Goal: Task Accomplishment & Management: Manage account settings

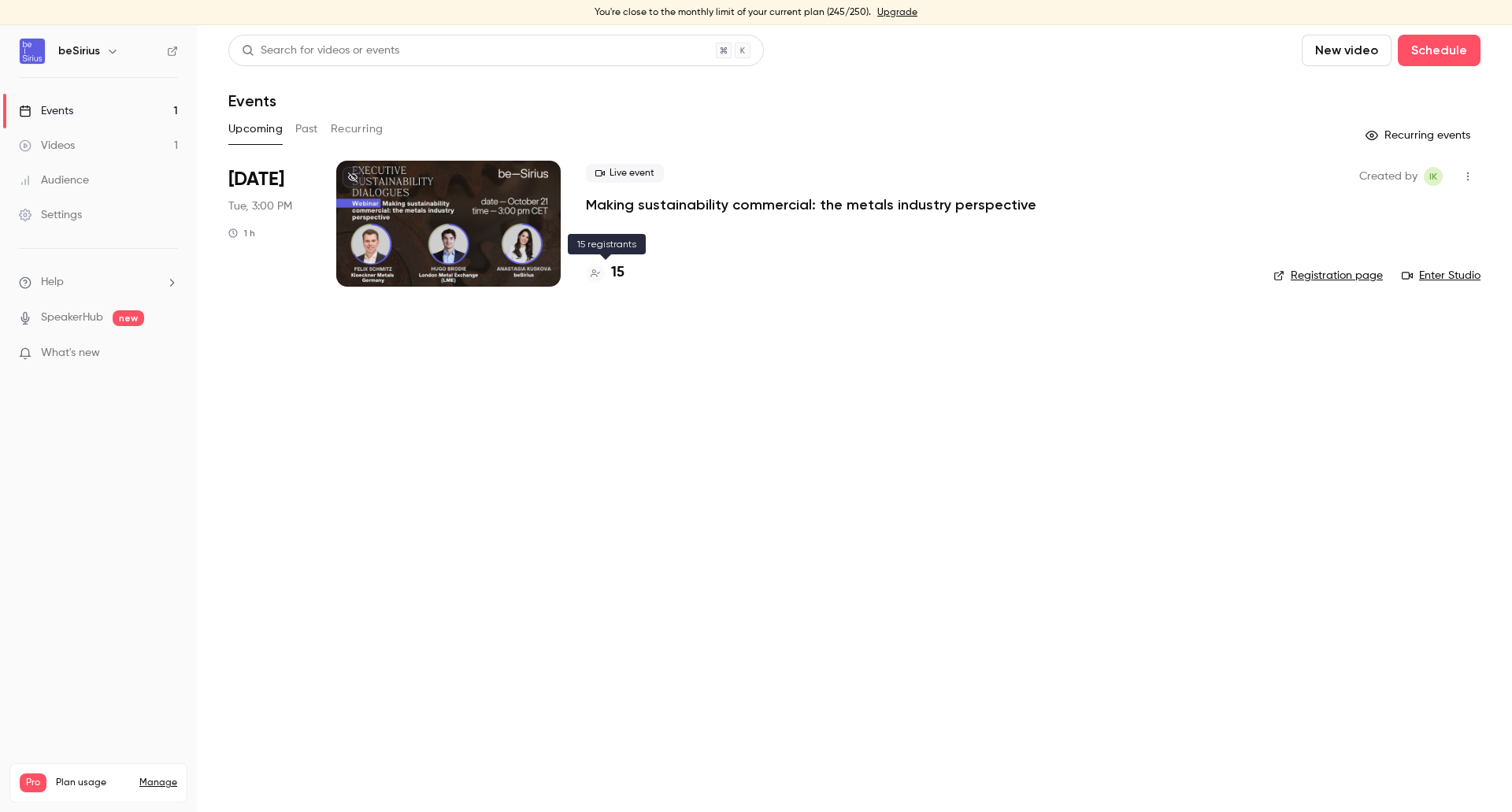
click at [619, 278] on h4 "15" at bounding box center [618, 273] width 13 height 21
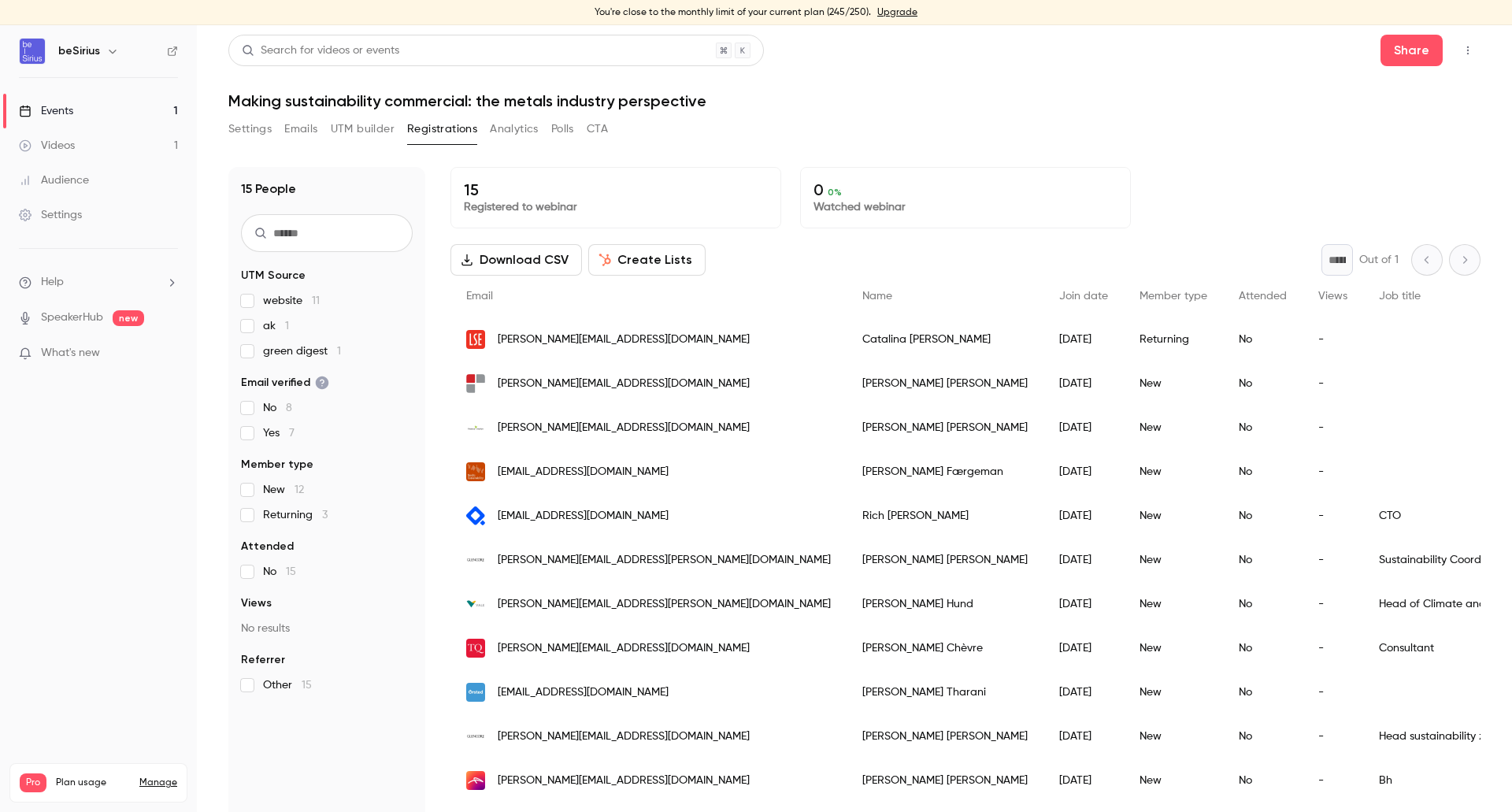
click at [498, 134] on button "Analytics" at bounding box center [514, 129] width 49 height 25
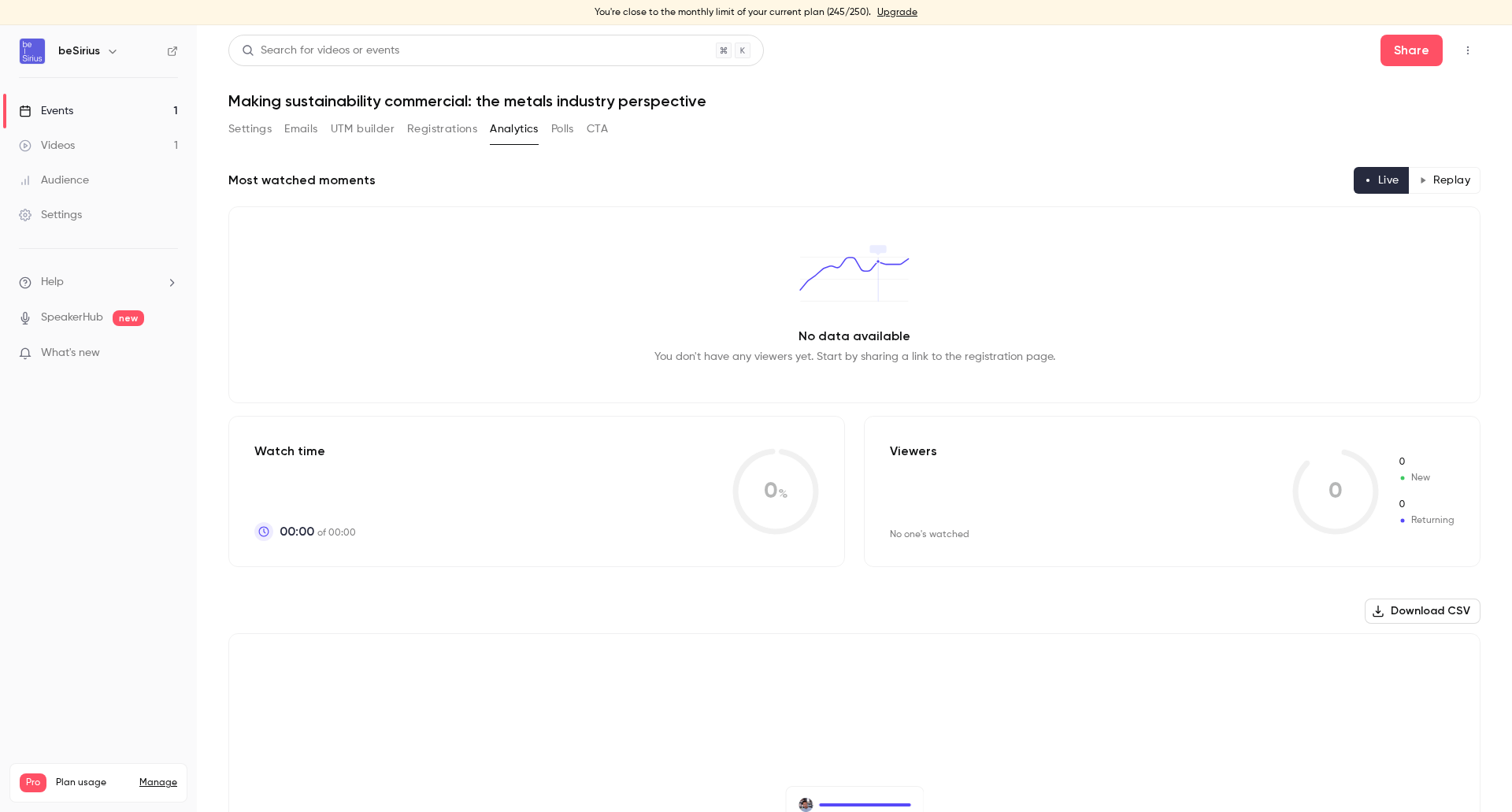
click at [364, 127] on button "UTM builder" at bounding box center [362, 129] width 64 height 25
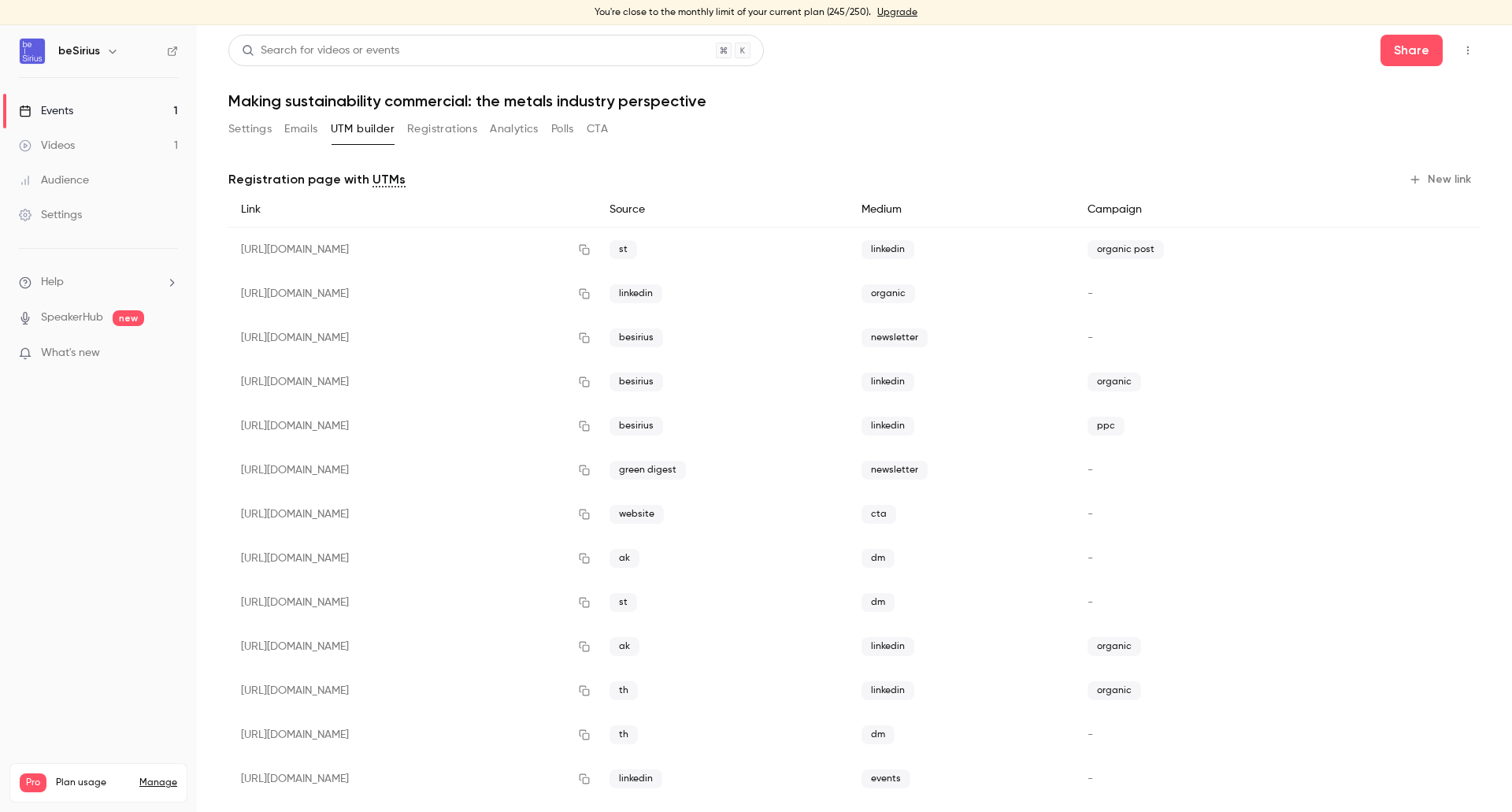
click at [1435, 182] on button "New link" at bounding box center [1441, 179] width 78 height 25
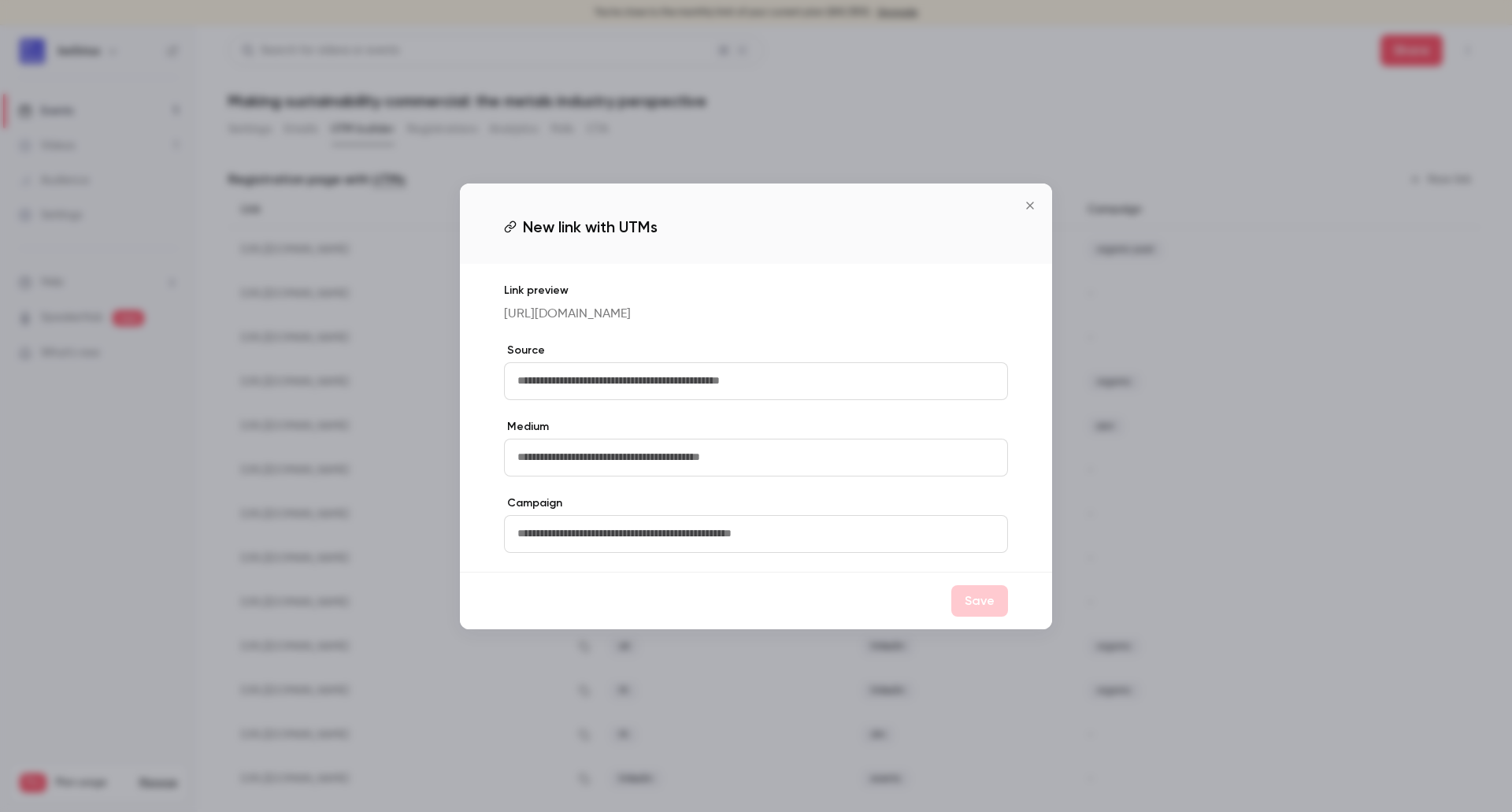
click at [679, 394] on input "text" at bounding box center [756, 381] width 504 height 38
type input "**"
click at [630, 470] on input "text" at bounding box center [756, 457] width 504 height 38
type input "********"
click at [1002, 610] on button "Save" at bounding box center [979, 601] width 56 height 31
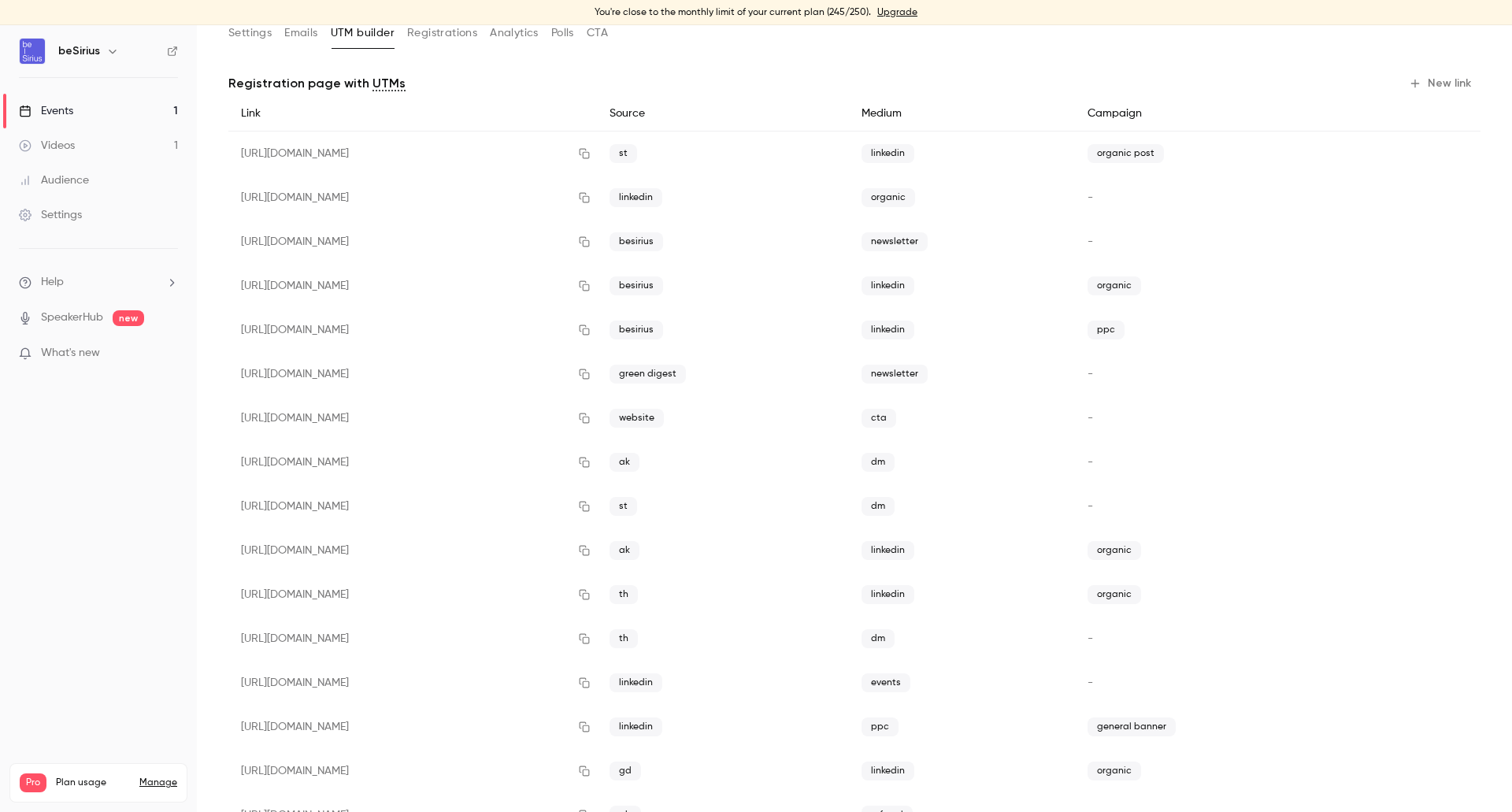
scroll to position [156, 0]
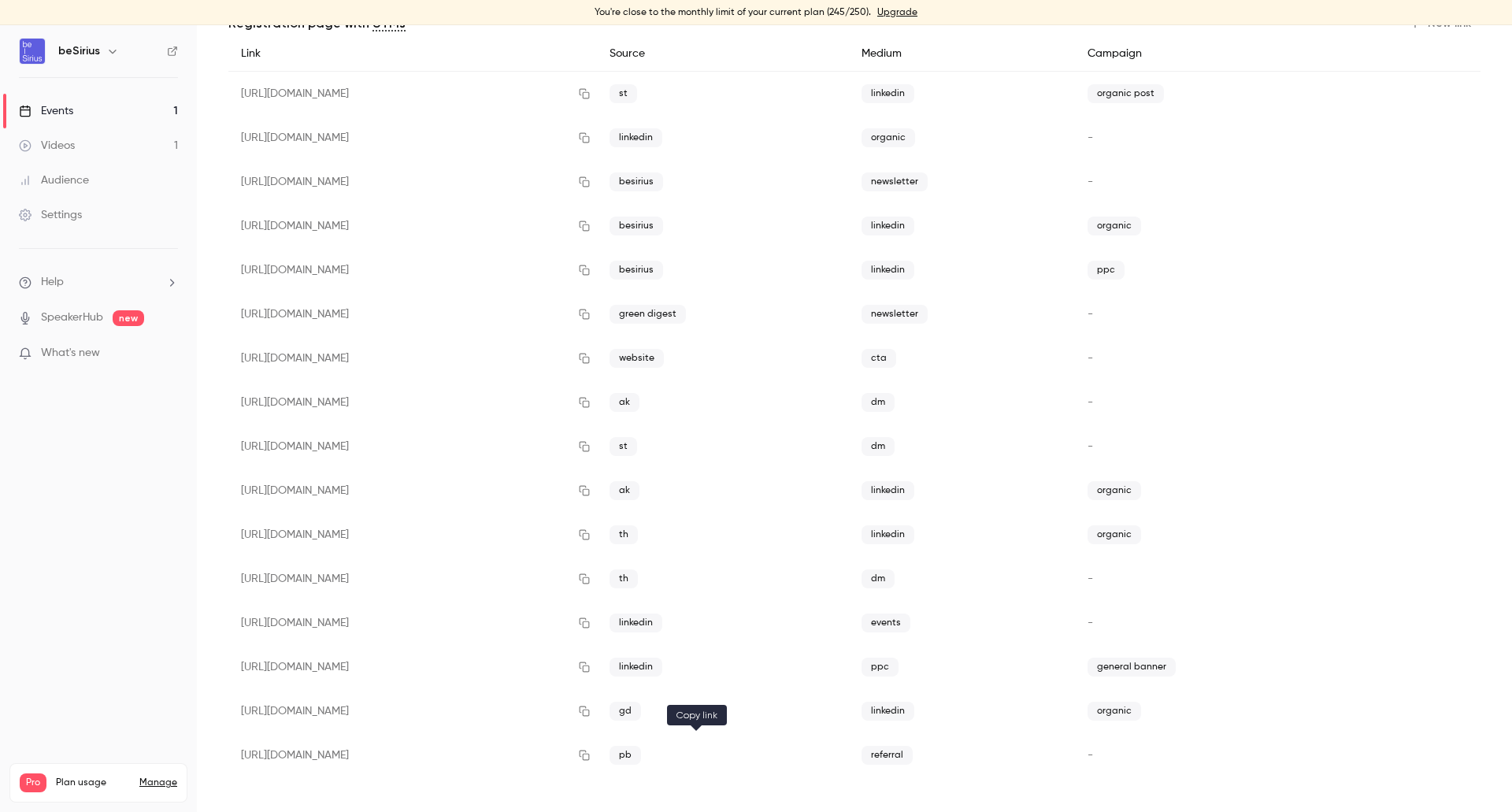
click at [591, 756] on icon "button" at bounding box center [585, 755] width 13 height 11
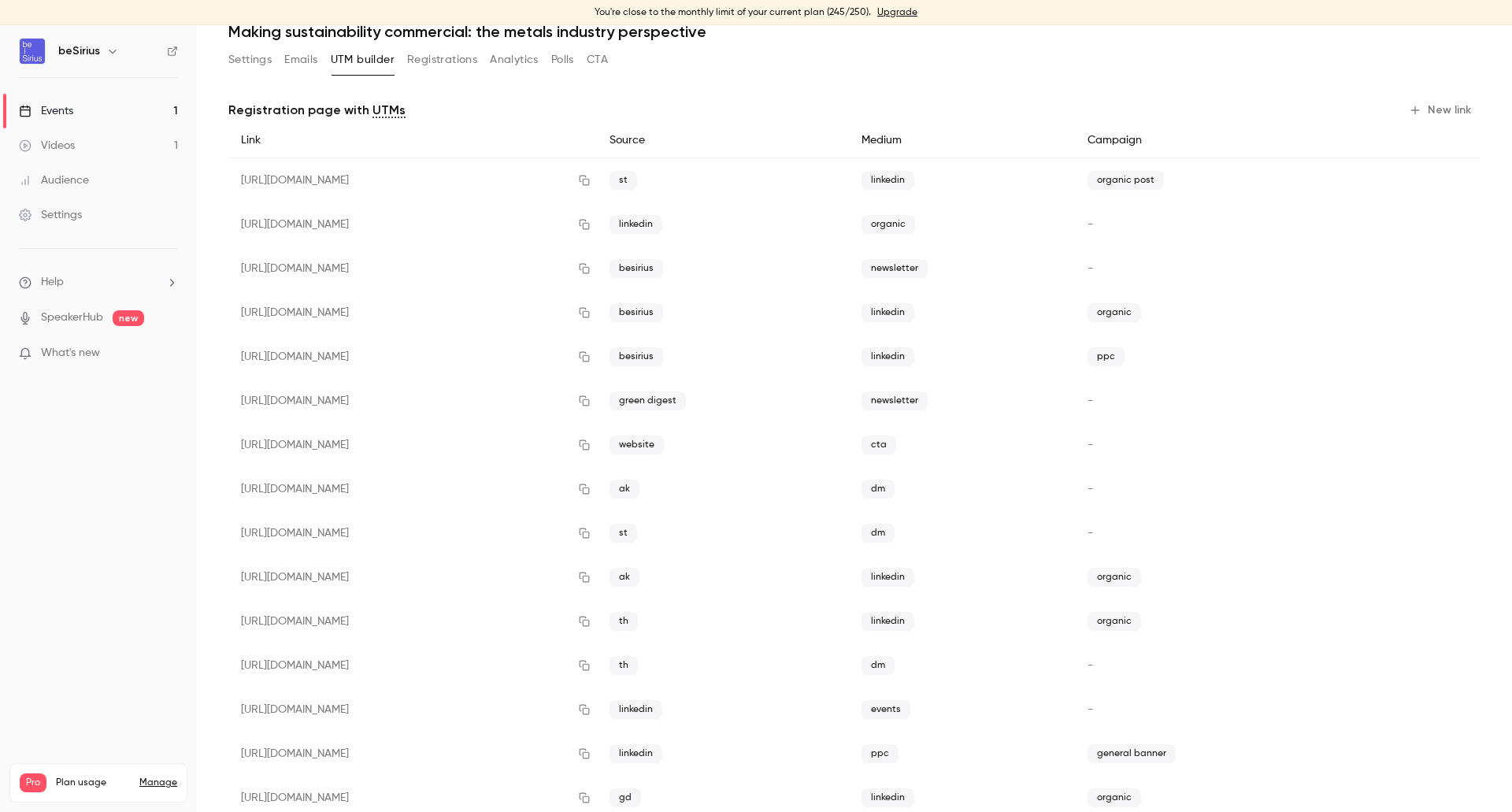
scroll to position [0, 0]
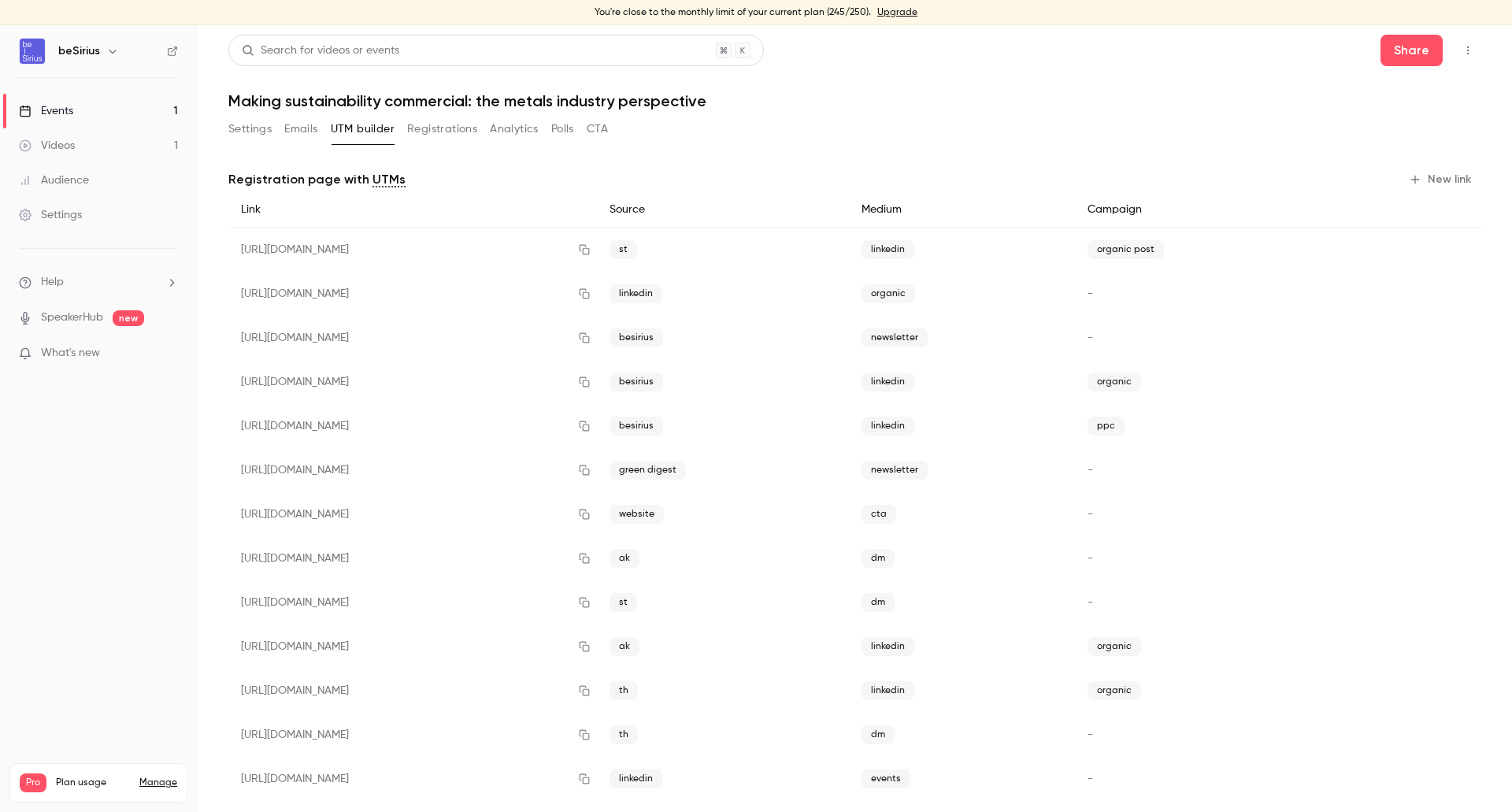
click at [461, 134] on button "Registrations" at bounding box center [442, 129] width 70 height 25
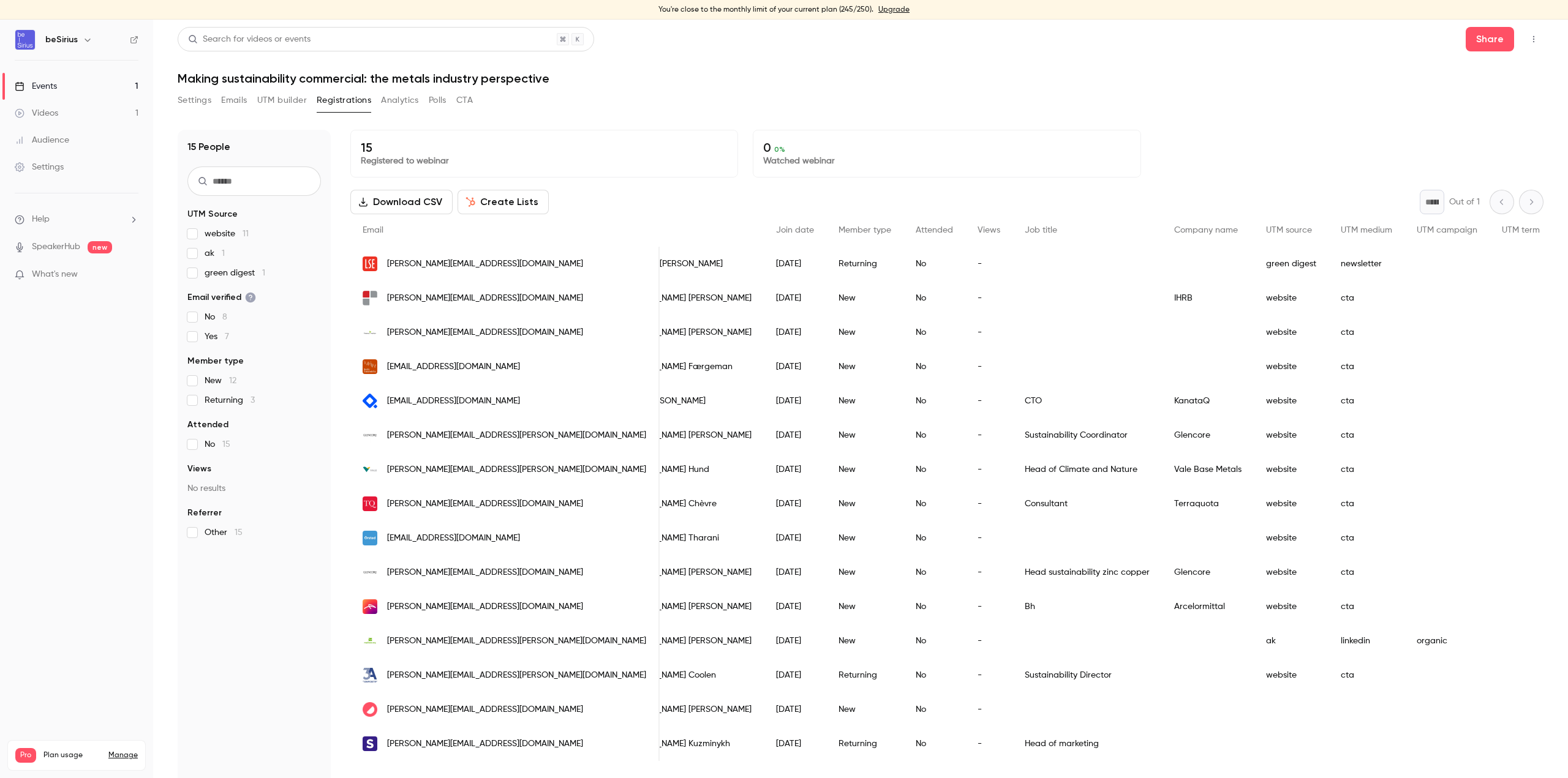
click at [98, 81] on link "Events 1" at bounding box center [77, 86] width 153 height 27
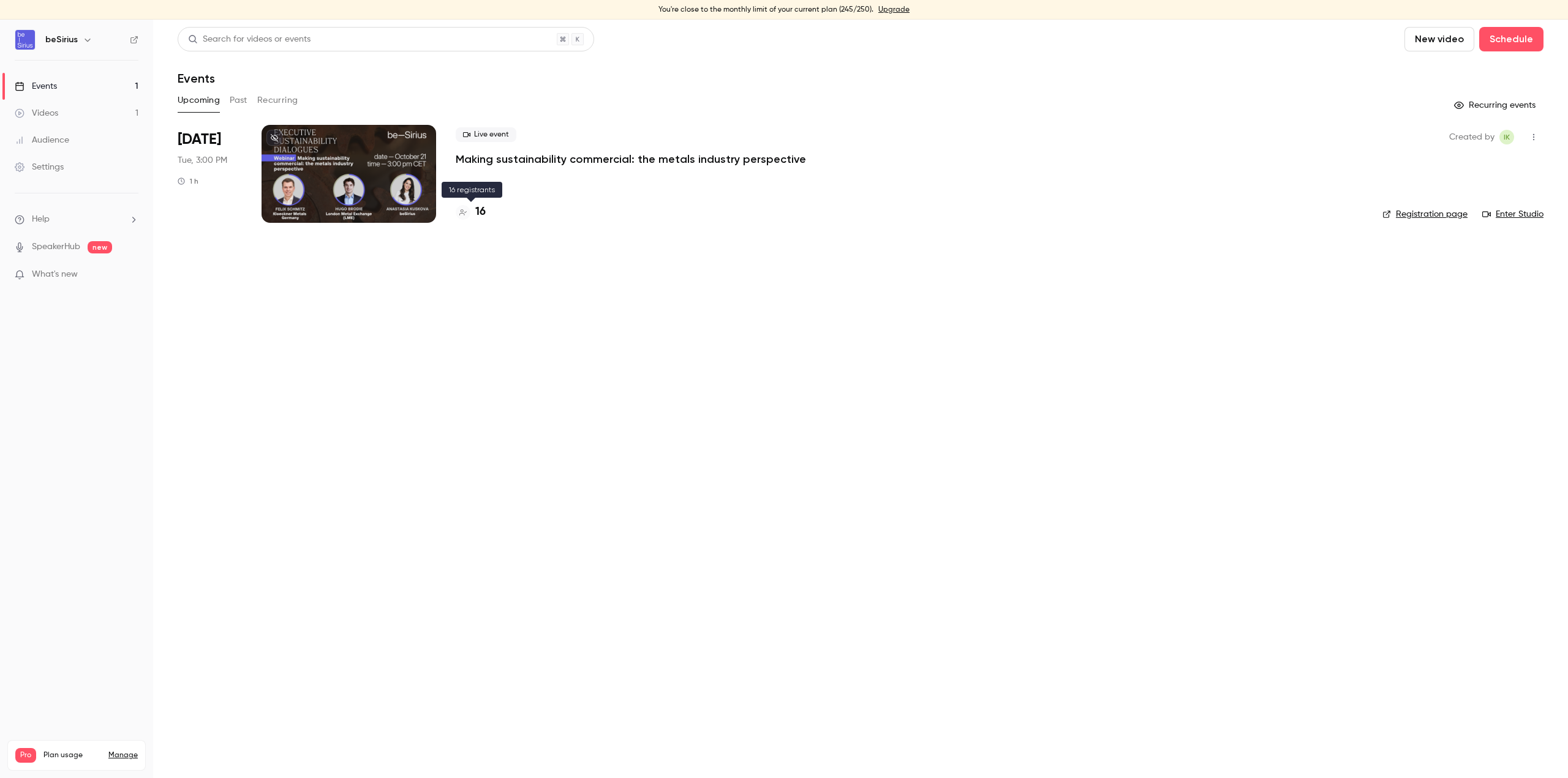
click at [475, 204] on div "16" at bounding box center [470, 212] width 30 height 17
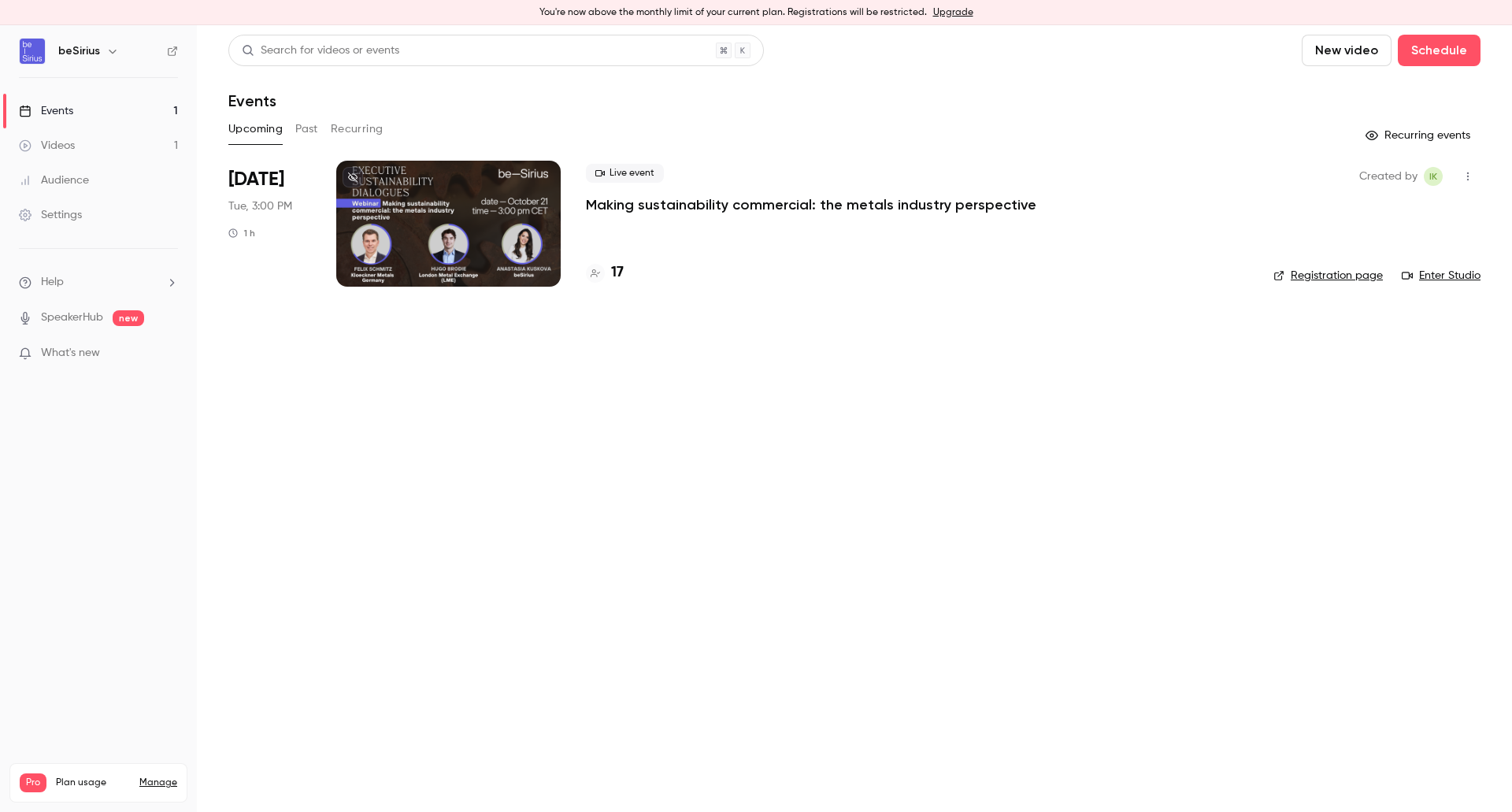
click at [619, 277] on h4 "17" at bounding box center [618, 273] width 13 height 21
click at [441, 249] on div at bounding box center [448, 223] width 225 height 126
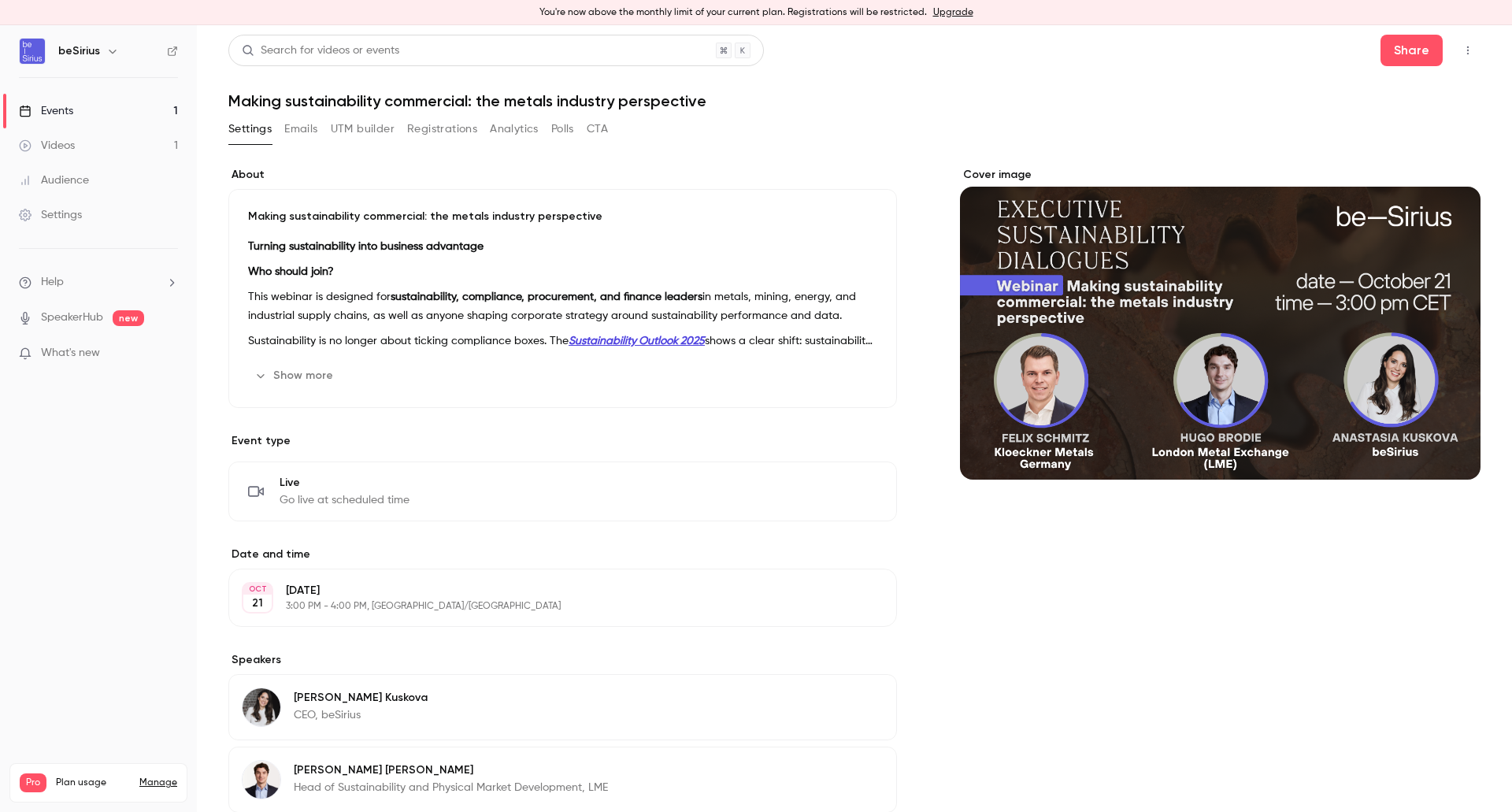
click at [293, 117] on button "Emails" at bounding box center [301, 129] width 33 height 25
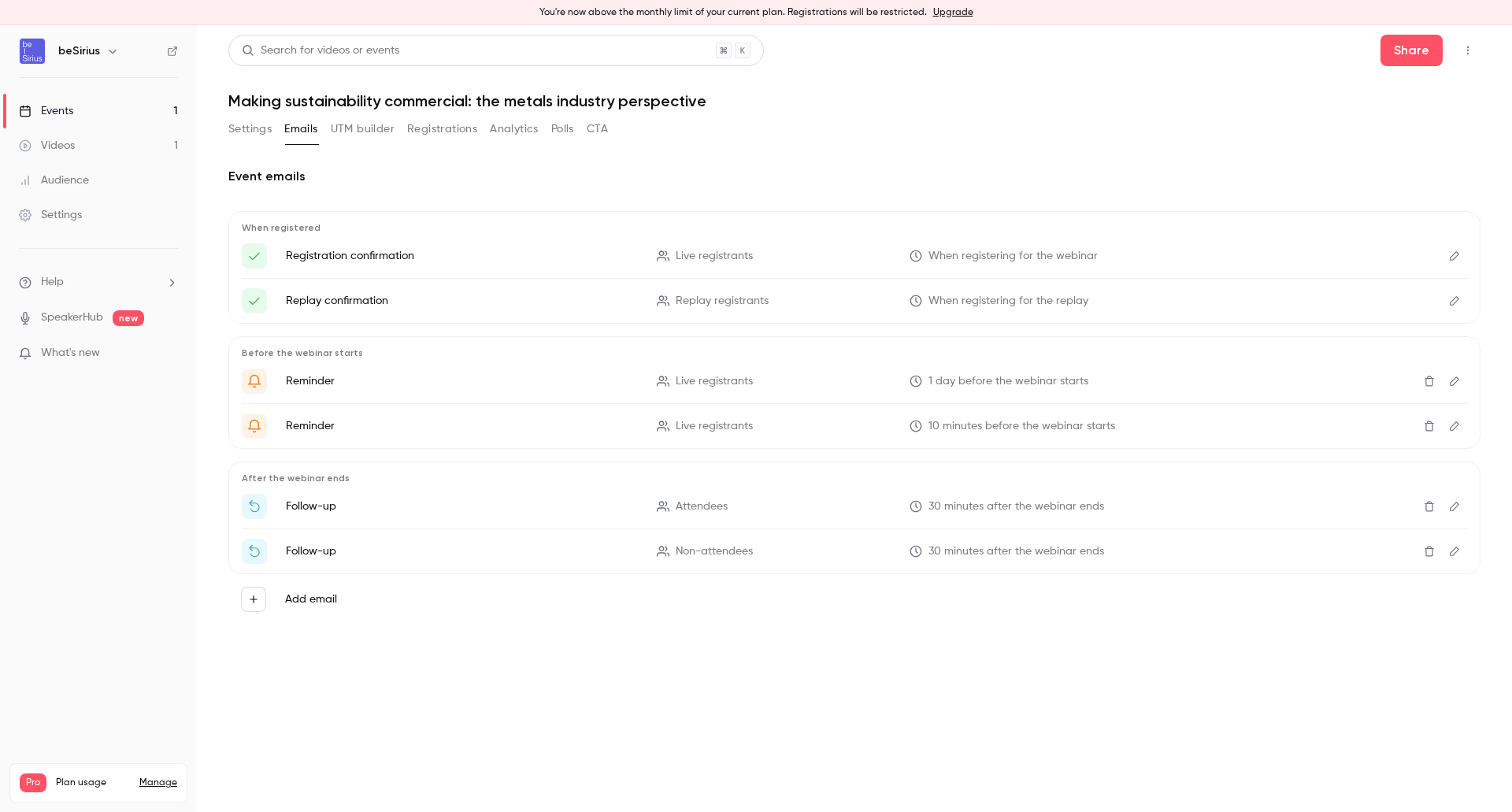
click at [363, 130] on button "UTM builder" at bounding box center [362, 129] width 64 height 25
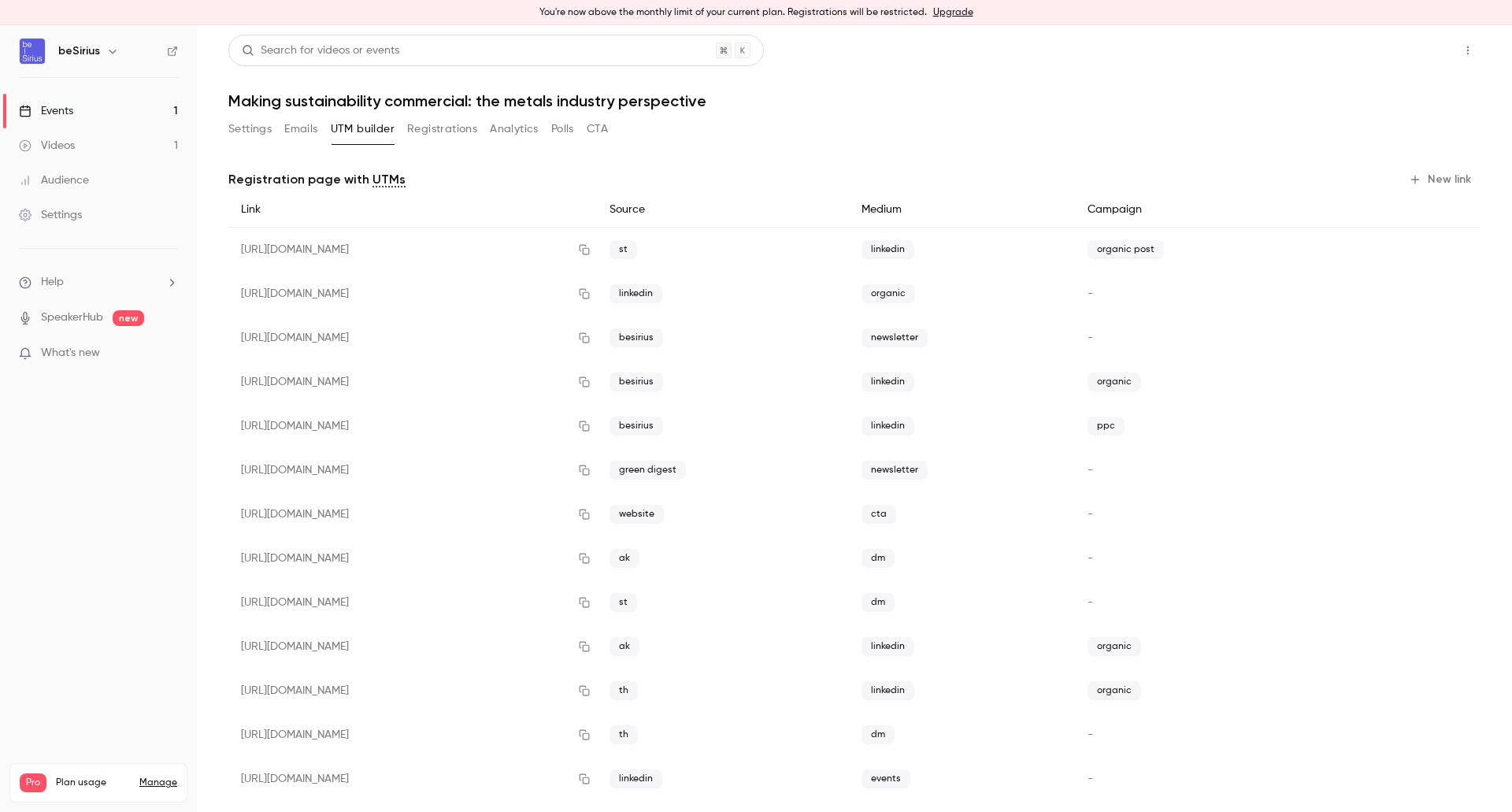
click at [1399, 47] on button "Share" at bounding box center [1411, 50] width 62 height 31
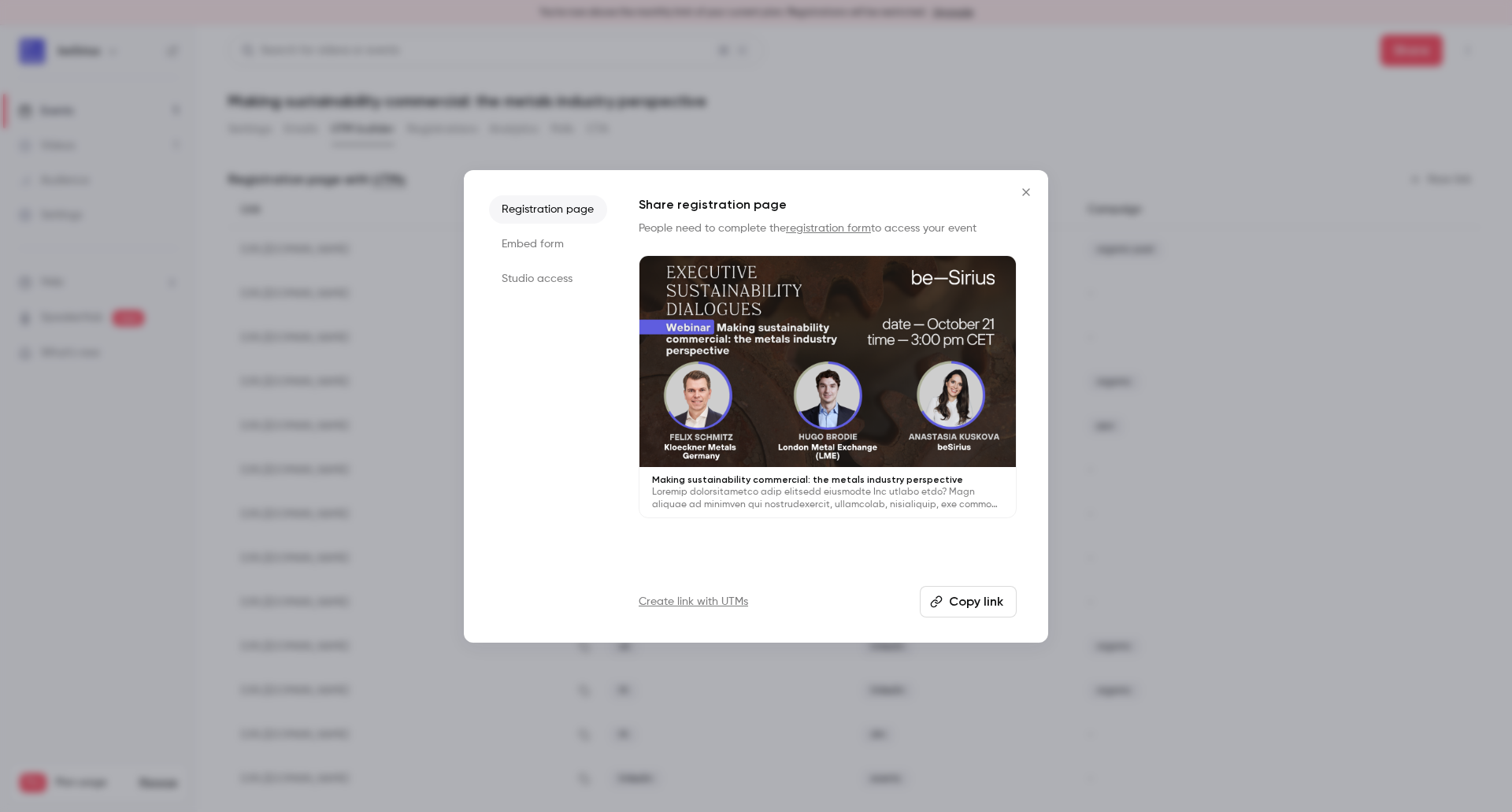
click at [1030, 192] on icon "Close" at bounding box center [1026, 192] width 19 height 13
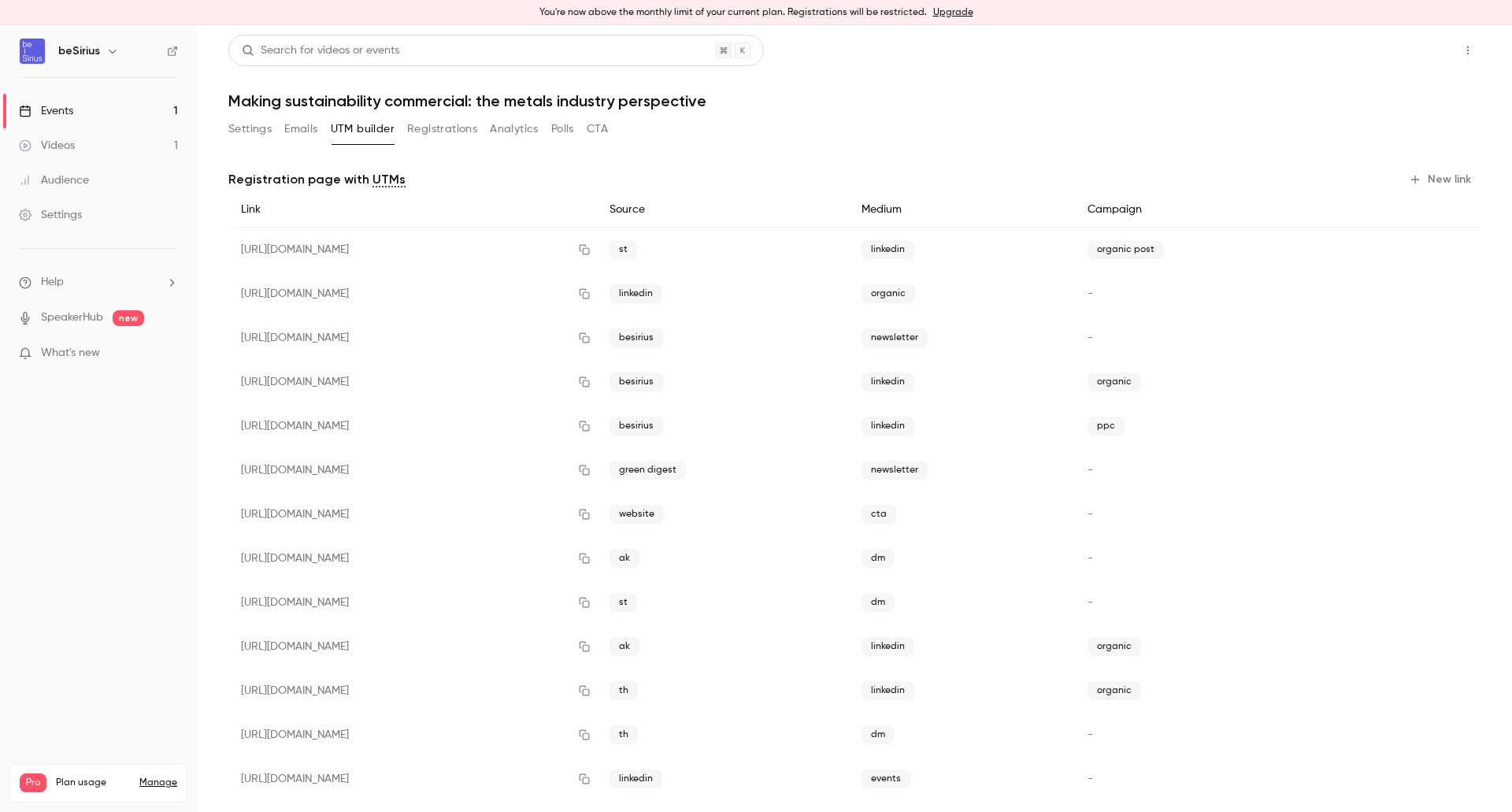
click at [1399, 50] on button "Share" at bounding box center [1411, 50] width 62 height 31
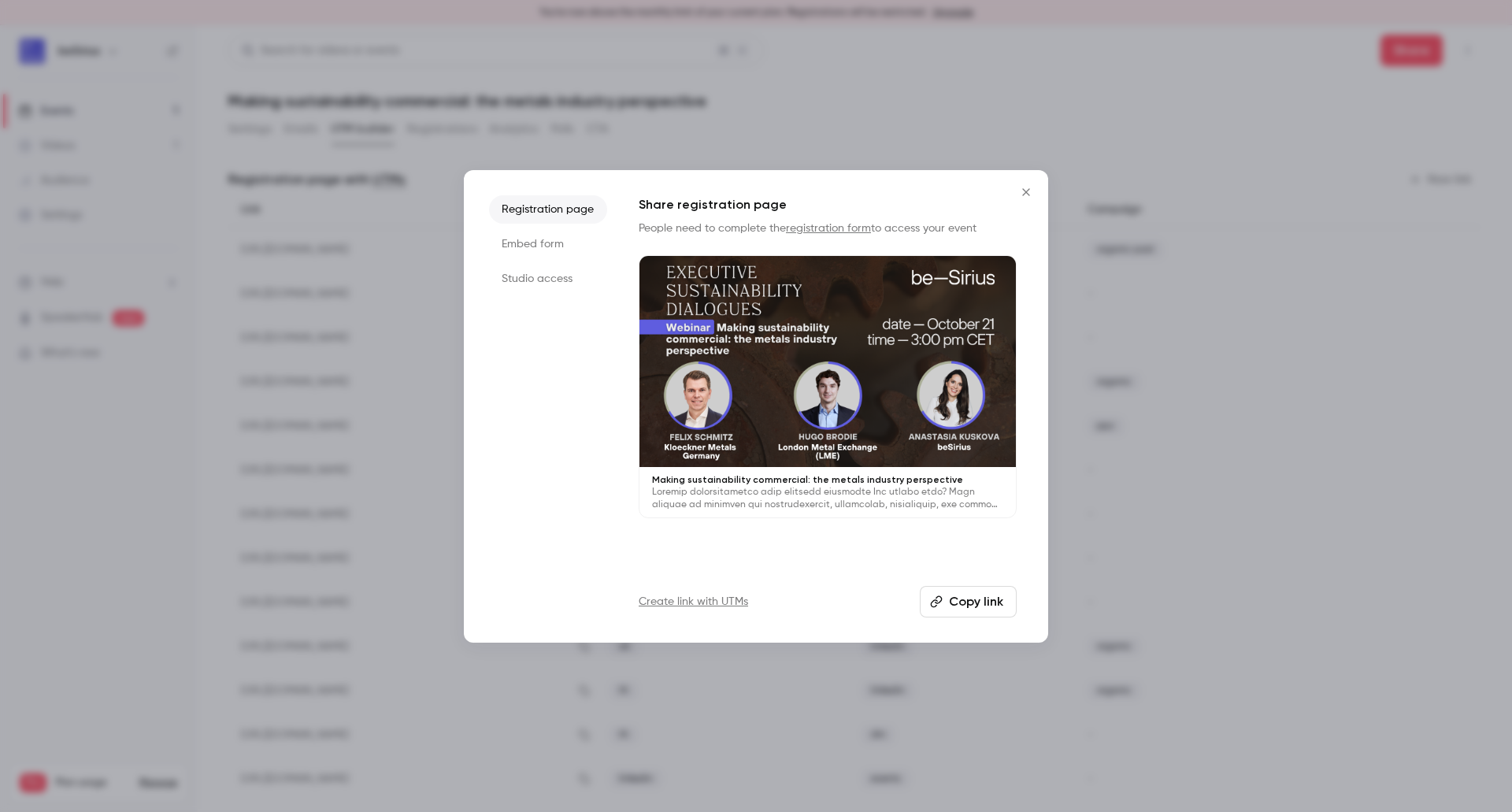
click at [971, 605] on button "Copy link" at bounding box center [968, 601] width 97 height 31
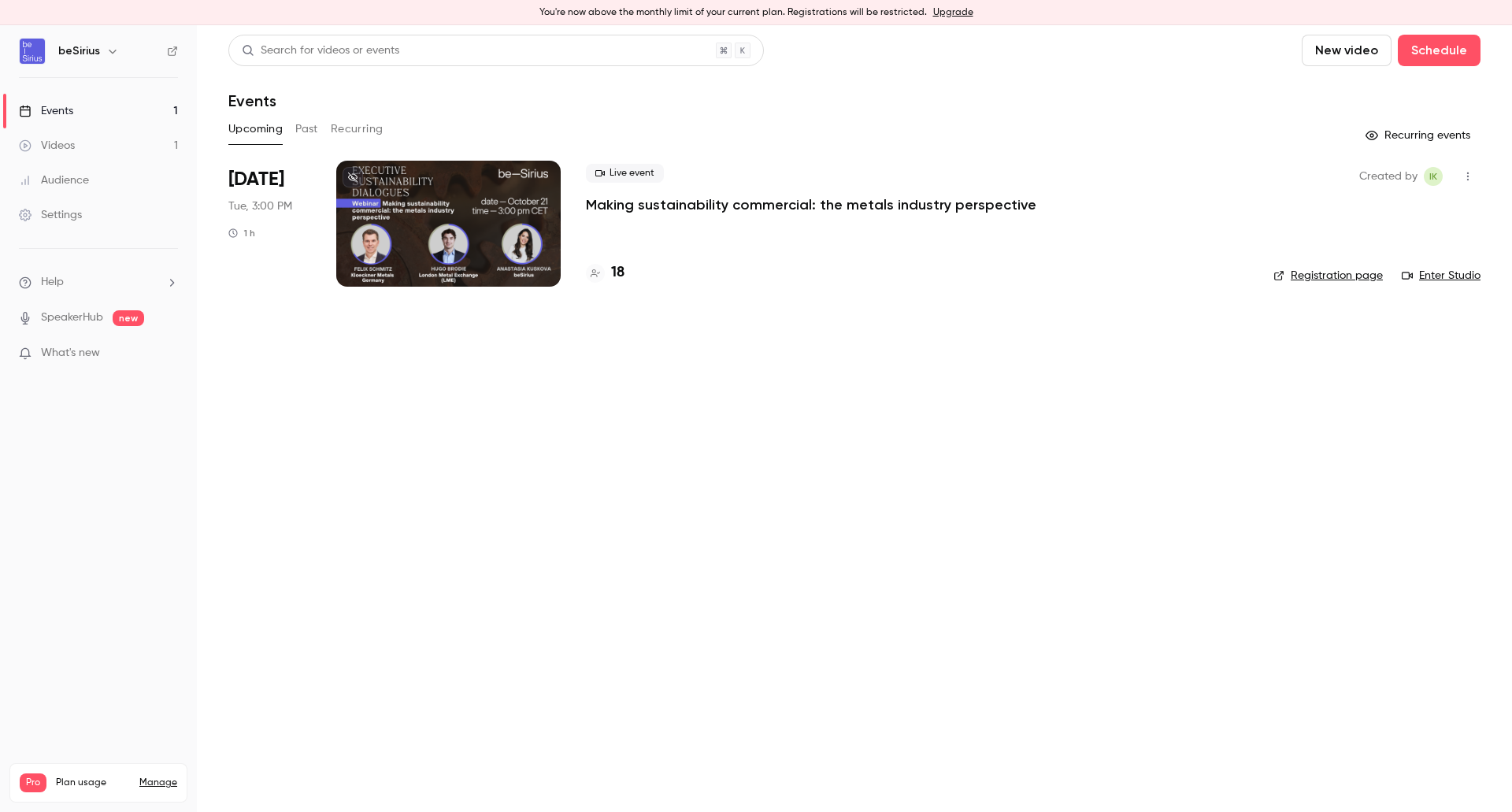
click at [520, 252] on div at bounding box center [448, 223] width 225 height 126
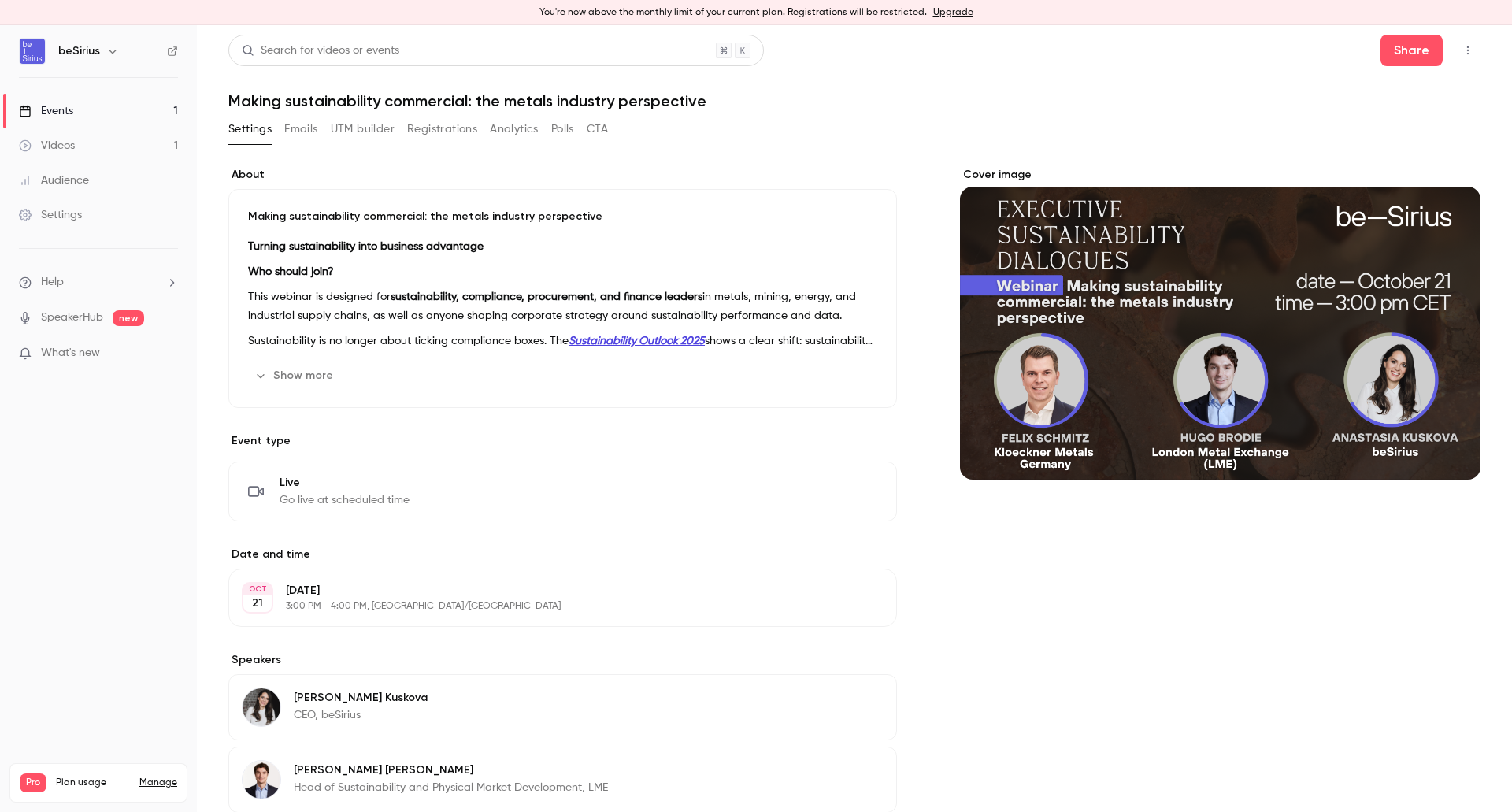
click at [436, 310] on p "This webinar is designed for sustainability, compliance, procurement, and finan…" at bounding box center [562, 306] width 629 height 38
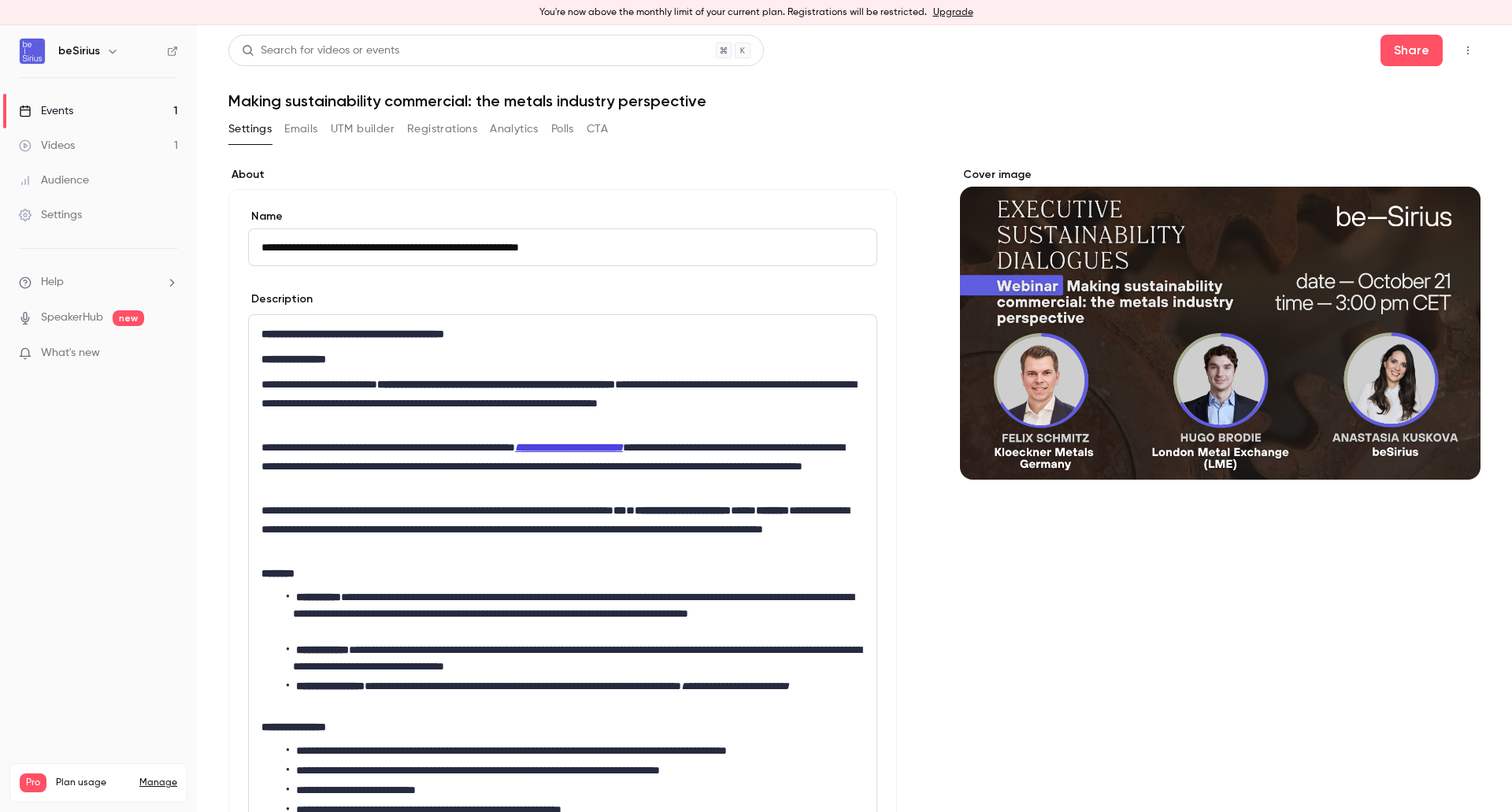
click at [354, 249] on input "**********" at bounding box center [562, 247] width 629 height 38
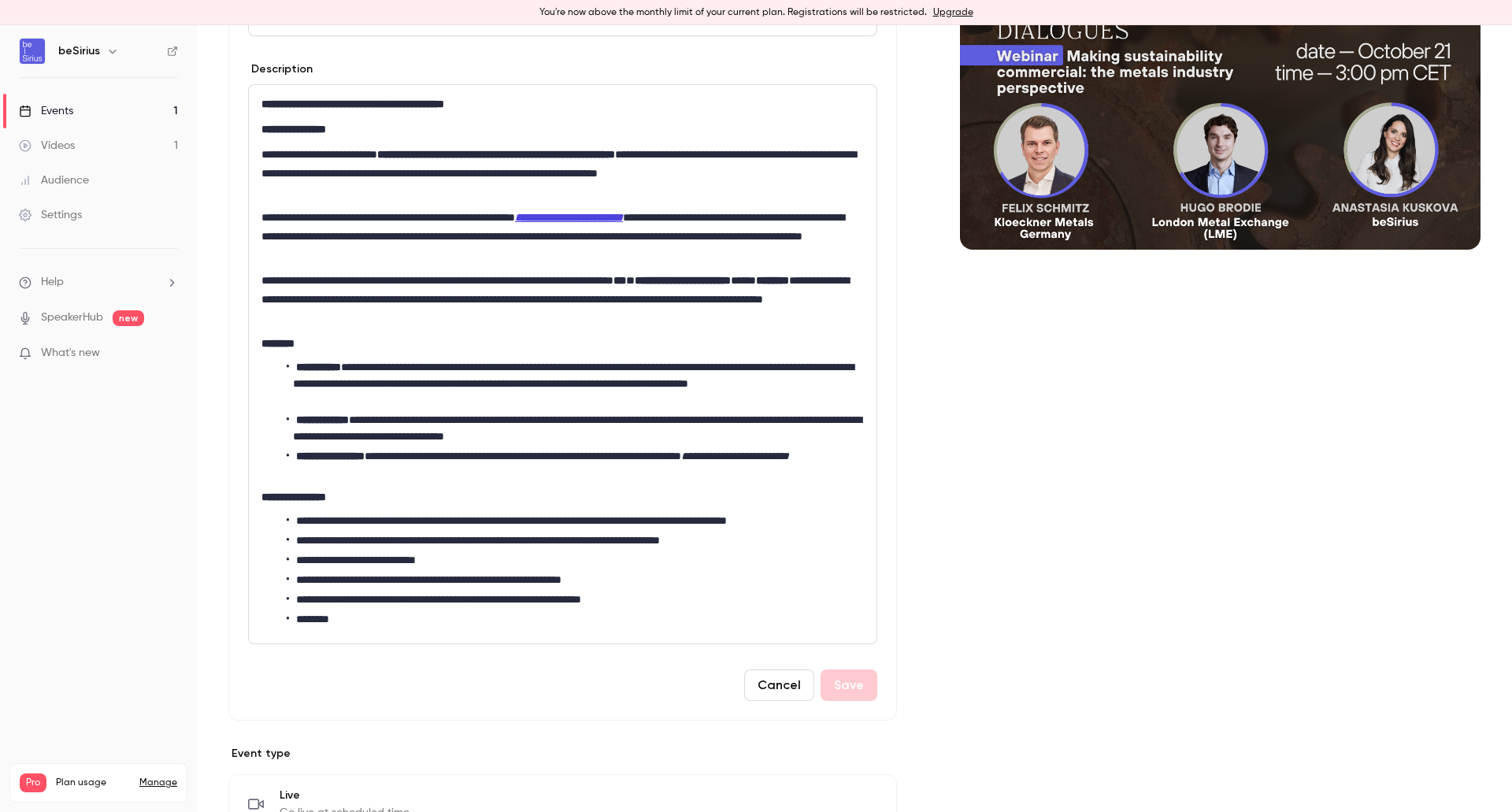
scroll to position [236, 0]
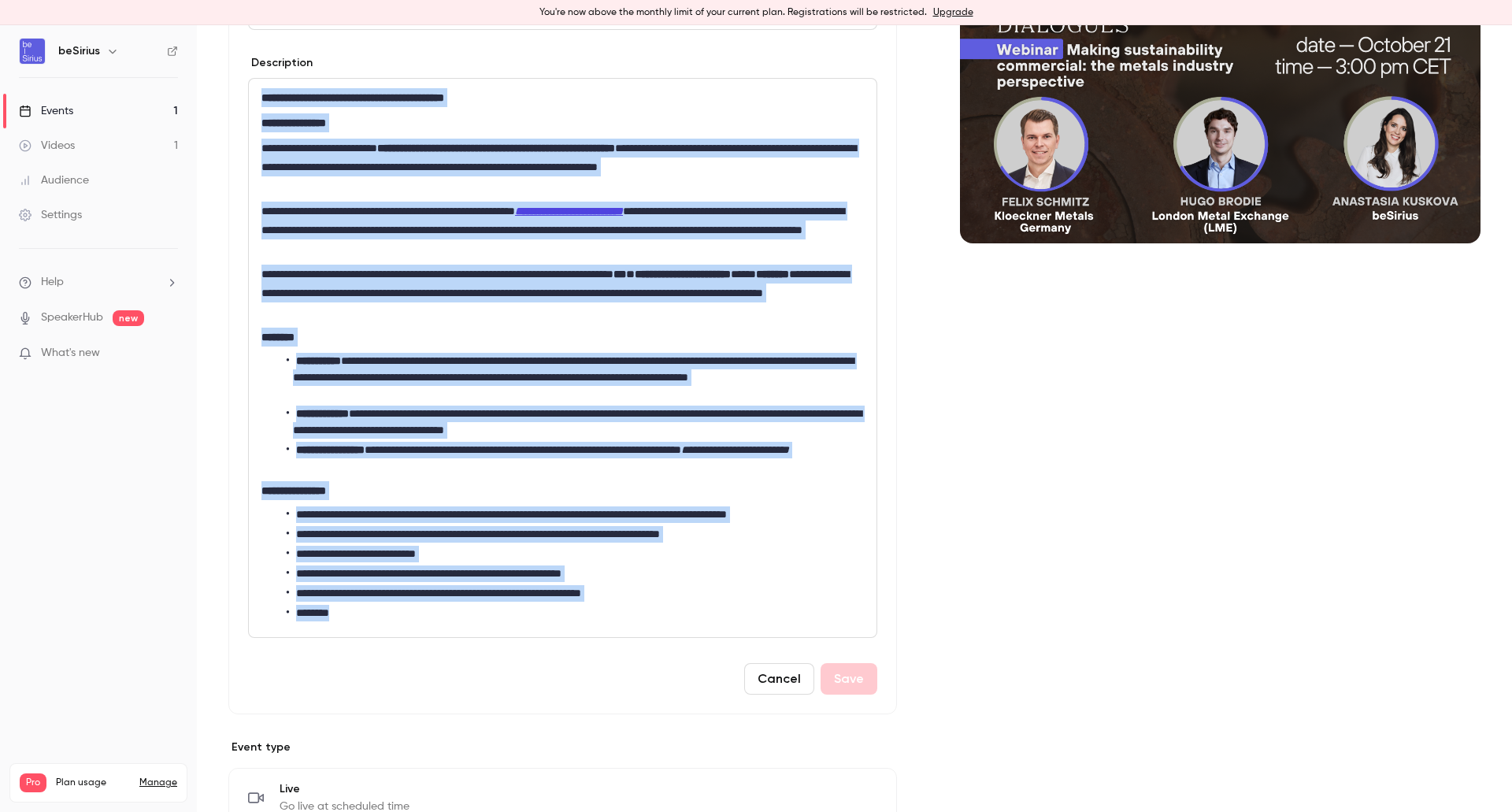
drag, startPoint x: 261, startPoint y: 94, endPoint x: 674, endPoint y: 709, distance: 740.8
click at [674, 709] on div "**********" at bounding box center [562, 333] width 669 height 762
copy div "**********"
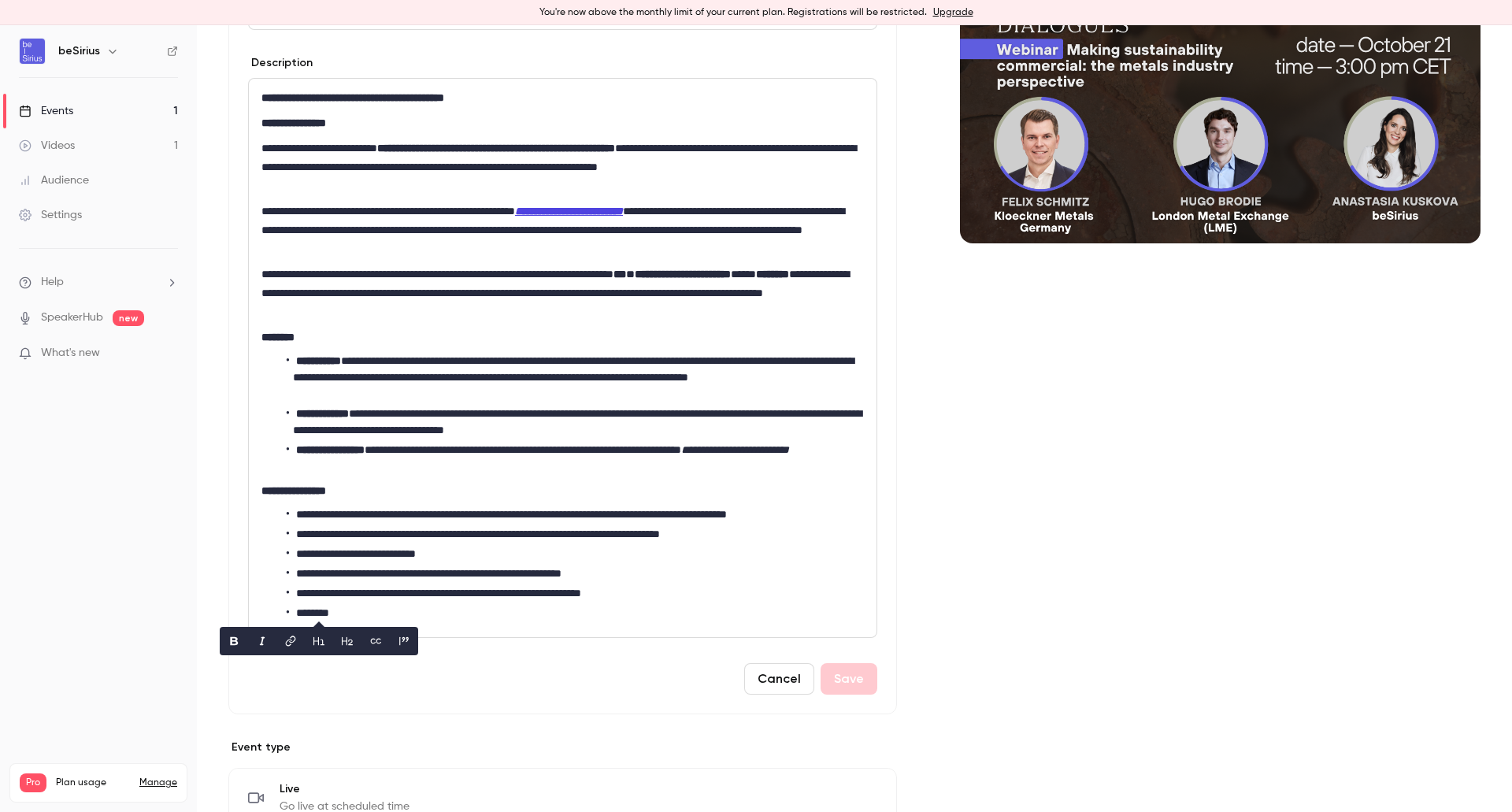
click at [1087, 479] on div "Cover image" at bounding box center [1219, 622] width 520 height 1382
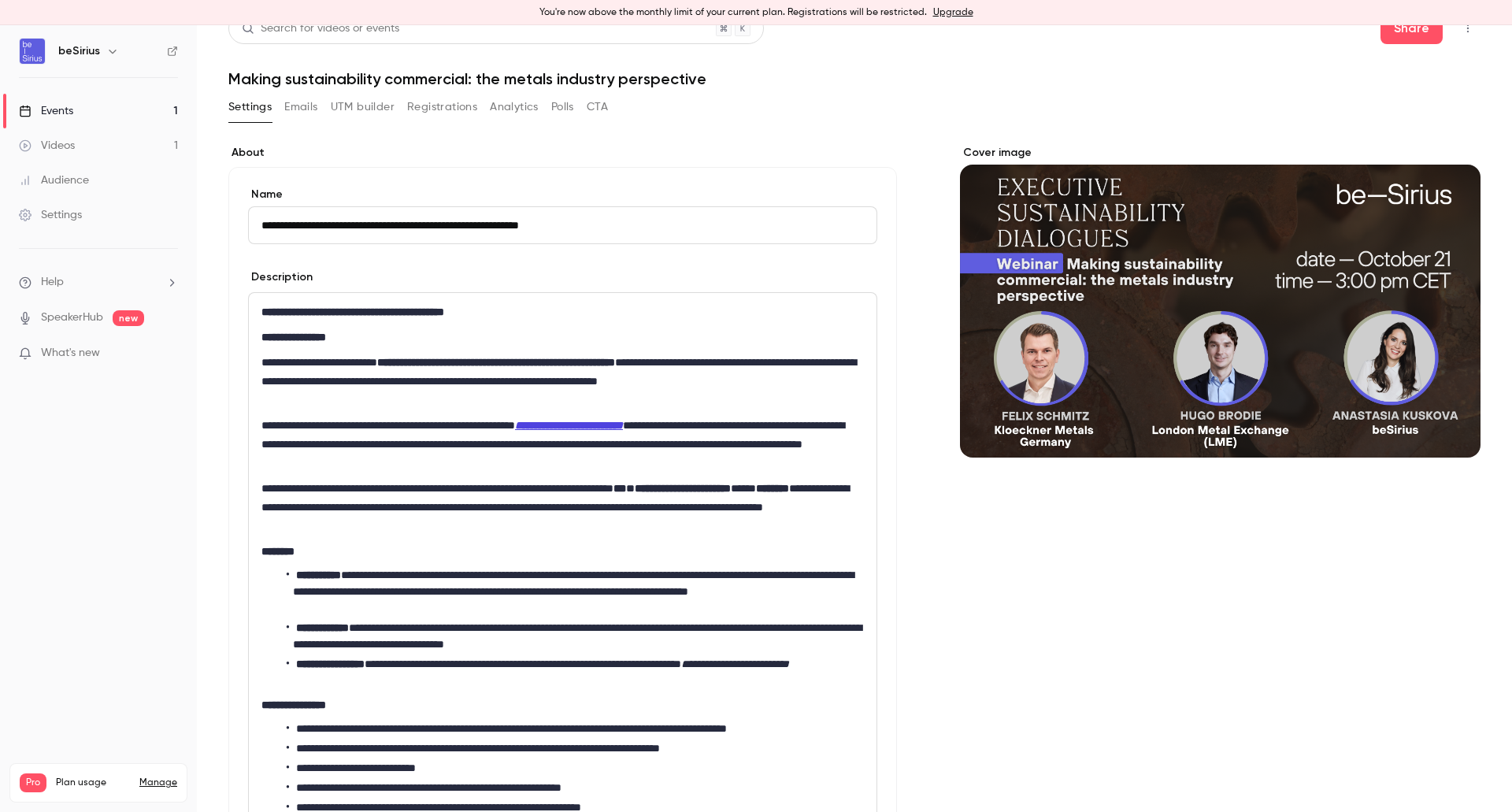
scroll to position [0, 0]
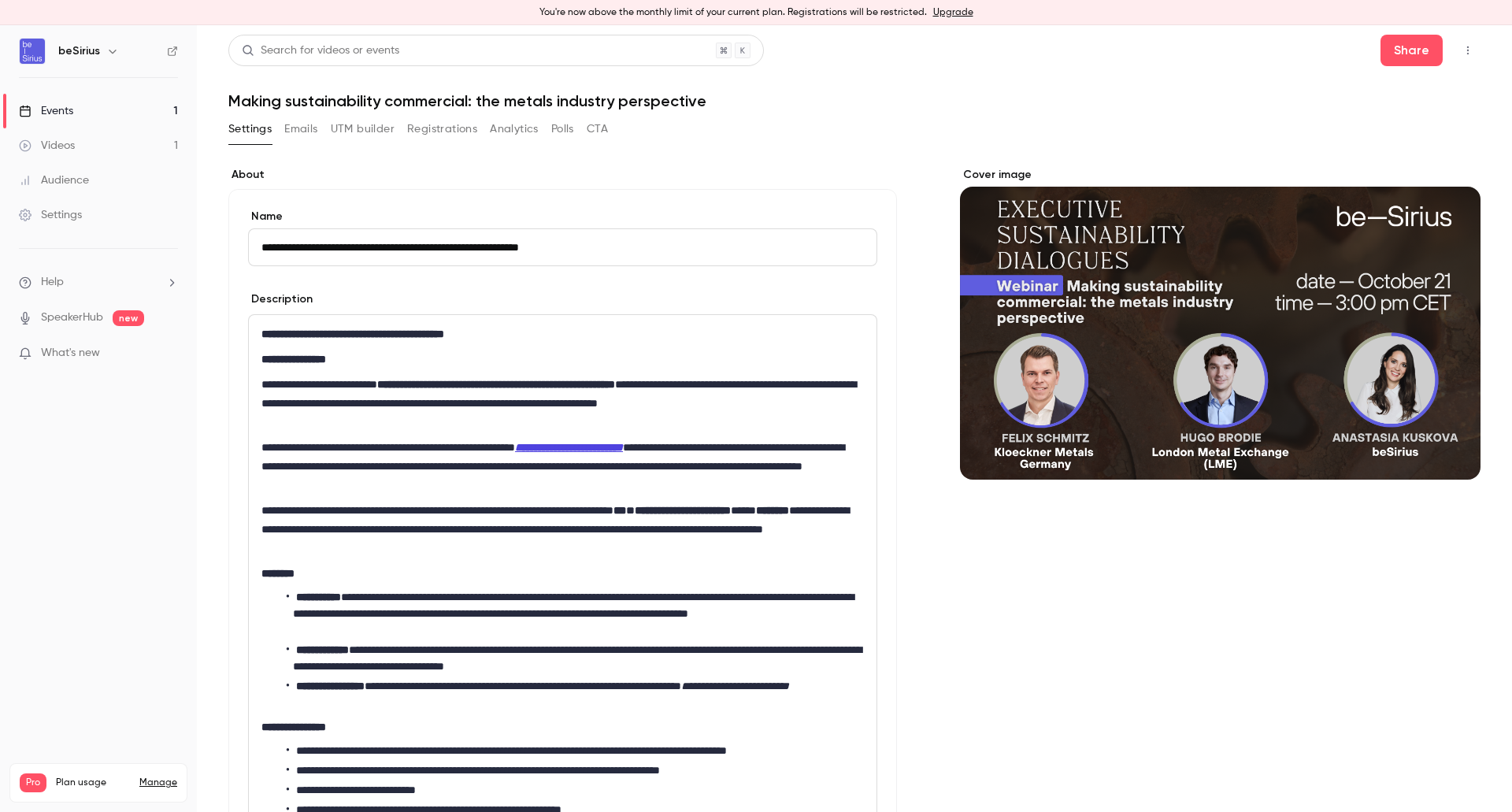
click at [89, 107] on link "Events 1" at bounding box center [98, 111] width 197 height 35
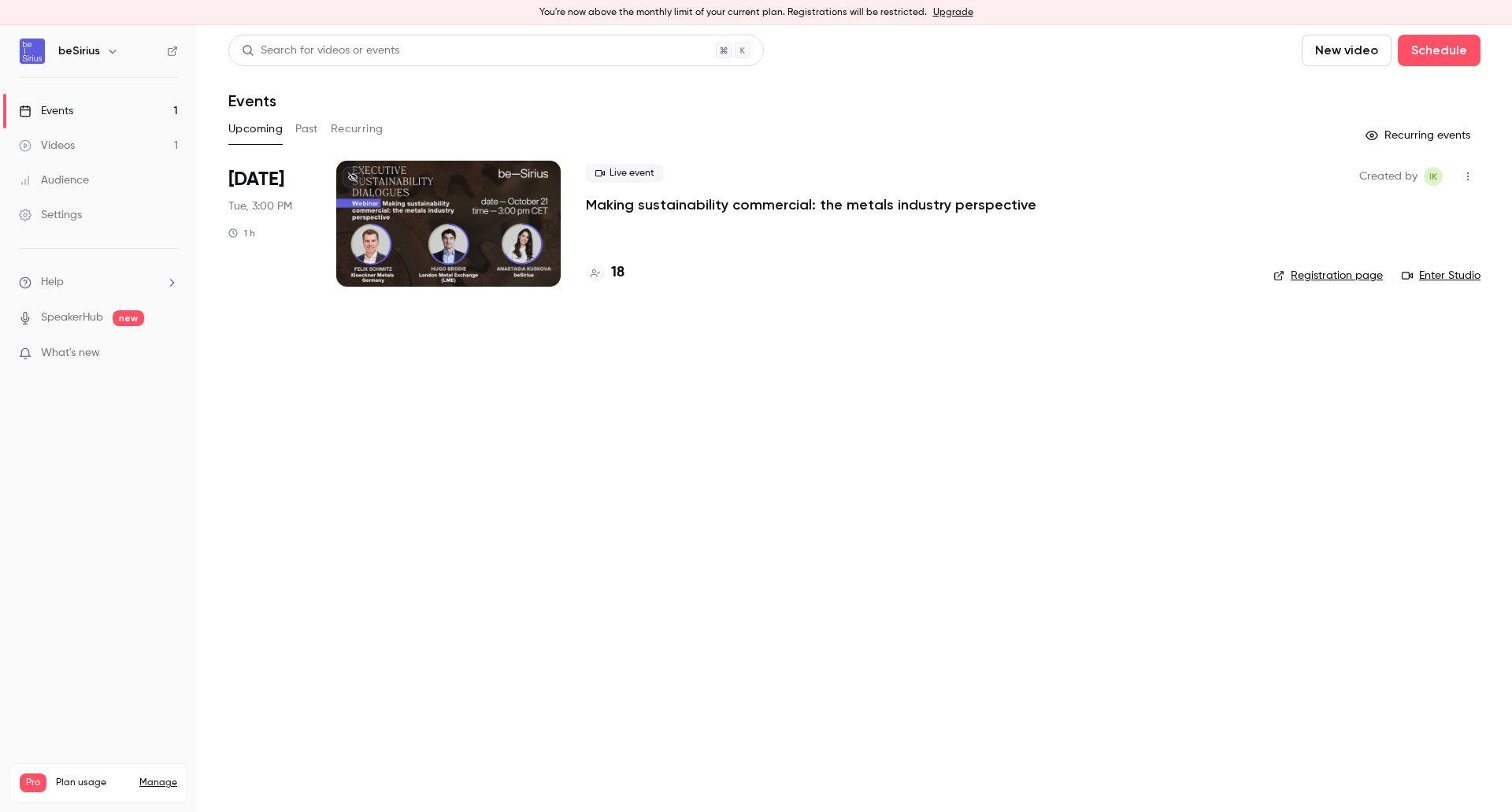
click at [528, 214] on div at bounding box center [448, 223] width 225 height 126
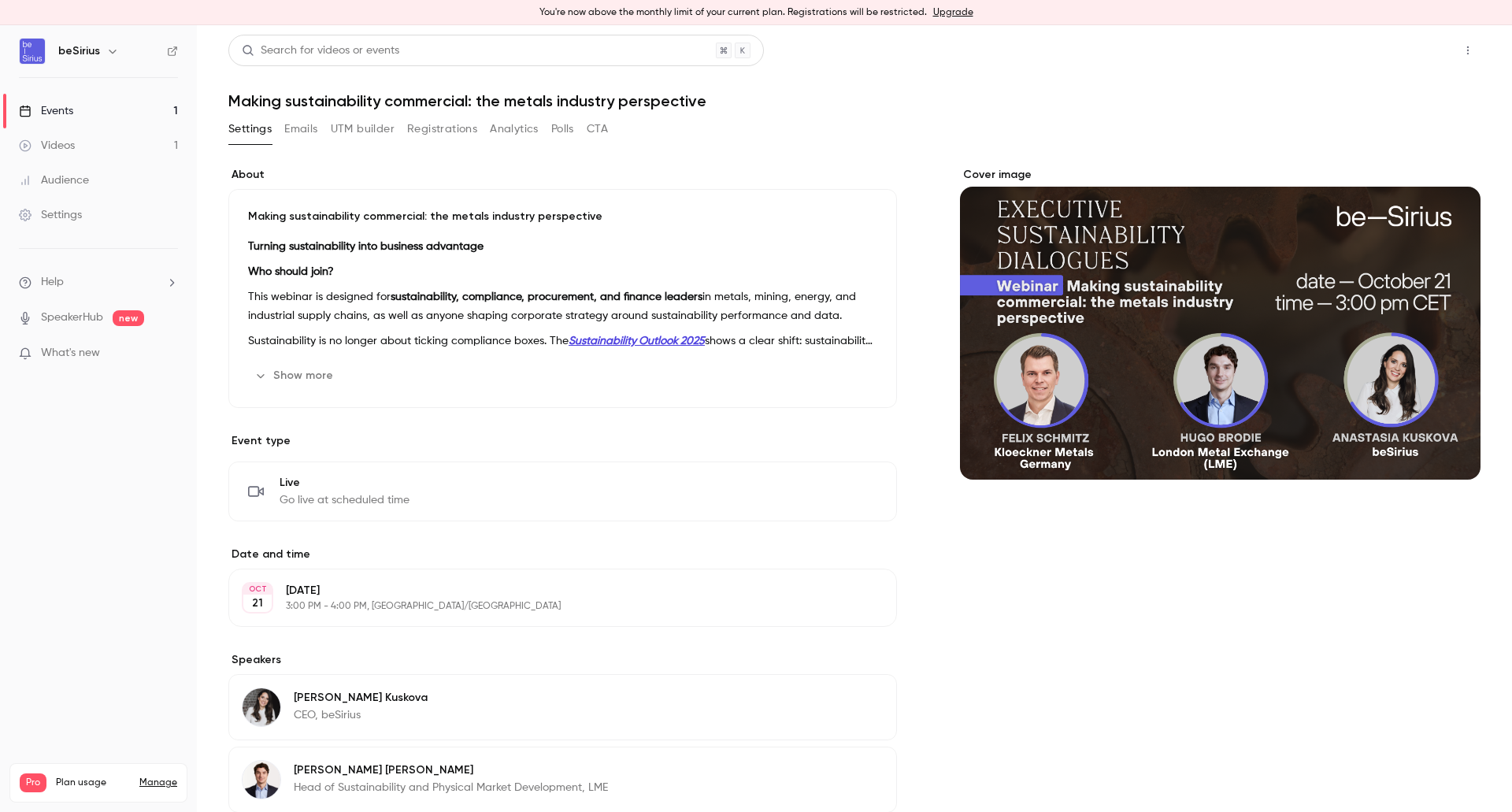
click at [1383, 47] on button "Share" at bounding box center [1411, 50] width 62 height 31
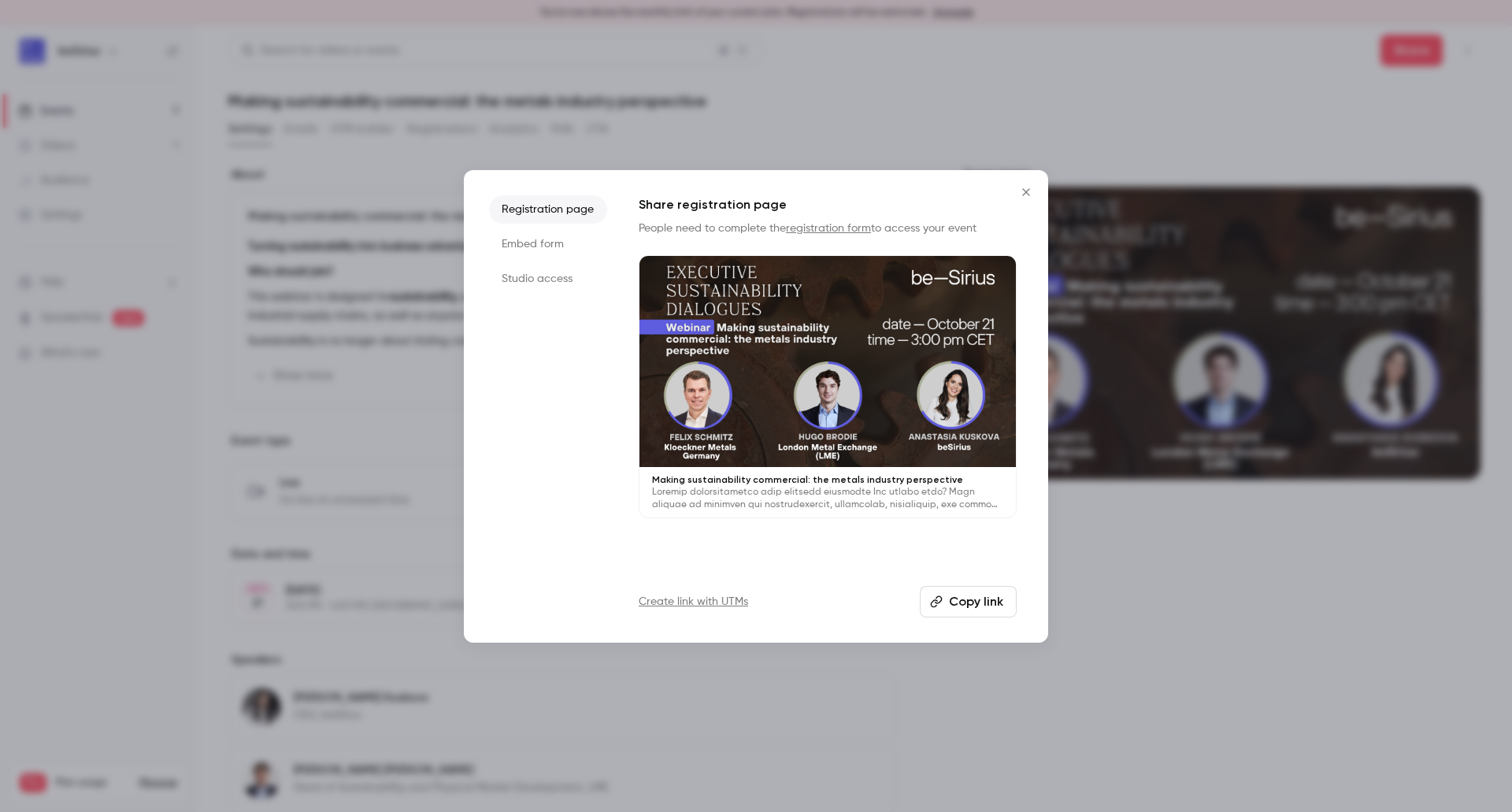
click at [960, 594] on button "Copy link" at bounding box center [968, 601] width 97 height 31
click at [1036, 189] on button "Close" at bounding box center [1025, 192] width 31 height 31
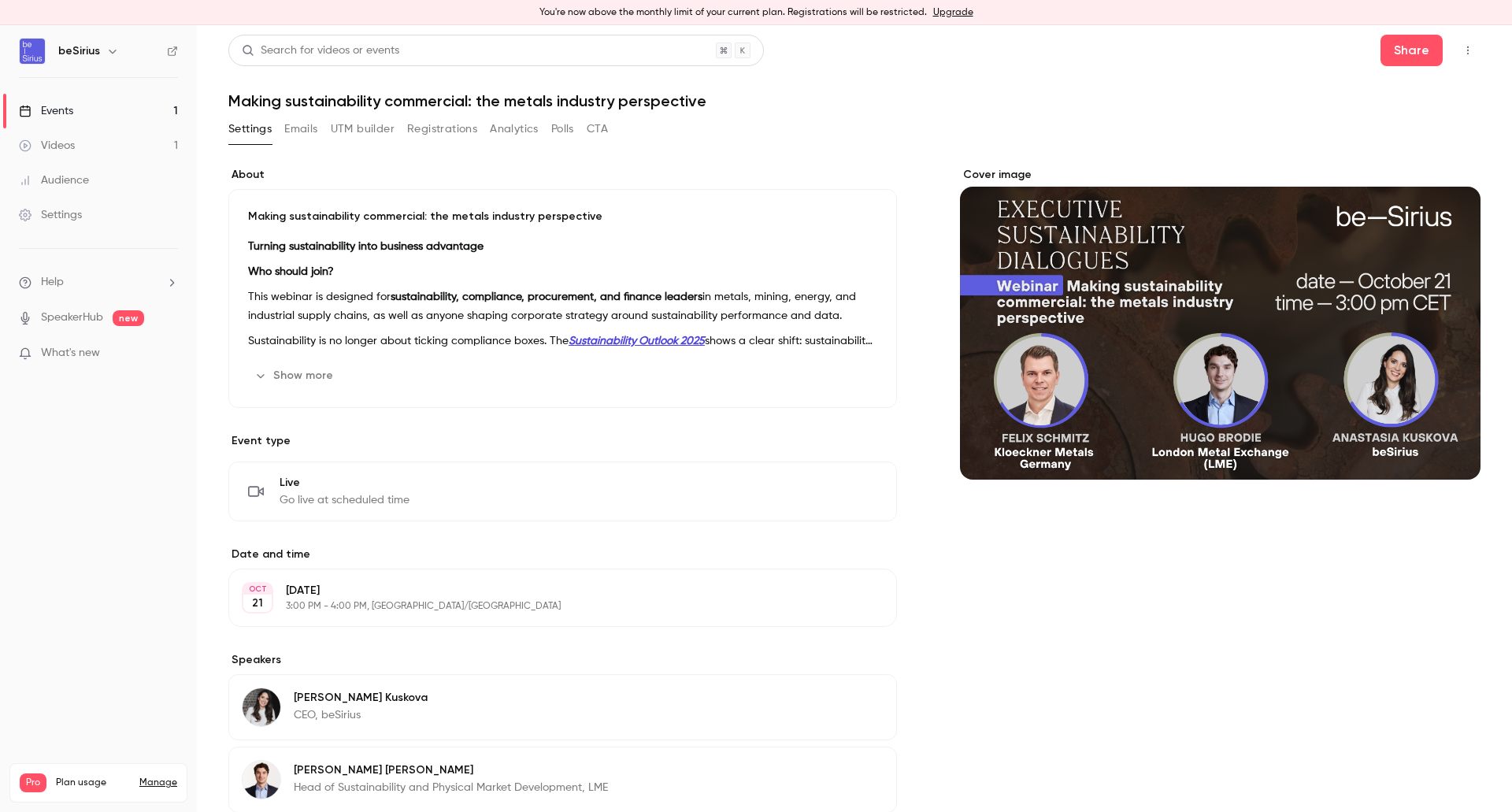
click at [304, 127] on button "Emails" at bounding box center [301, 129] width 33 height 25
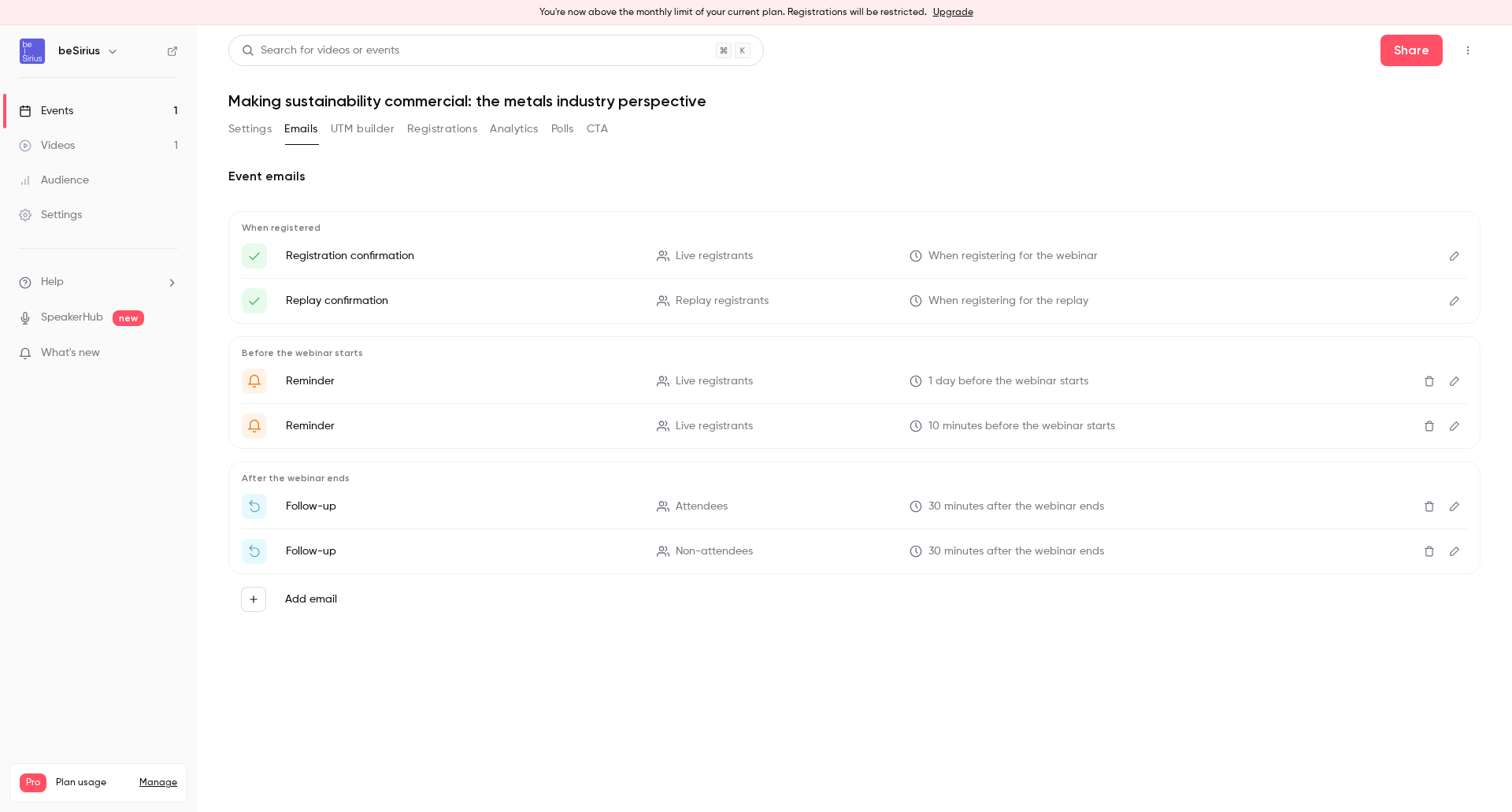
click at [372, 127] on button "UTM builder" at bounding box center [362, 129] width 64 height 25
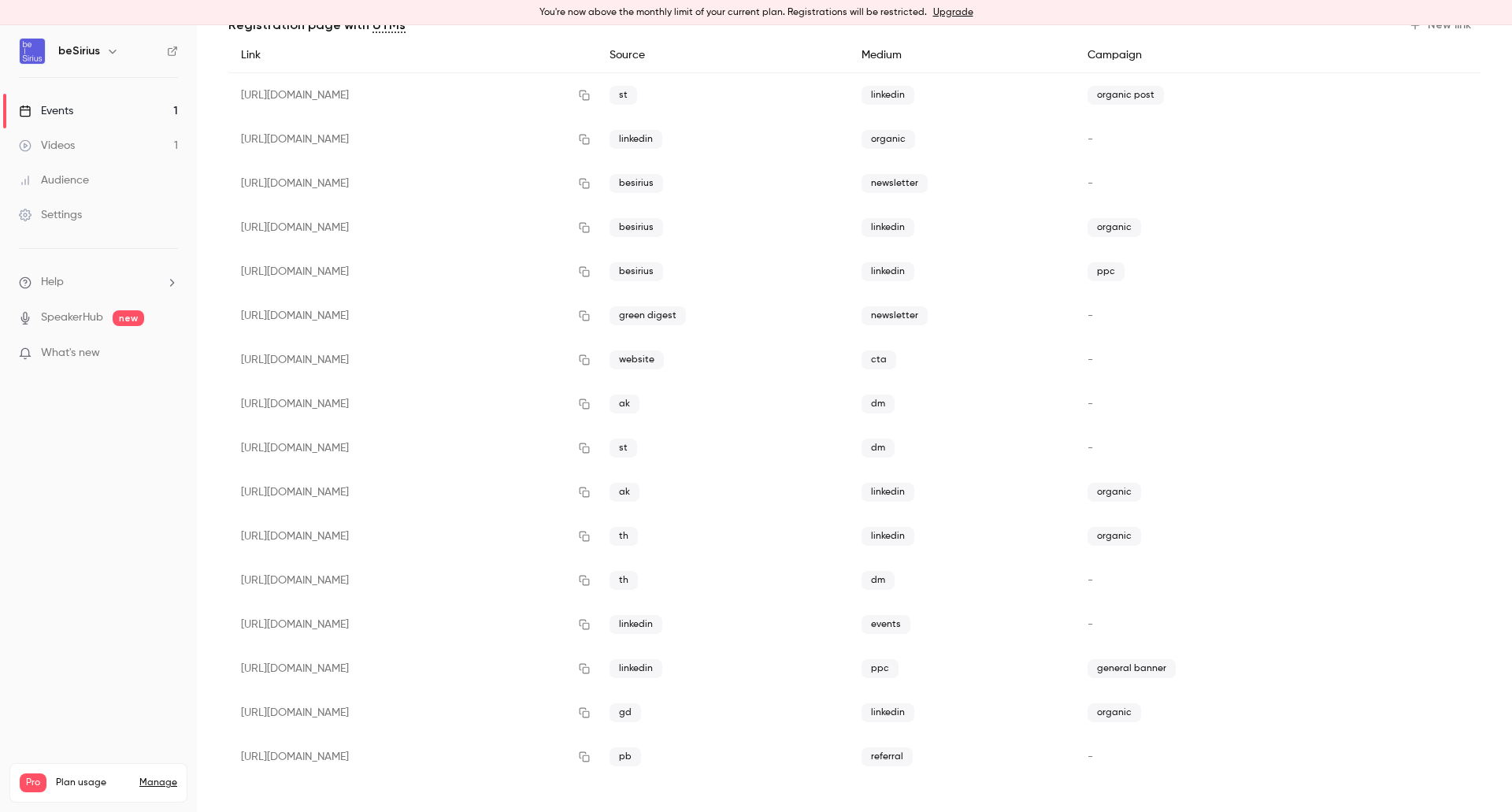
scroll to position [156, 0]
click at [590, 583] on icon "button" at bounding box center [584, 578] width 10 height 10
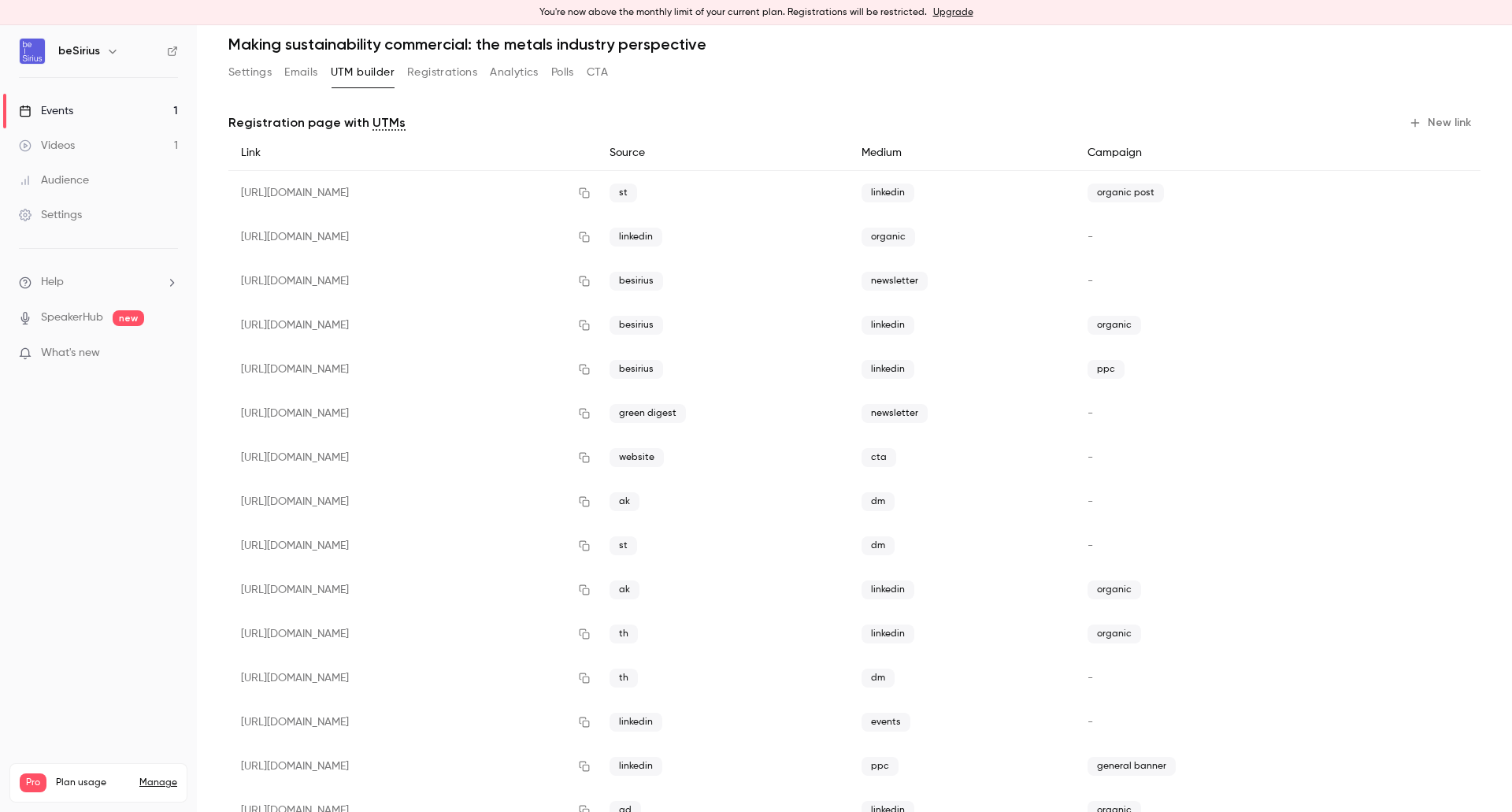
scroll to position [0, 0]
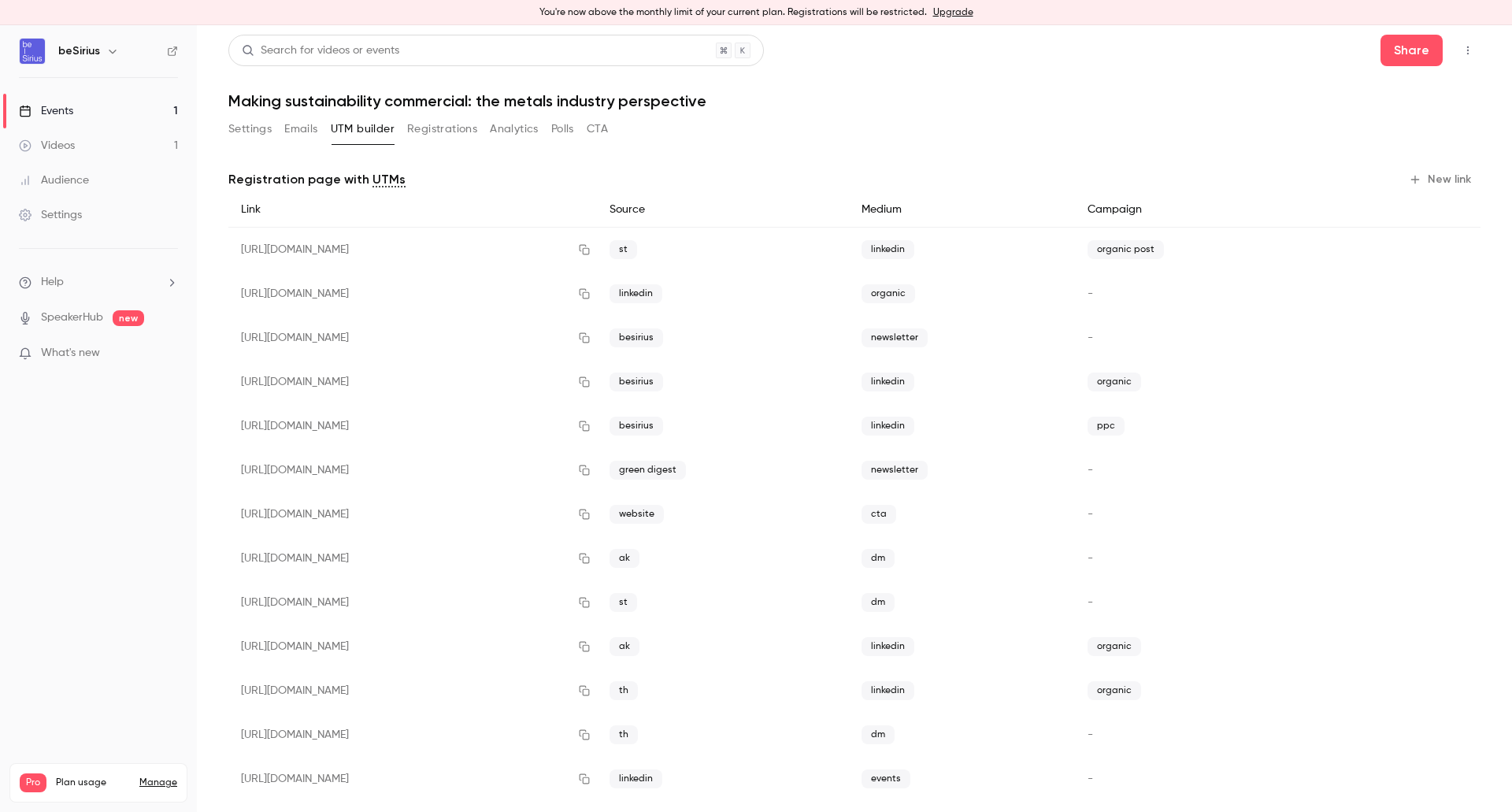
click at [88, 100] on link "Events 1" at bounding box center [98, 111] width 197 height 35
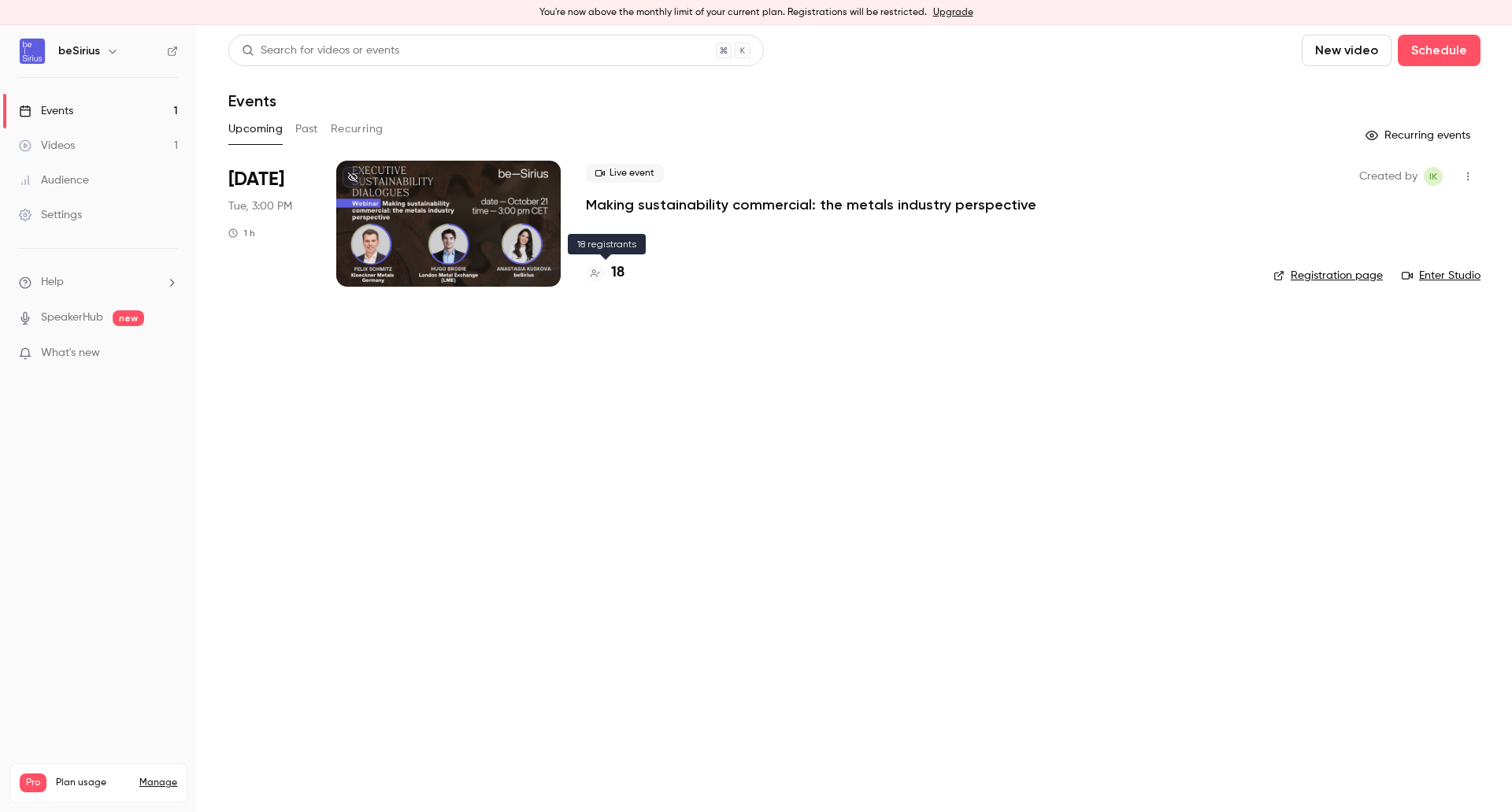
click at [611, 272] on h4 "18" at bounding box center [618, 273] width 13 height 21
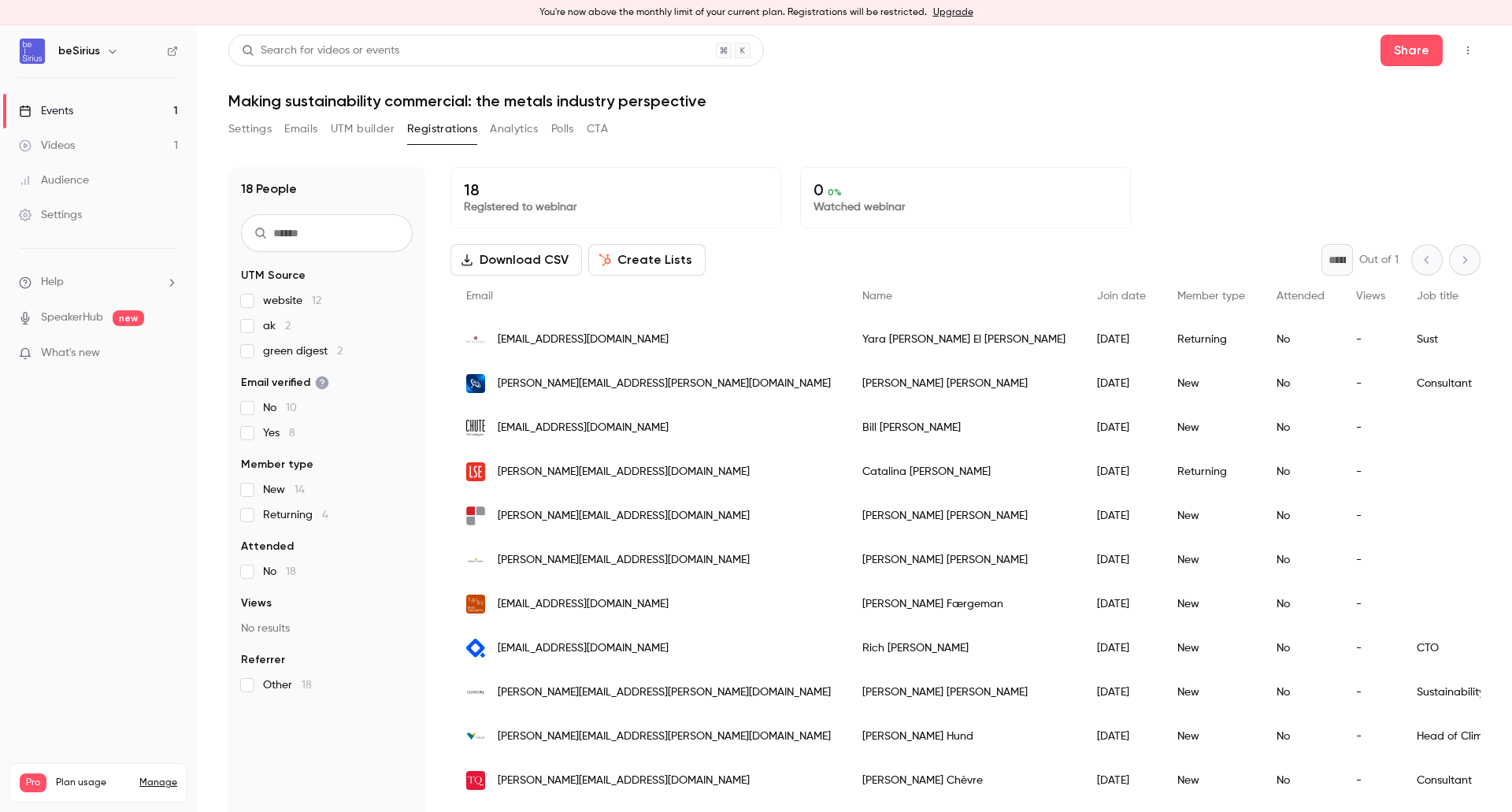
click at [969, 102] on h1 "Making sustainability commercial: the metals industry perspective" at bounding box center [854, 100] width 1252 height 19
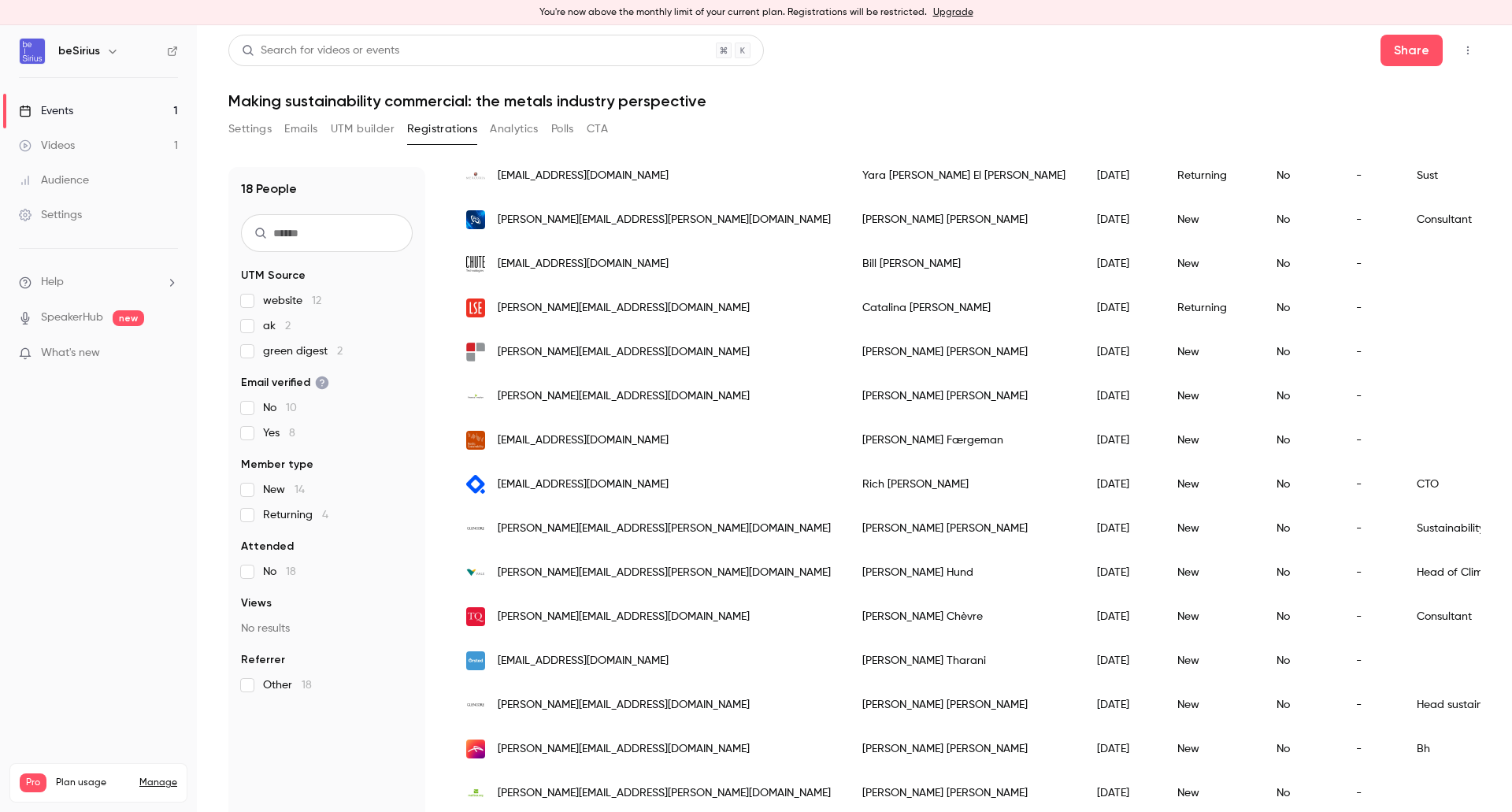
scroll to position [236, 0]
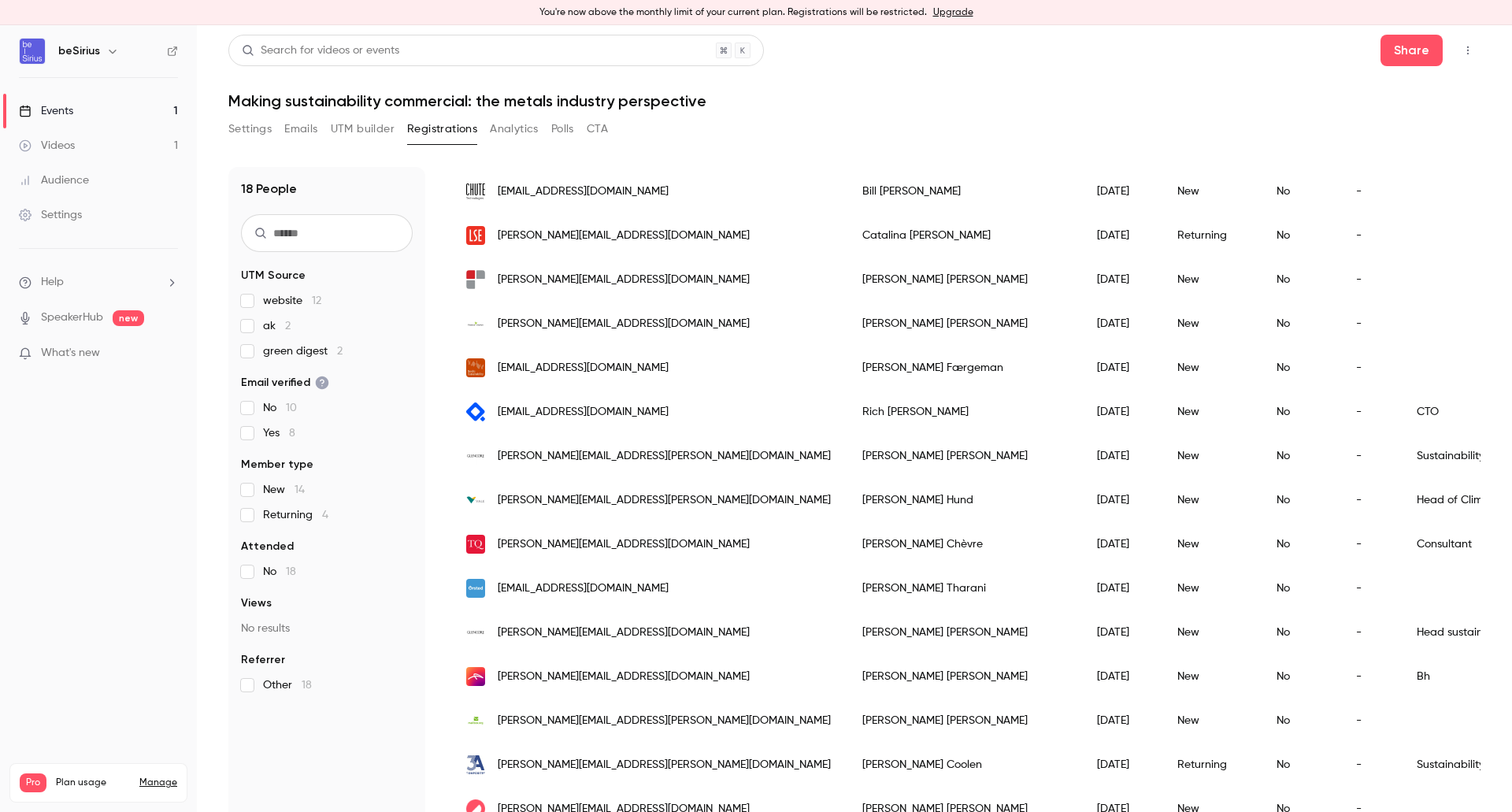
click at [294, 129] on button "Emails" at bounding box center [301, 129] width 33 height 25
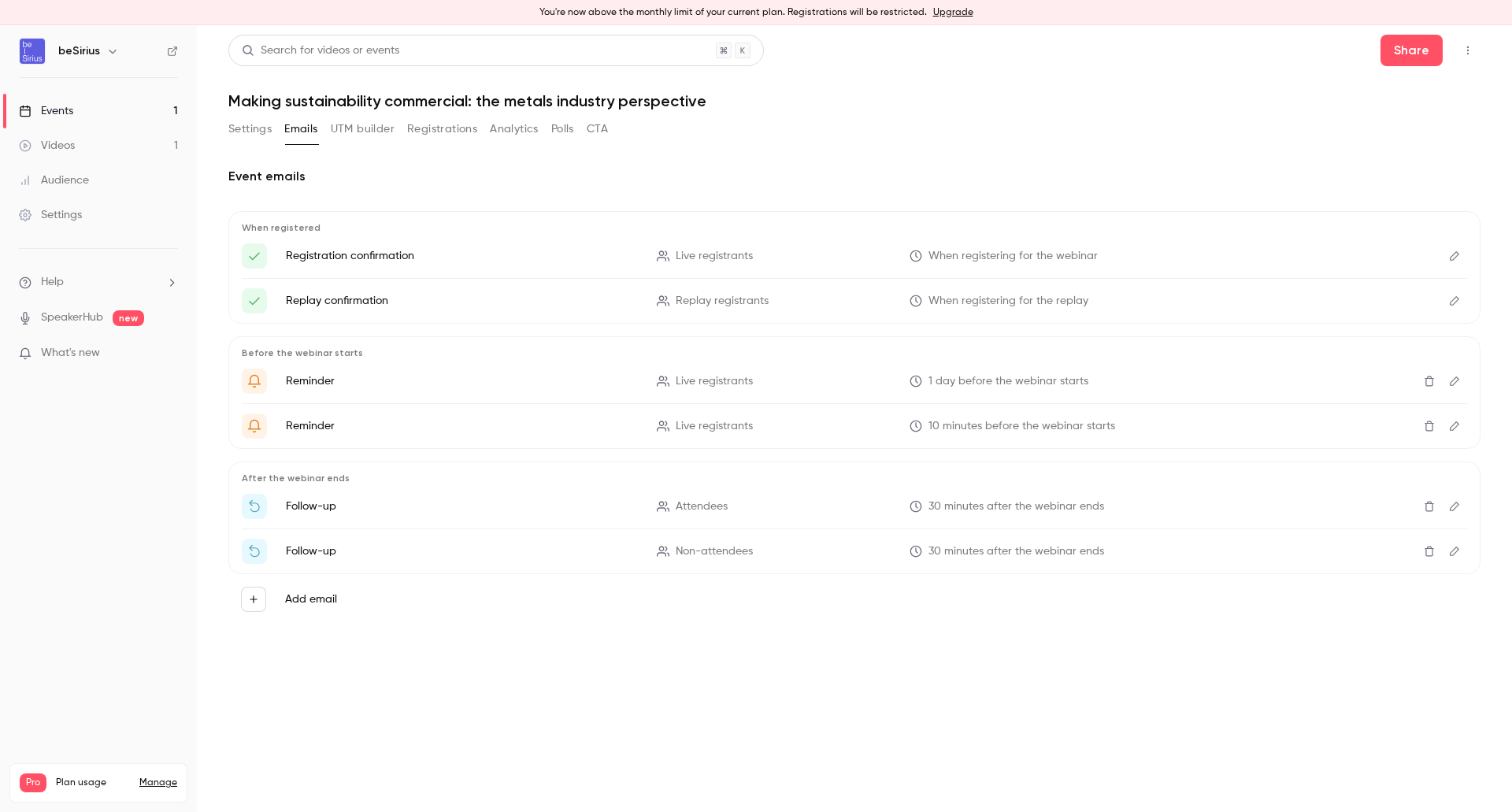
click at [370, 132] on button "UTM builder" at bounding box center [362, 129] width 64 height 25
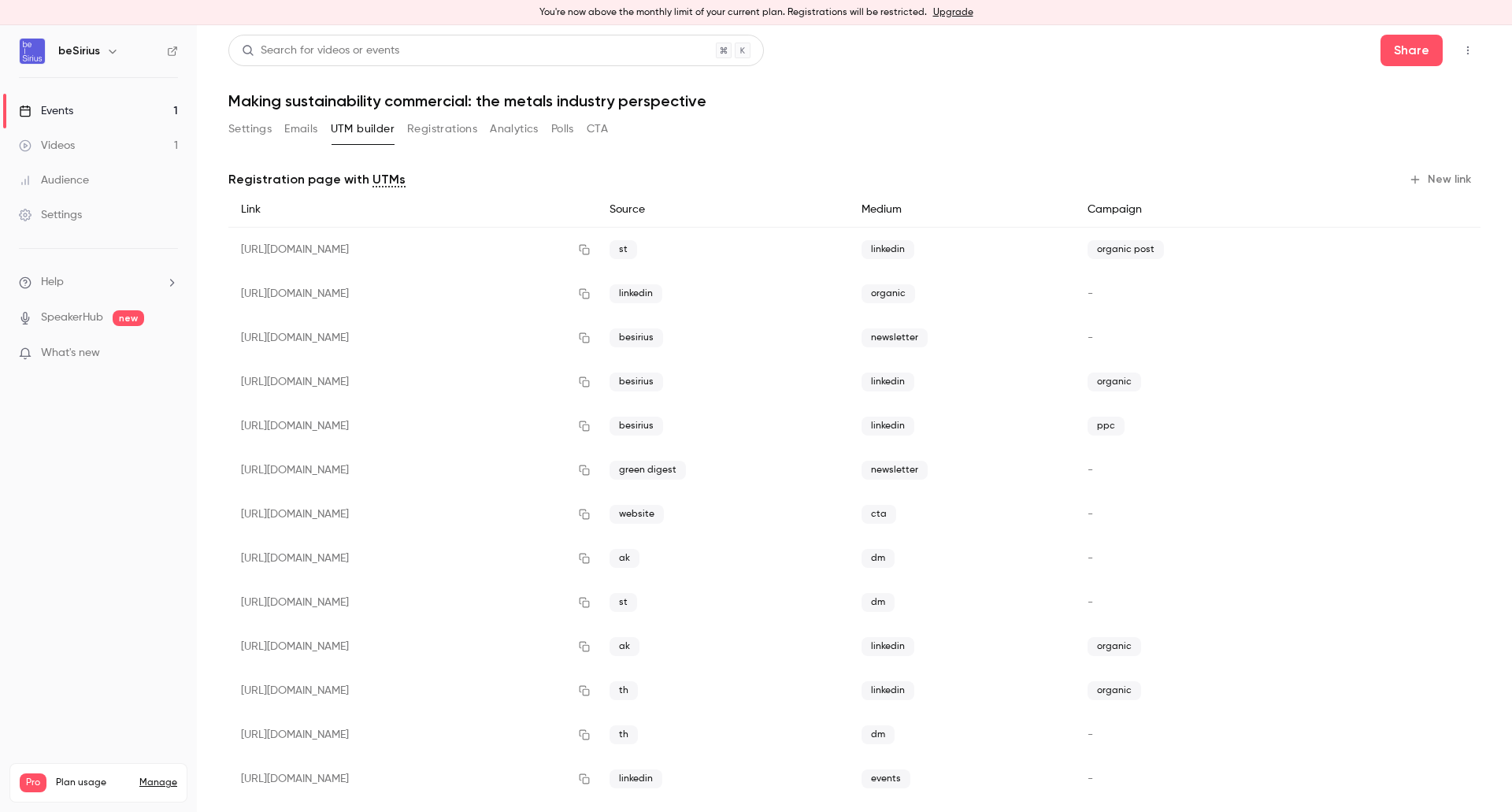
click at [327, 133] on div "Settings Emails UTM builder Registrations Analytics Polls CTA" at bounding box center [418, 129] width 380 height 25
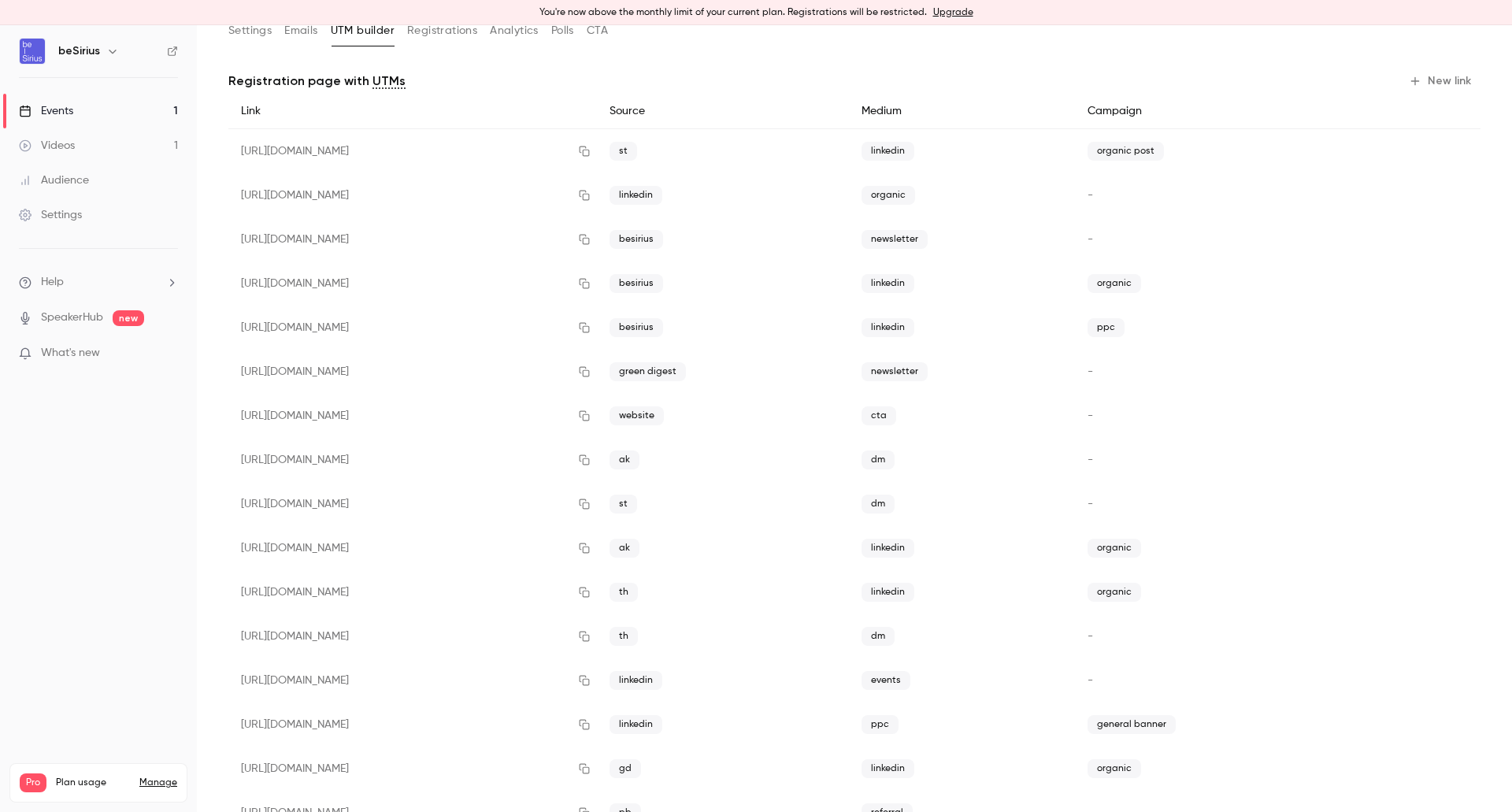
scroll to position [156, 0]
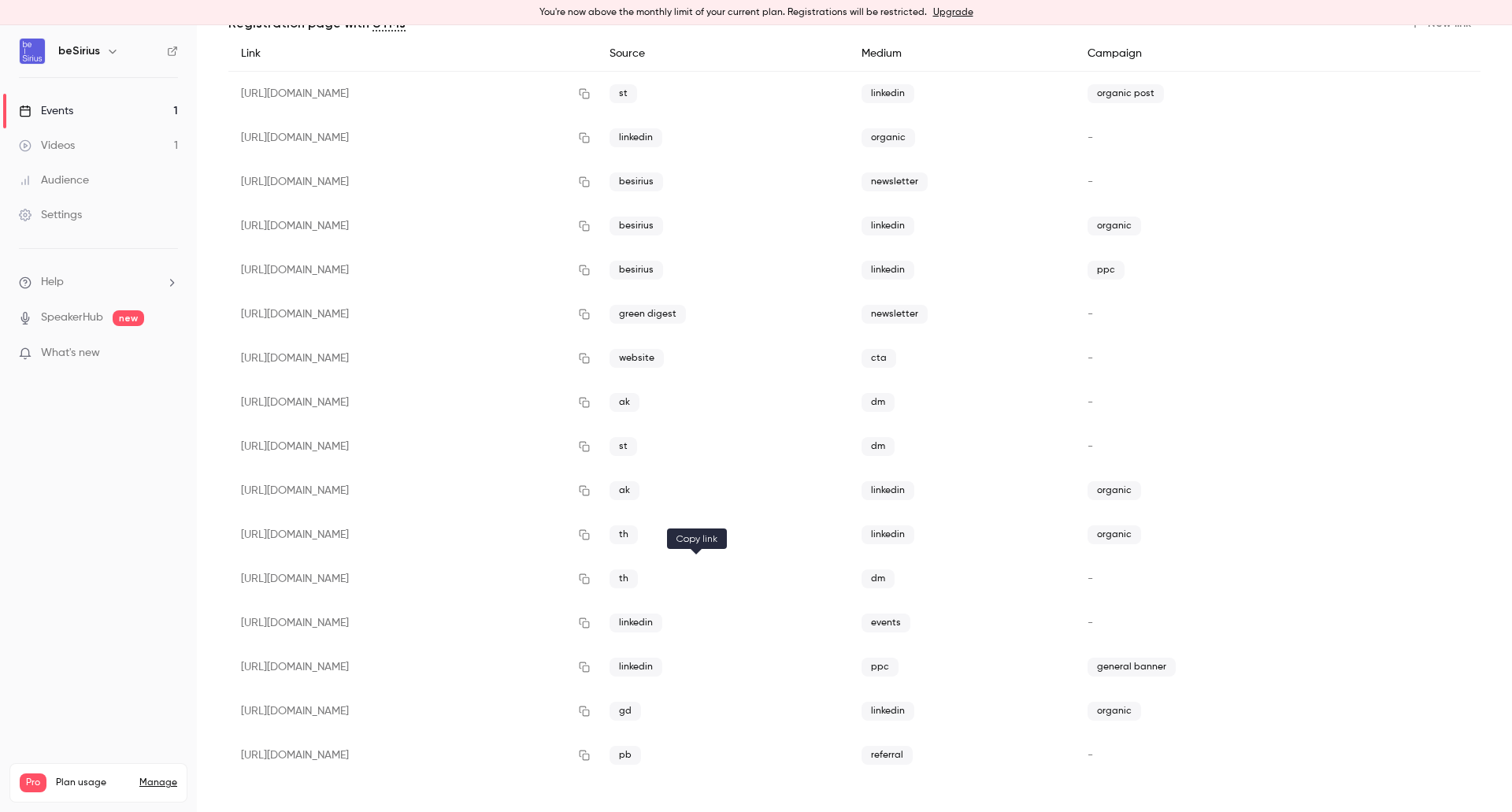
click at [597, 585] on button "button" at bounding box center [585, 578] width 25 height 25
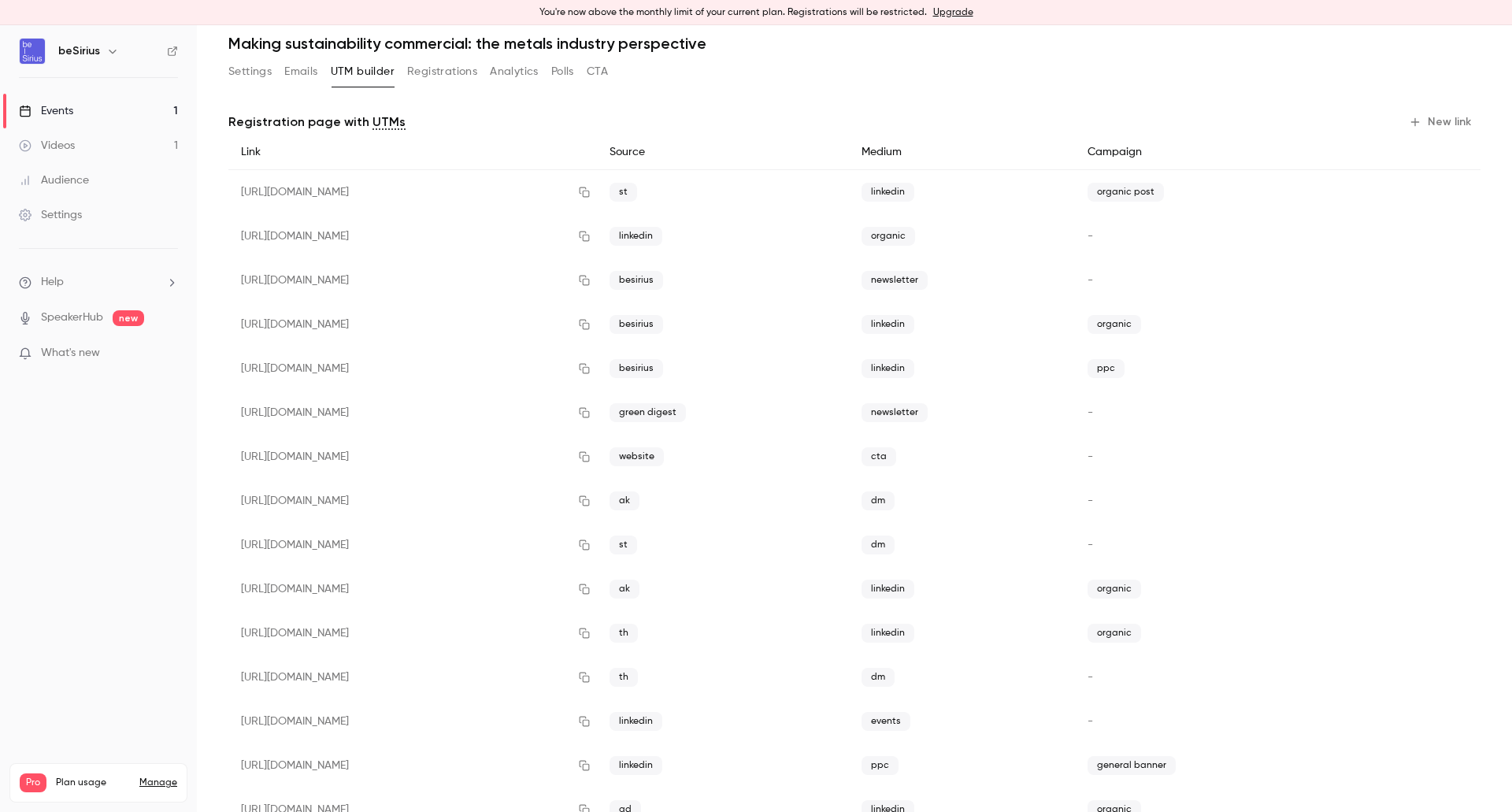
scroll to position [0, 0]
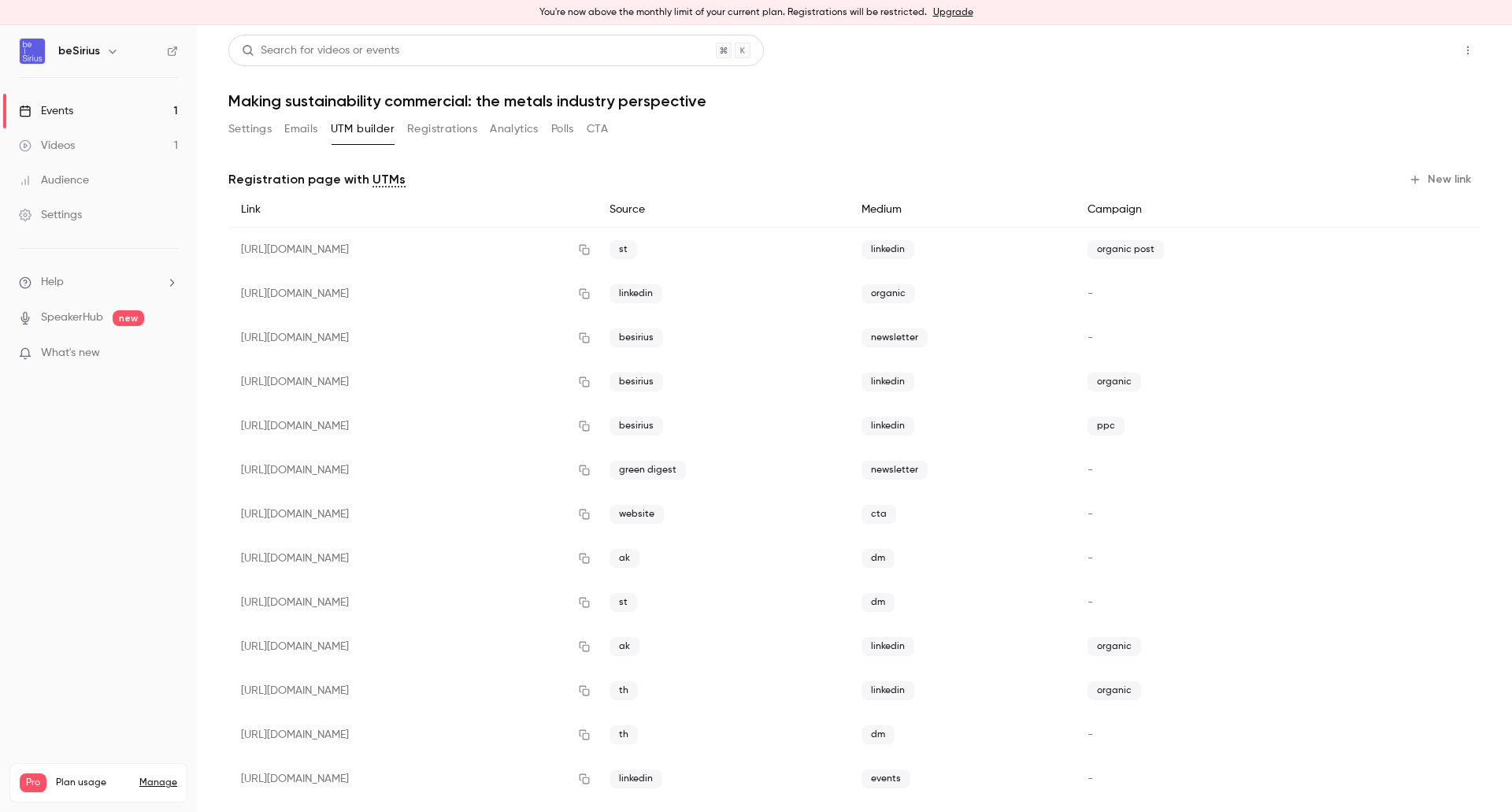
click at [1397, 43] on button "Share" at bounding box center [1411, 50] width 62 height 31
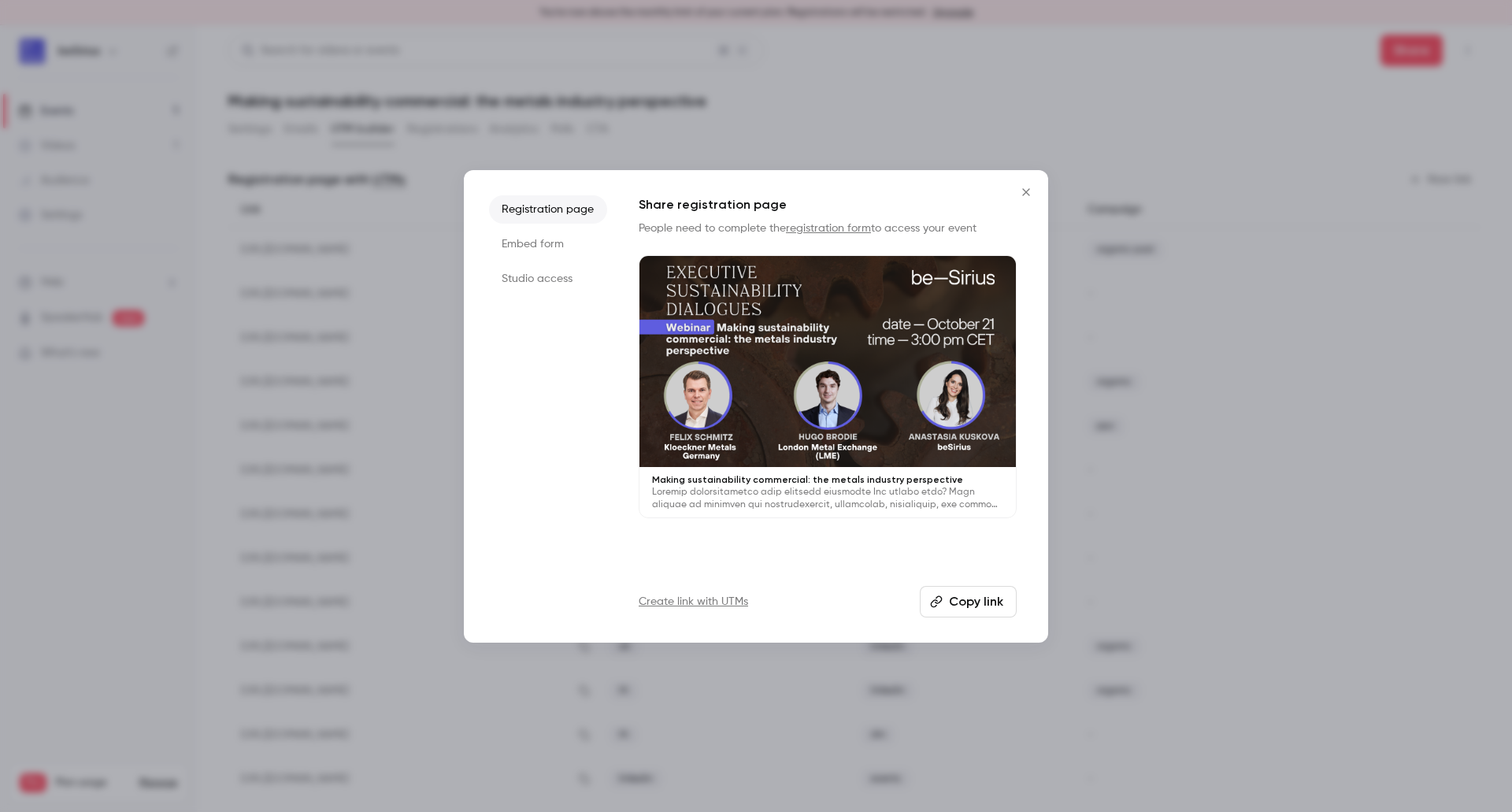
drag, startPoint x: 1014, startPoint y: 194, endPoint x: 1028, endPoint y: 192, distance: 14.1
click at [1014, 193] on button "Close" at bounding box center [1025, 192] width 31 height 31
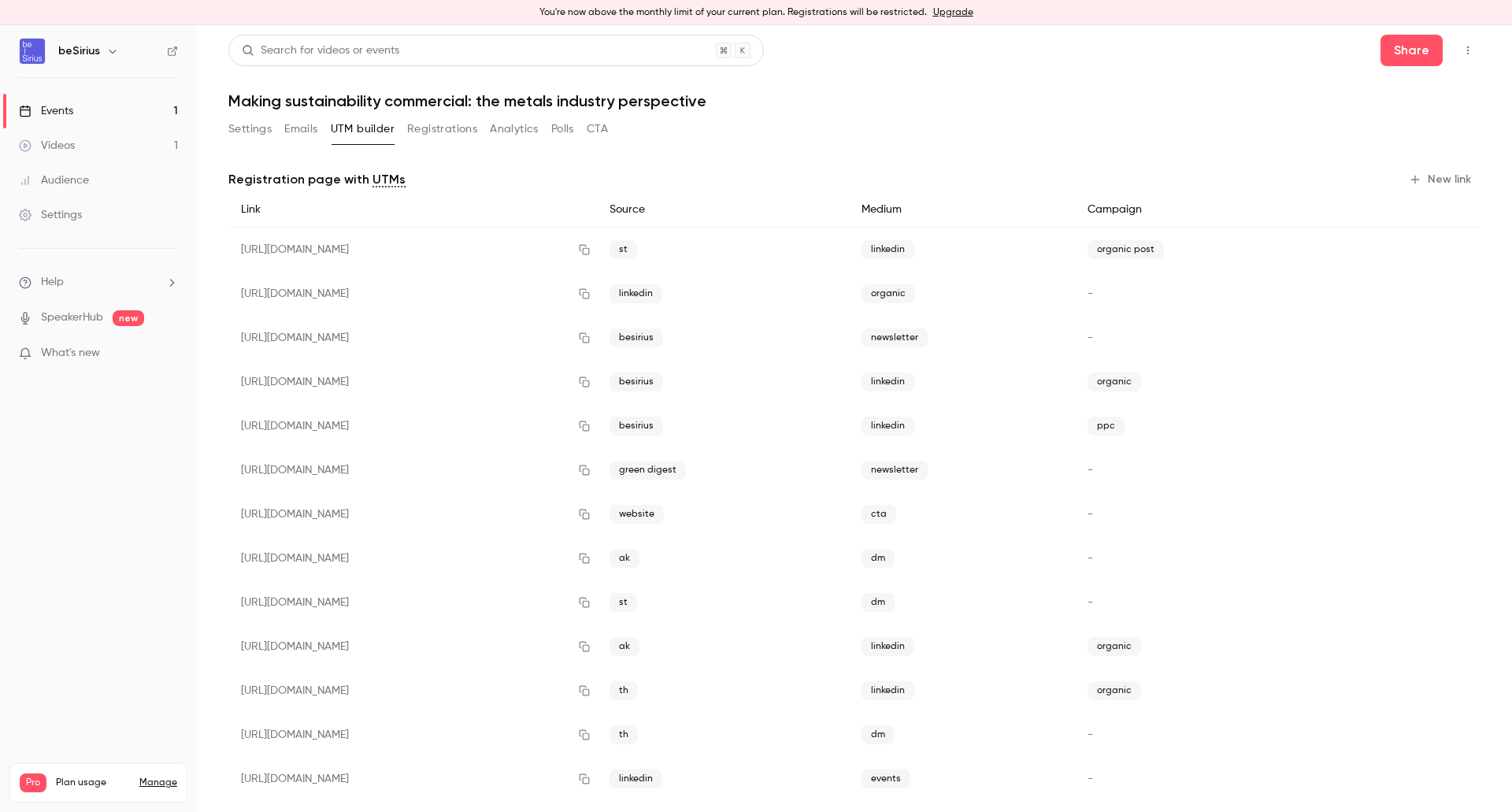
click at [349, 127] on button "UTM builder" at bounding box center [362, 129] width 64 height 25
click at [1437, 182] on button "New link" at bounding box center [1441, 179] width 78 height 25
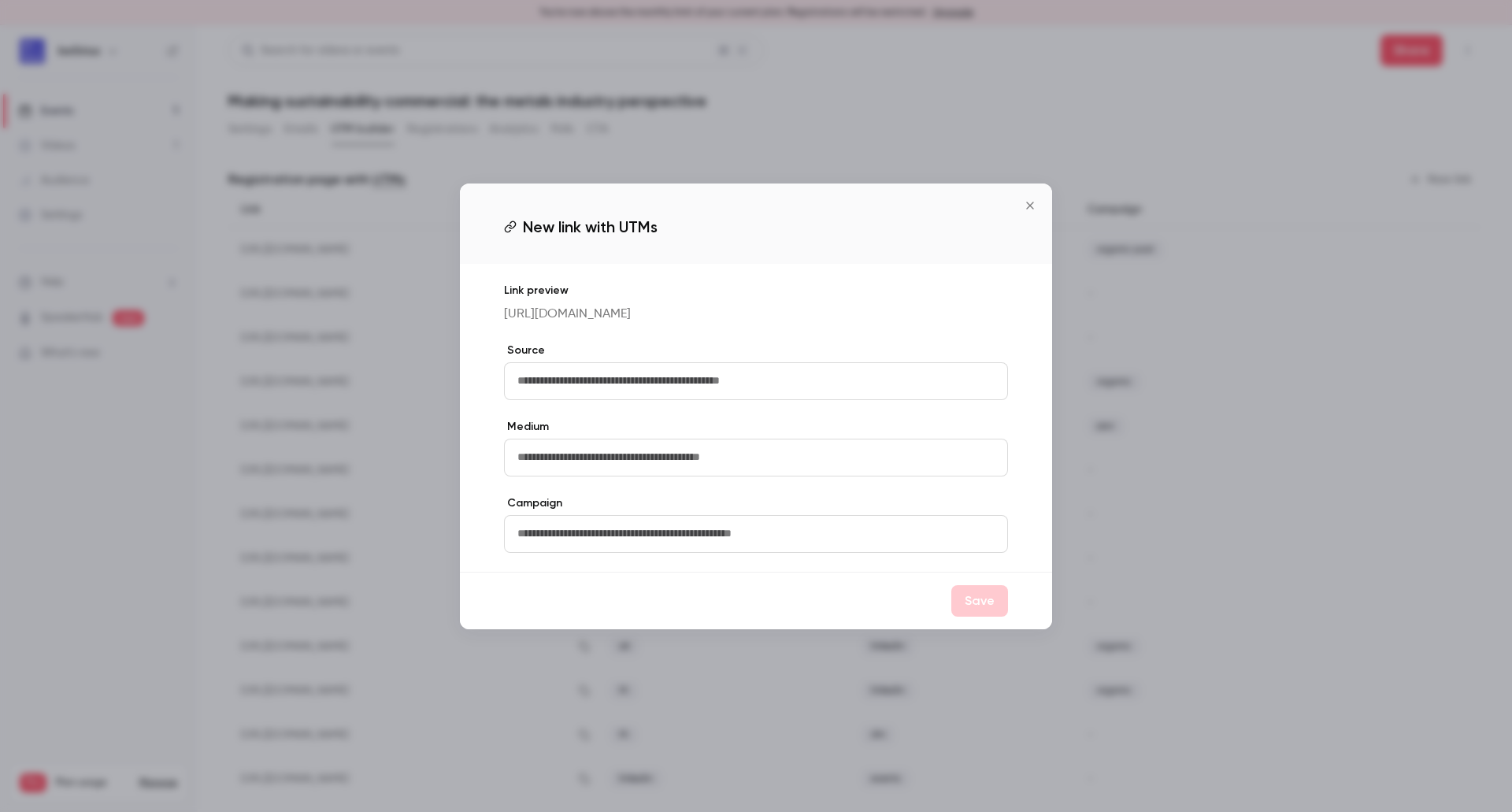
click at [791, 394] on input "text" at bounding box center [756, 381] width 504 height 38
type input "**"
click at [707, 476] on input "text" at bounding box center [756, 457] width 504 height 38
type input "********"
click at [739, 552] on input "text" at bounding box center [756, 534] width 504 height 38
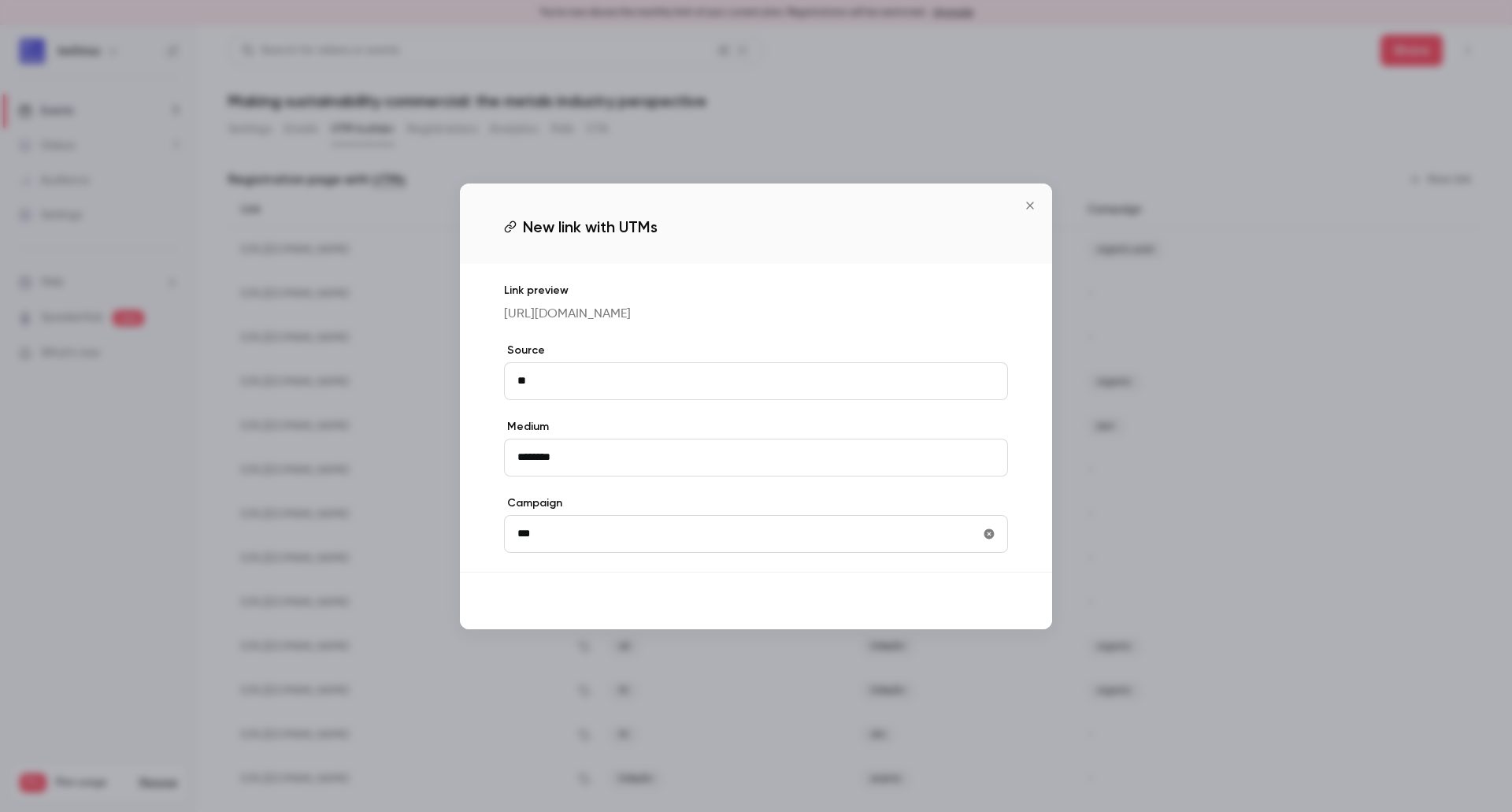
type input "***"
click at [993, 617] on button "Save" at bounding box center [979, 601] width 56 height 31
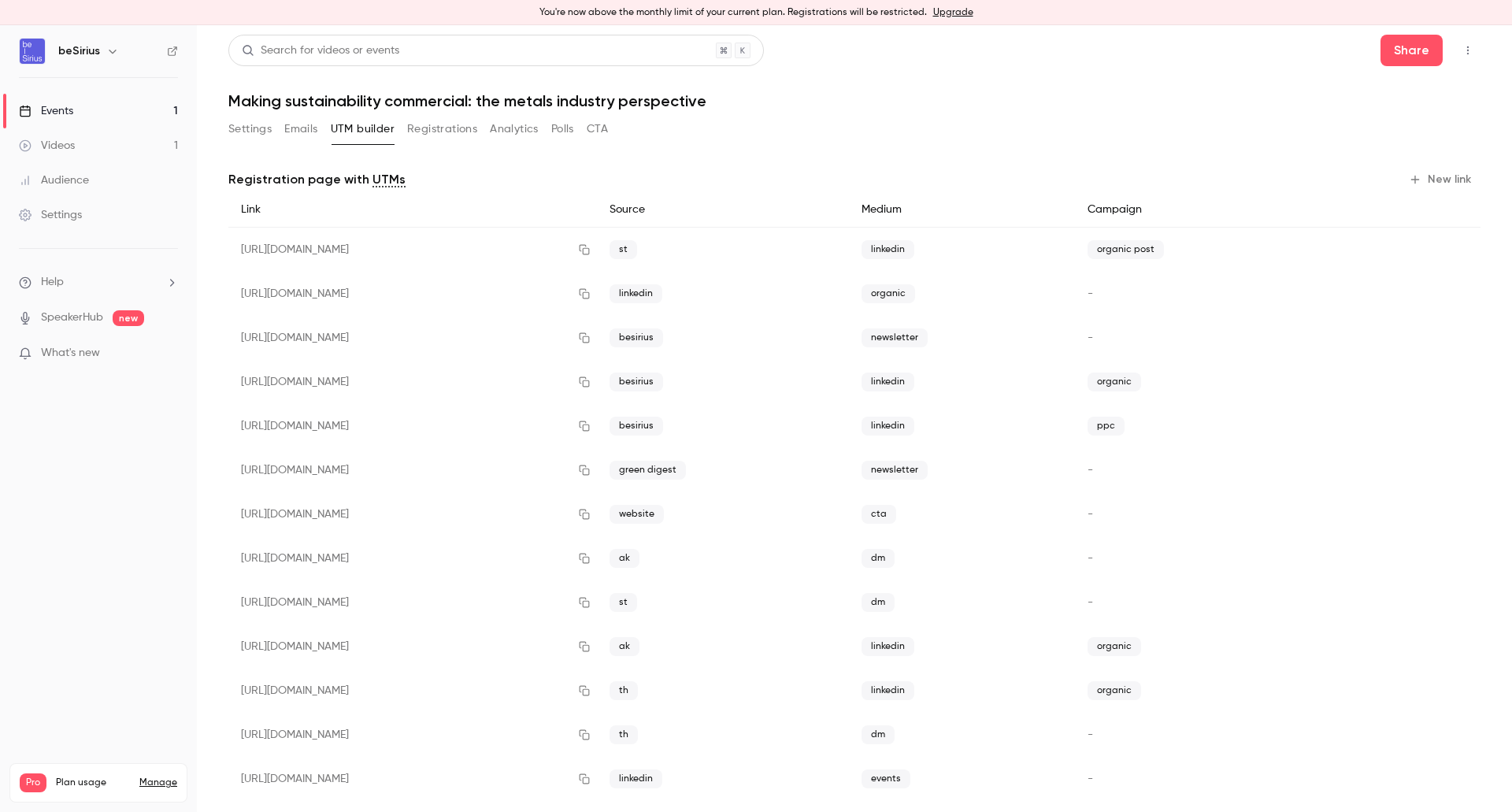
scroll to position [200, 0]
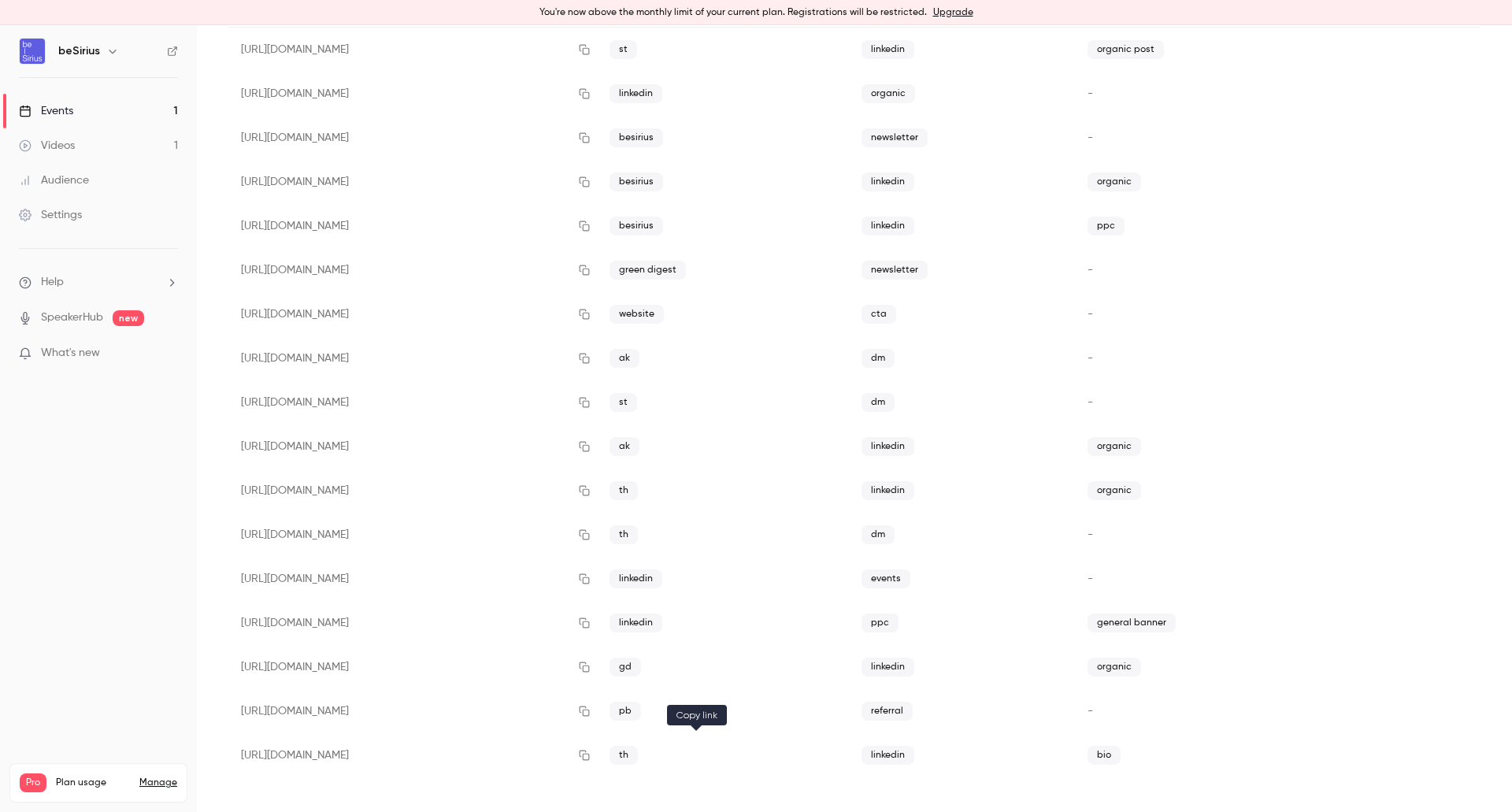
click at [597, 753] on button "button" at bounding box center [585, 755] width 25 height 25
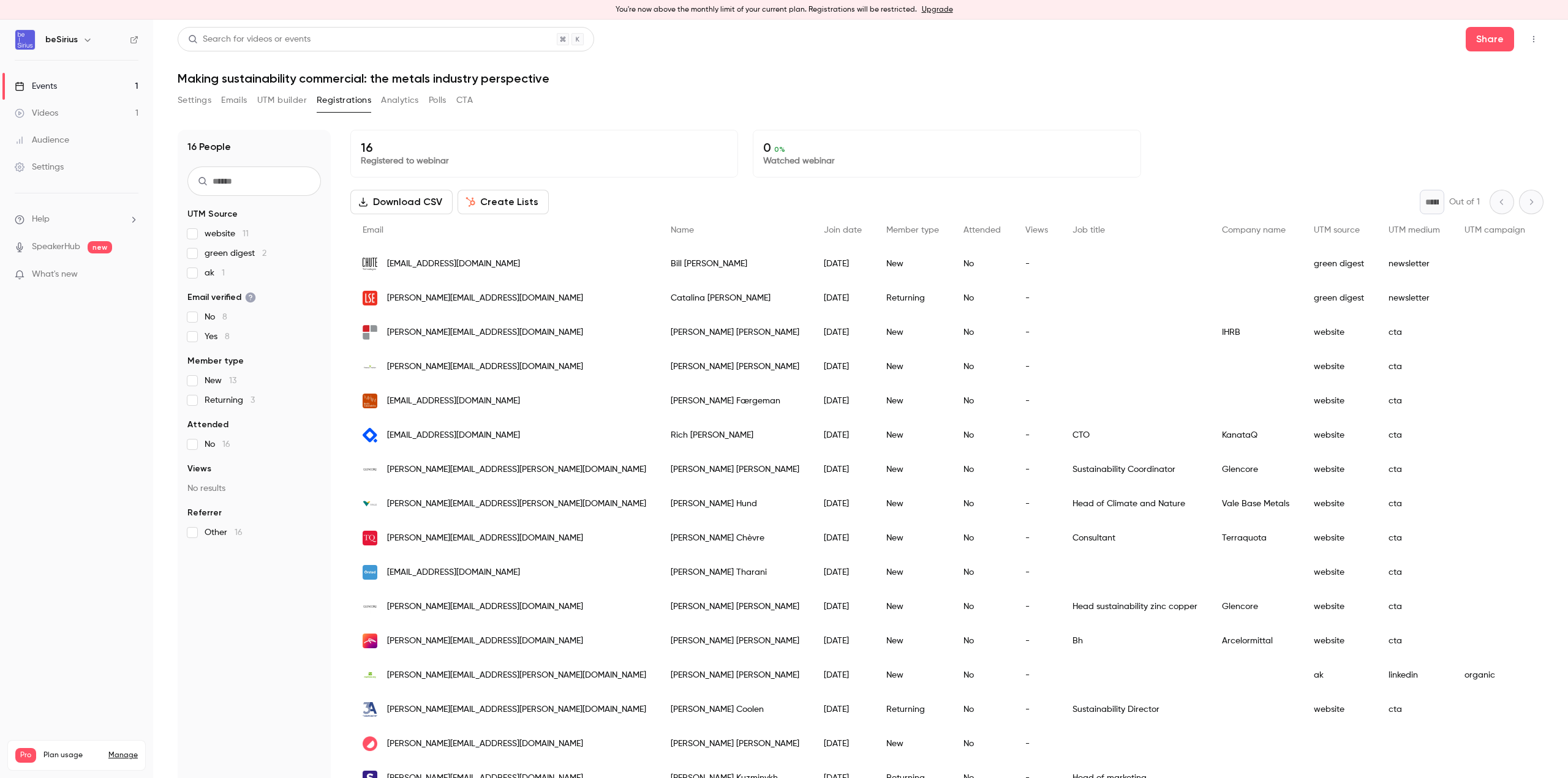
click at [232, 95] on button "Emails" at bounding box center [234, 100] width 26 height 19
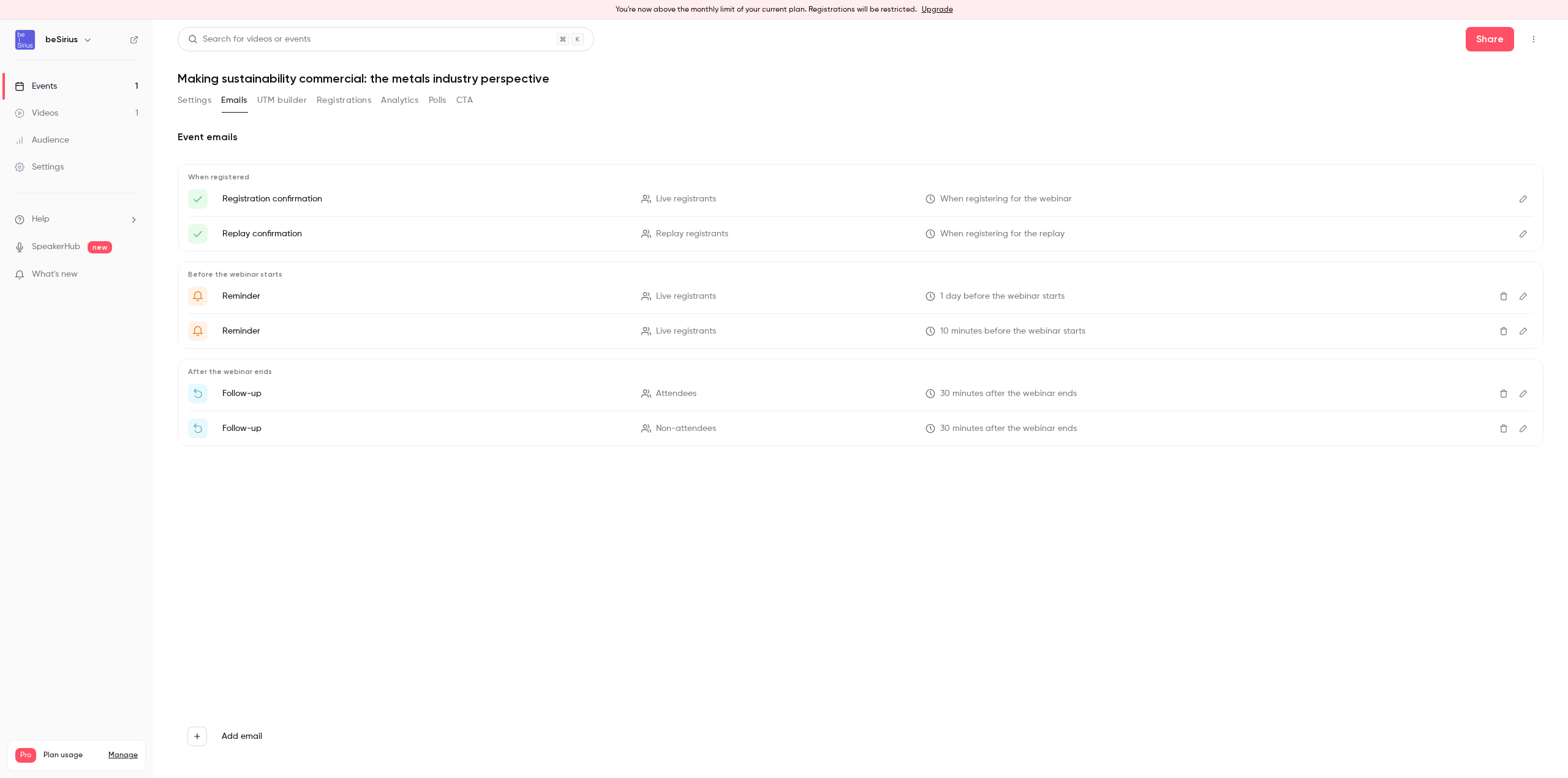
click at [288, 105] on button "UTM builder" at bounding box center [281, 100] width 49 height 19
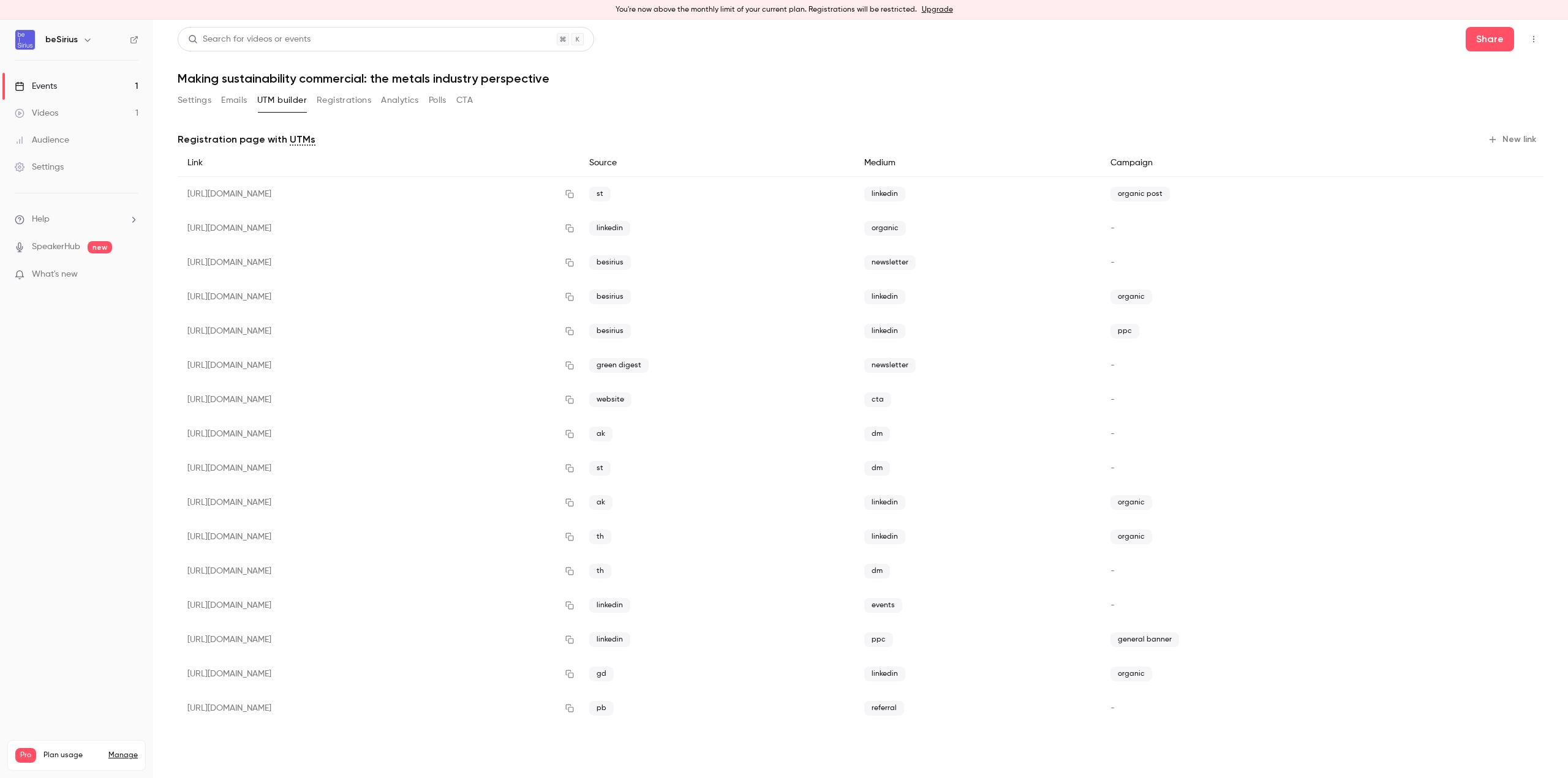
click at [86, 79] on link "Events 1" at bounding box center [77, 86] width 153 height 27
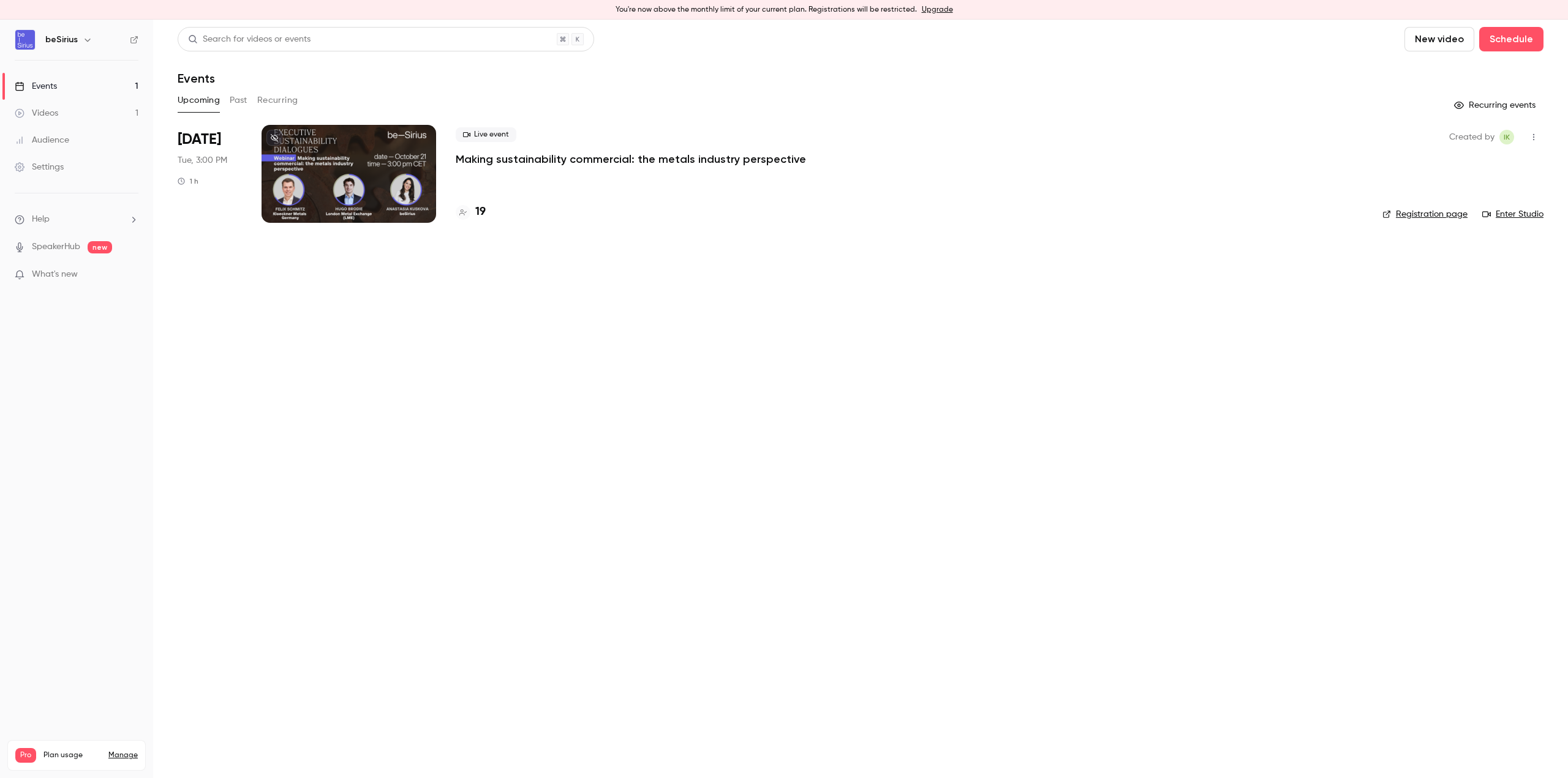
click at [405, 200] on div at bounding box center [349, 173] width 175 height 98
click at [484, 207] on h4 "19" at bounding box center [480, 212] width 10 height 17
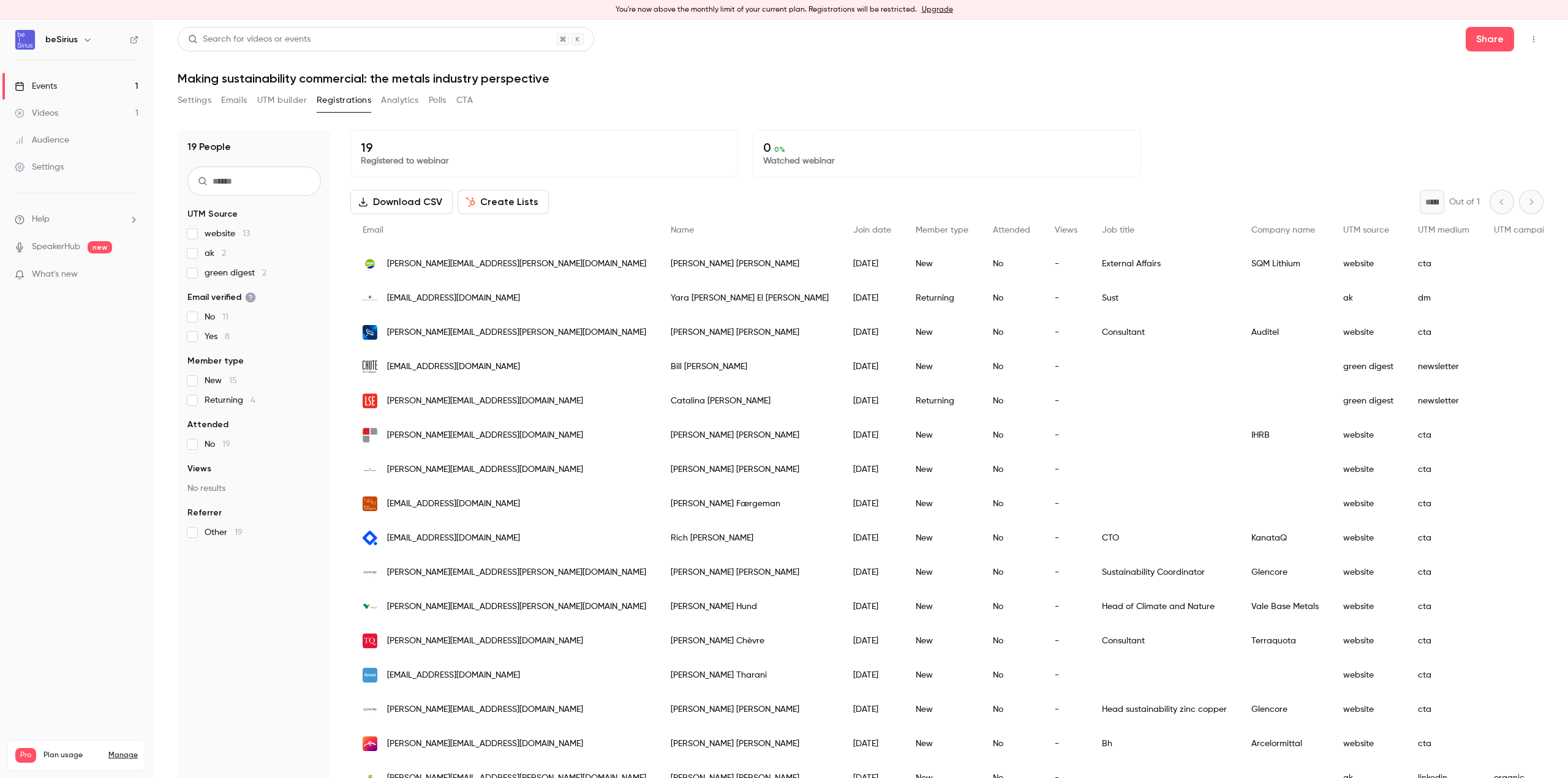
click at [99, 88] on link "Events 1" at bounding box center [77, 86] width 153 height 27
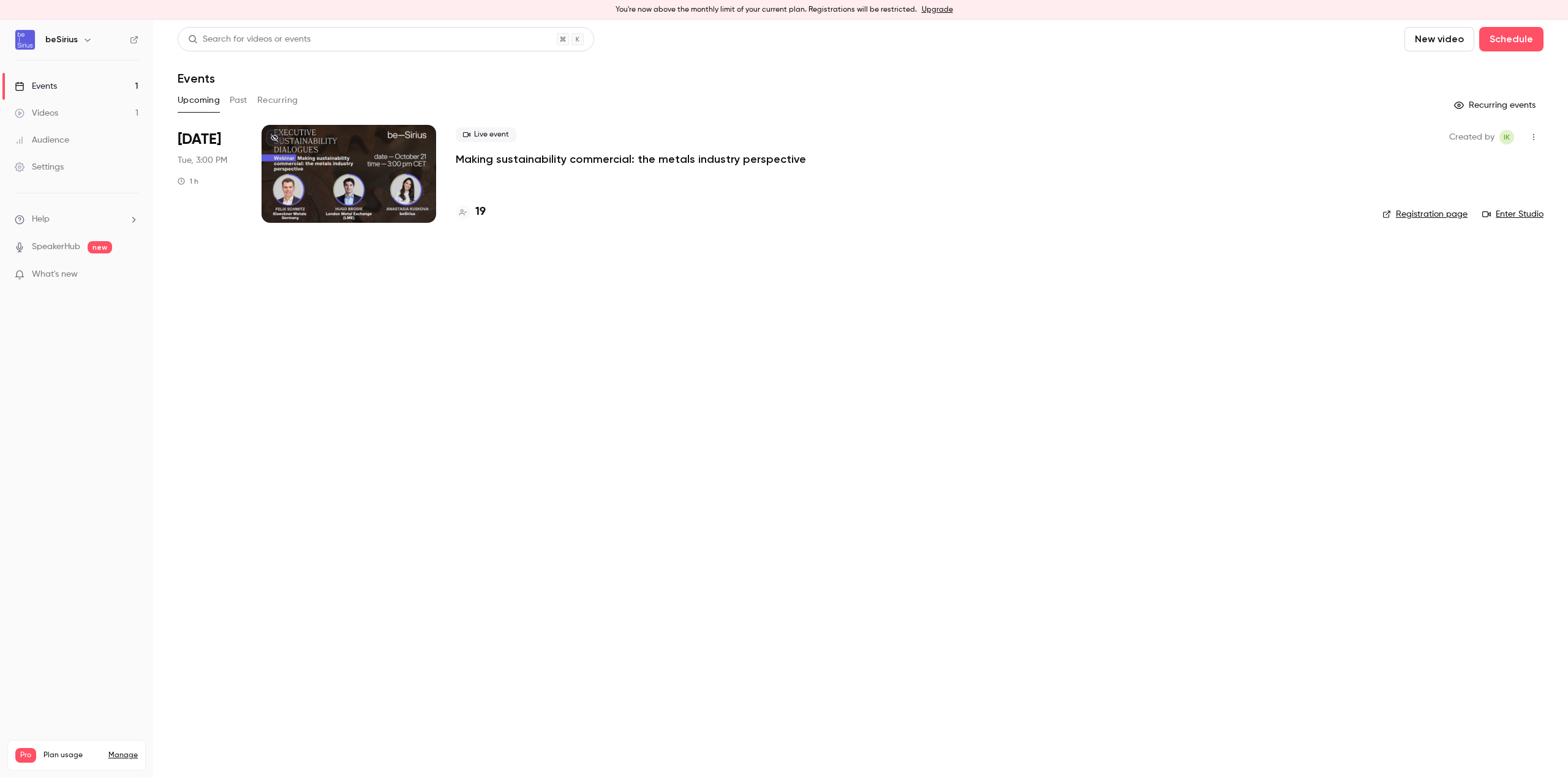
click at [485, 212] on h4 "19" at bounding box center [480, 212] width 10 height 17
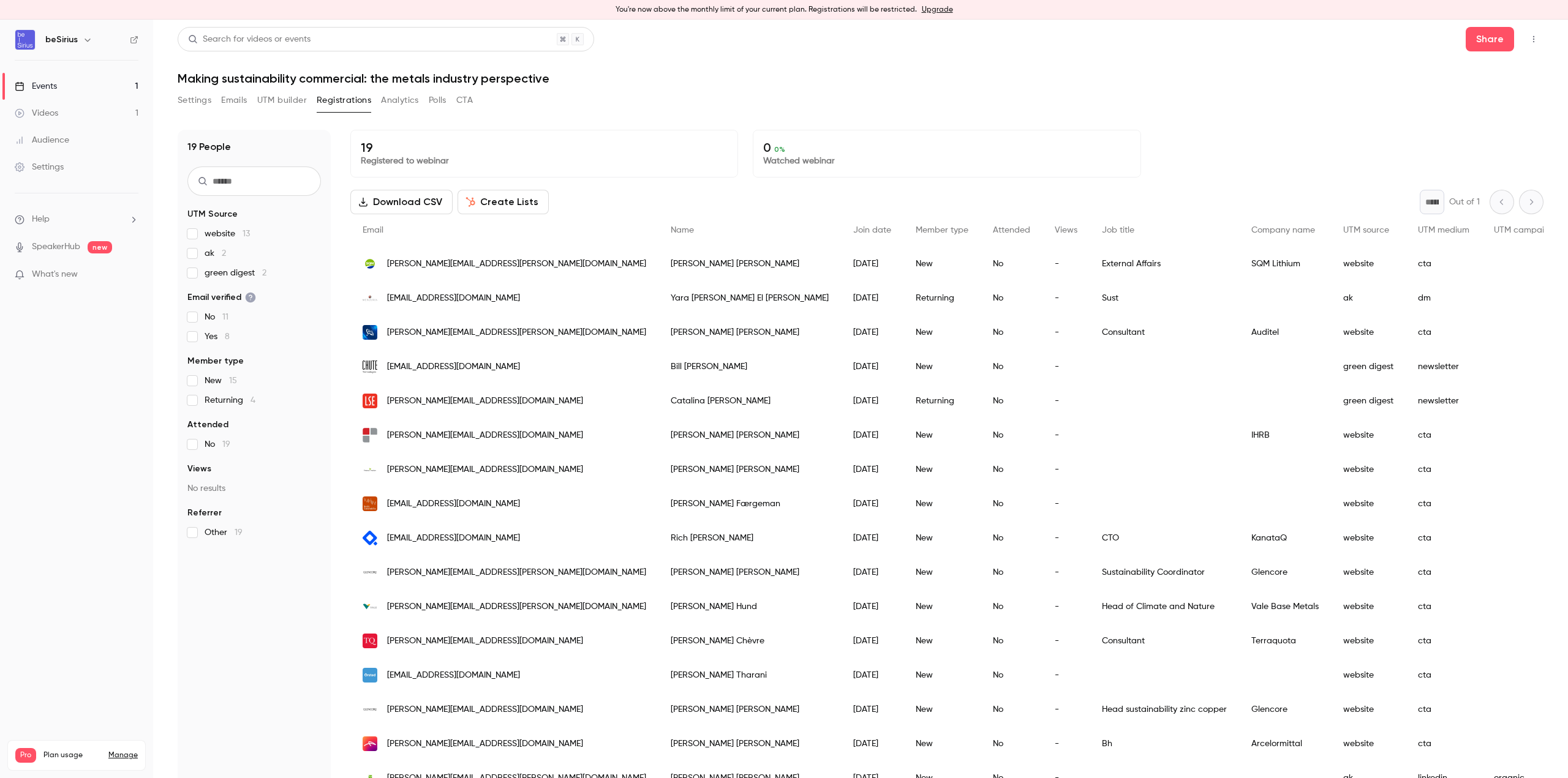
click at [38, 84] on div "Events" at bounding box center [36, 86] width 42 height 13
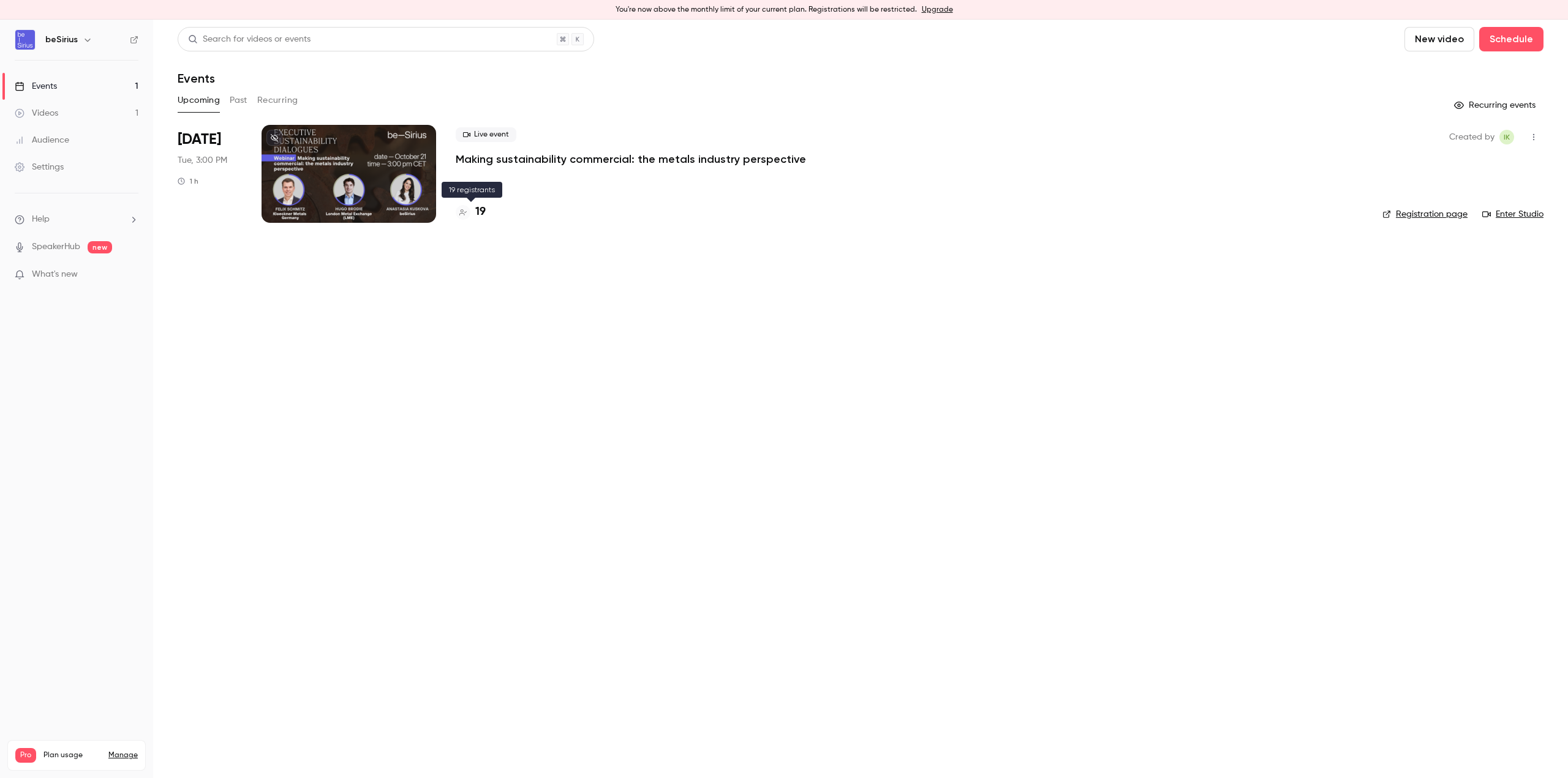
click at [485, 212] on h4 "19" at bounding box center [480, 212] width 10 height 17
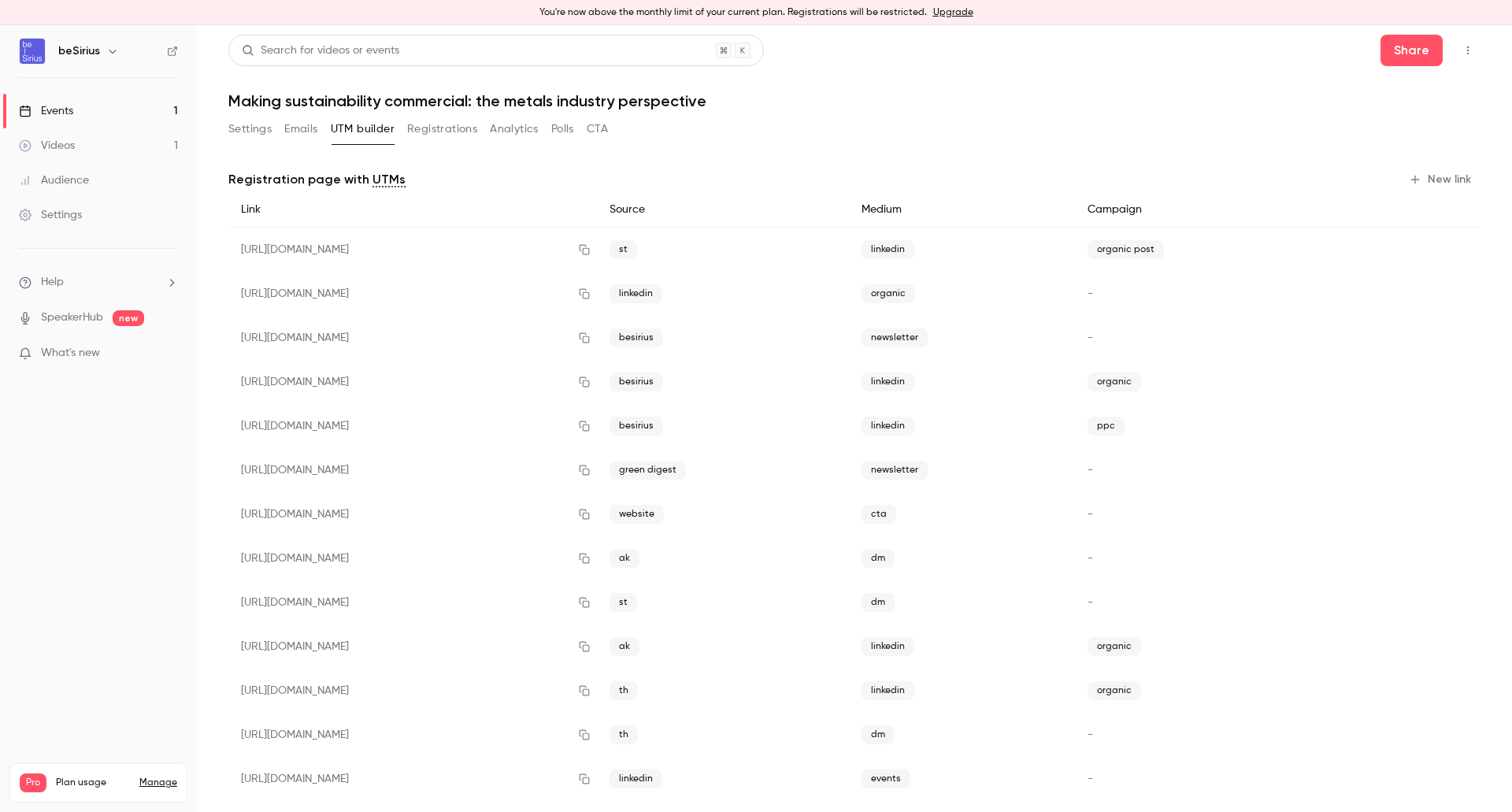
click at [80, 113] on link "Events 1" at bounding box center [98, 111] width 197 height 35
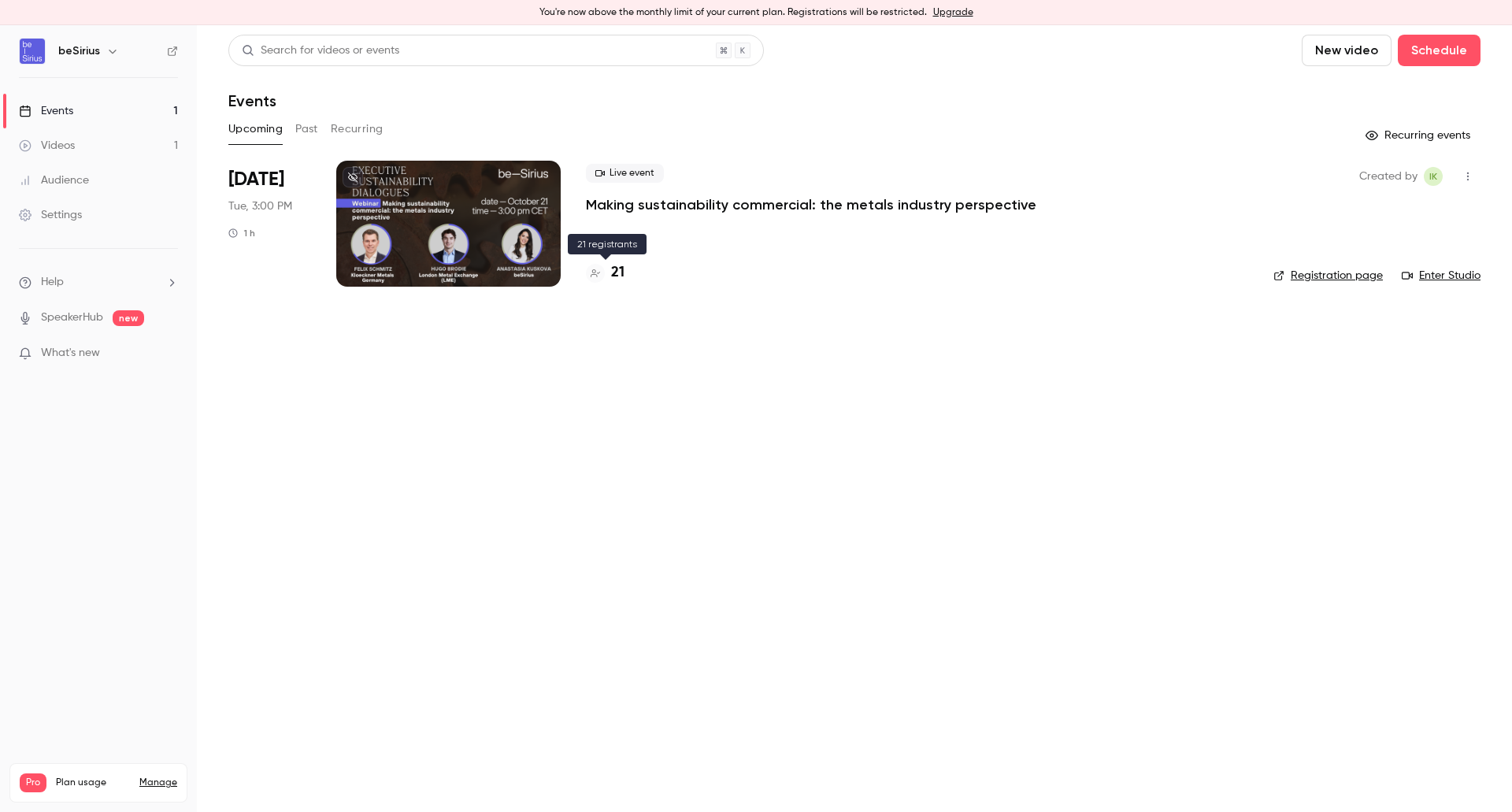
click at [624, 273] on h4 "21" at bounding box center [618, 273] width 13 height 21
click at [617, 275] on h4 "21" at bounding box center [618, 273] width 13 height 21
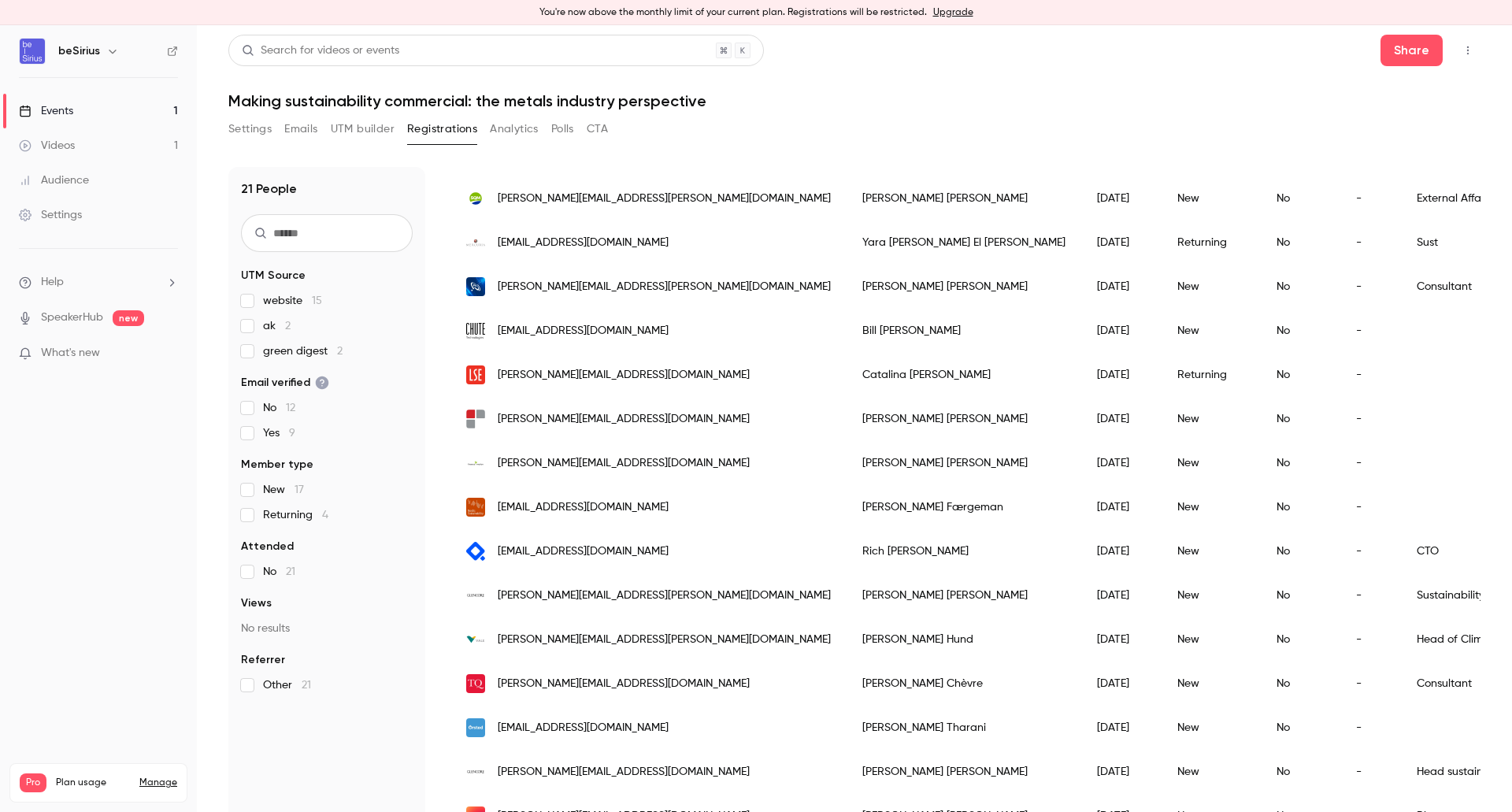
scroll to position [236, 0]
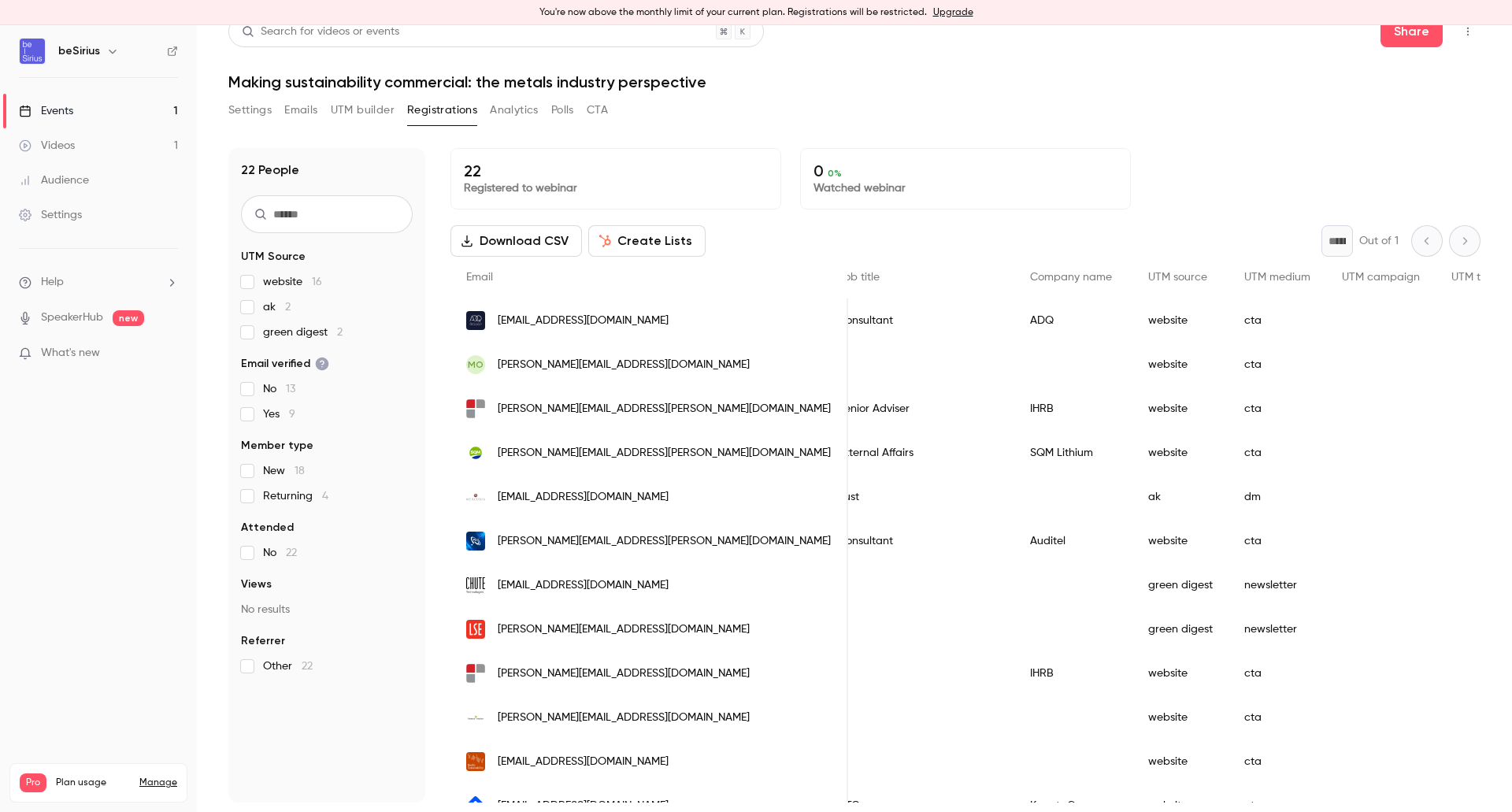
click at [80, 113] on link "Events 1" at bounding box center [98, 111] width 197 height 35
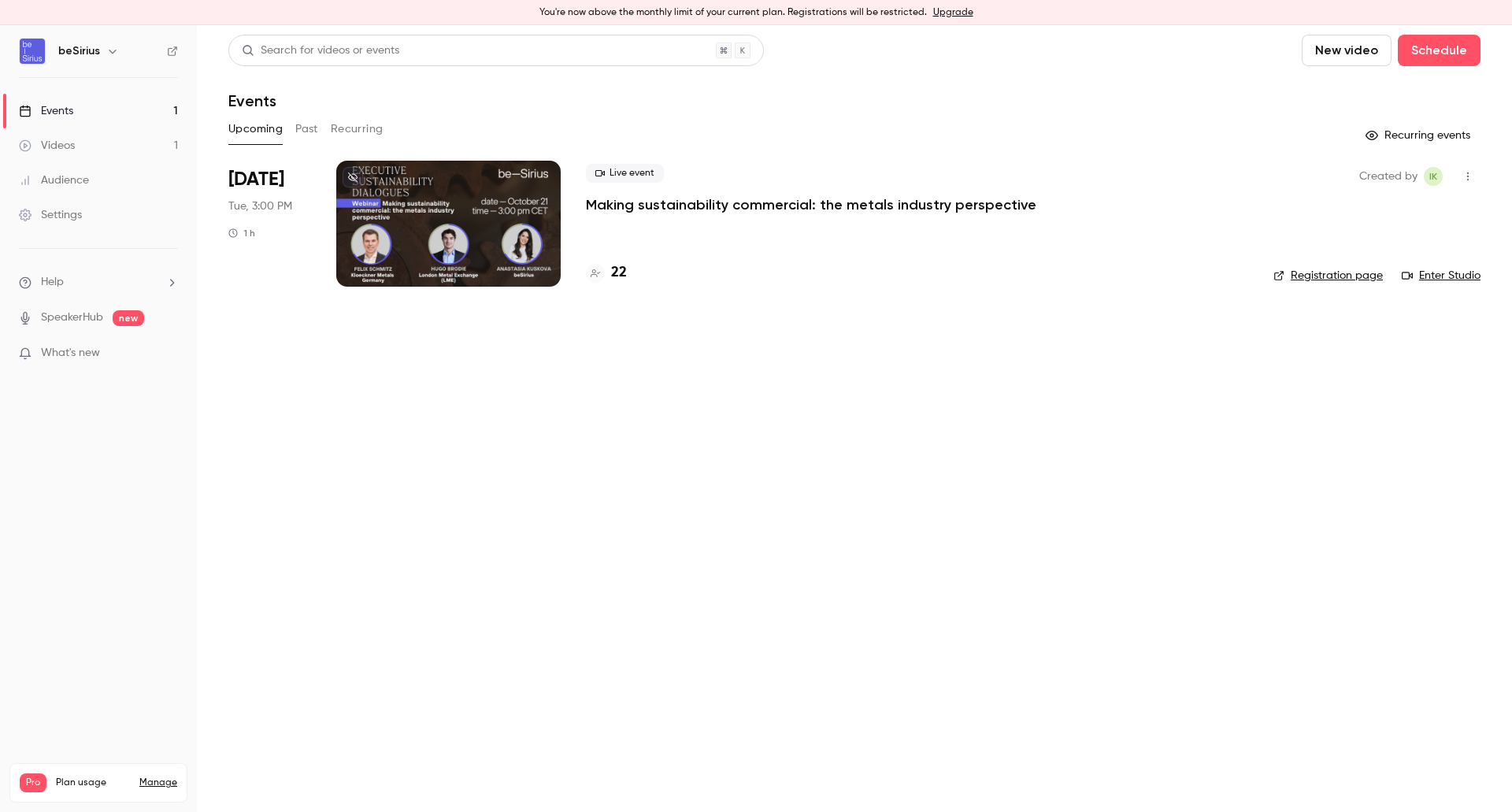
click at [446, 215] on div at bounding box center [448, 223] width 225 height 126
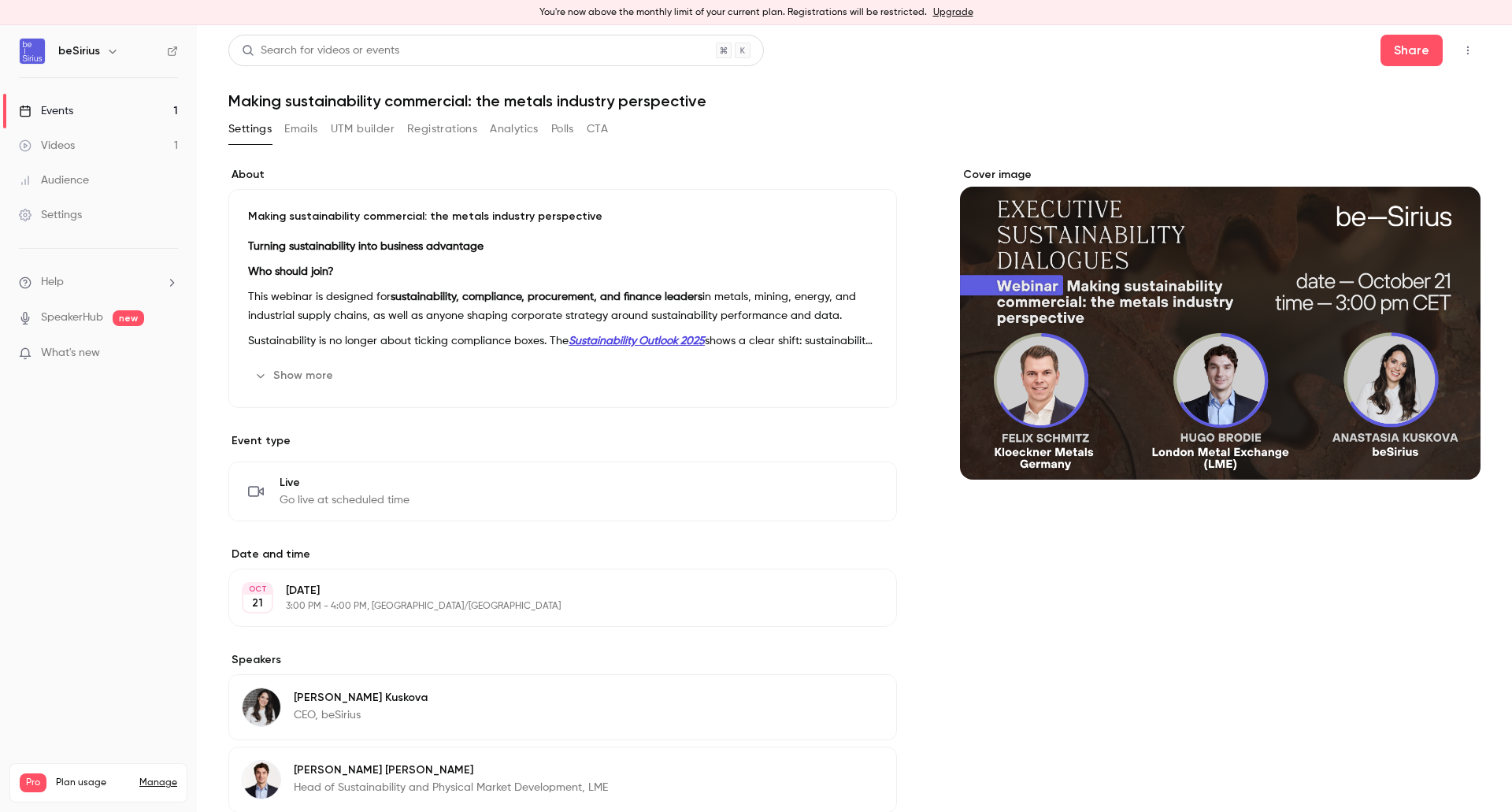
click at [638, 342] on strong "Sustainability Outlook 2025" at bounding box center [636, 341] width 136 height 11
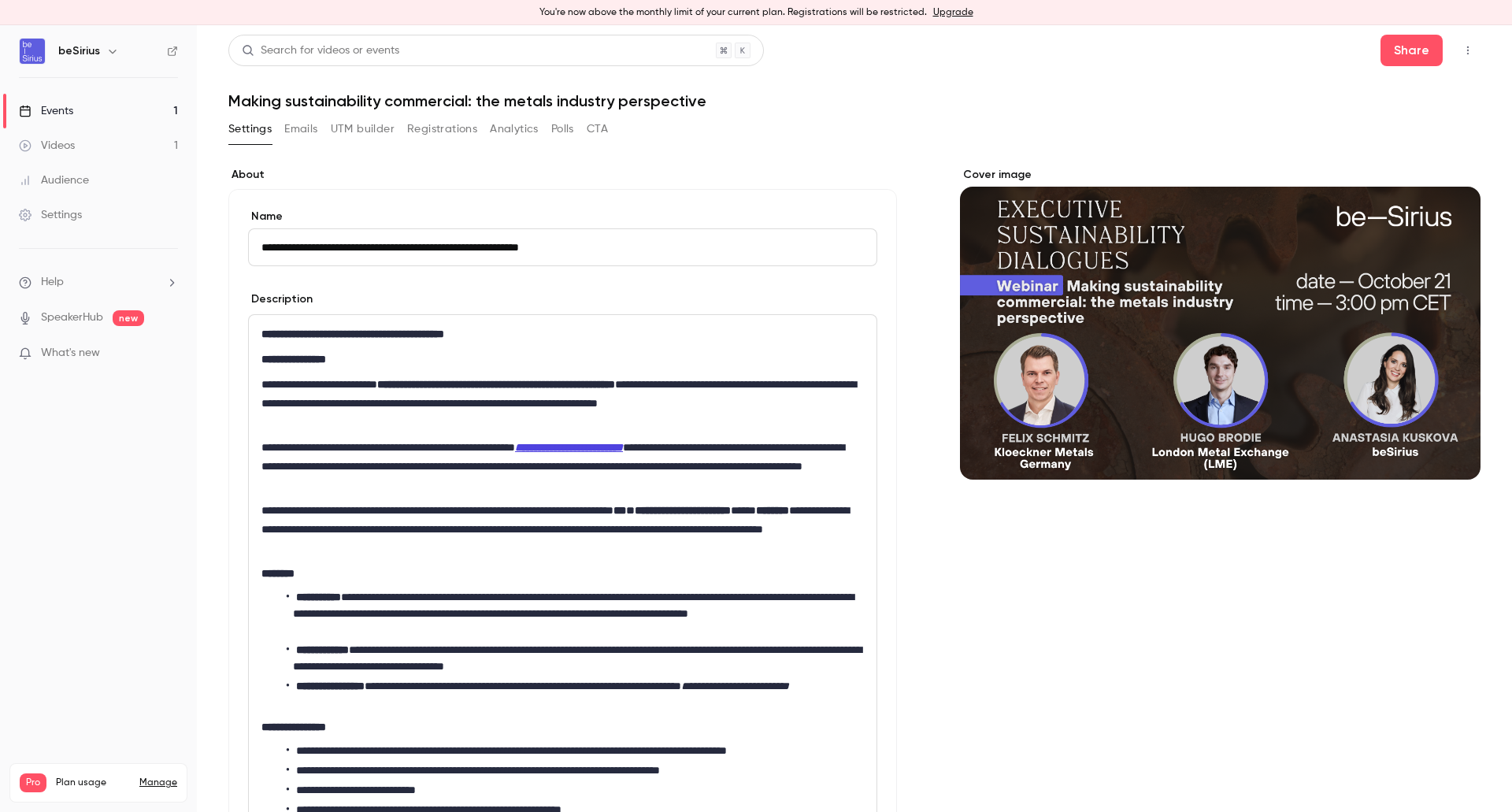
drag, startPoint x: 610, startPoint y: 442, endPoint x: 600, endPoint y: 460, distance: 20.6
click at [600, 460] on p "**********" at bounding box center [560, 466] width 596 height 56
click at [606, 449] on em "**********" at bounding box center [568, 447] width 108 height 11
drag, startPoint x: 606, startPoint y: 449, endPoint x: 593, endPoint y: 473, distance: 27.3
click at [593, 473] on p "**********" at bounding box center [560, 466] width 596 height 56
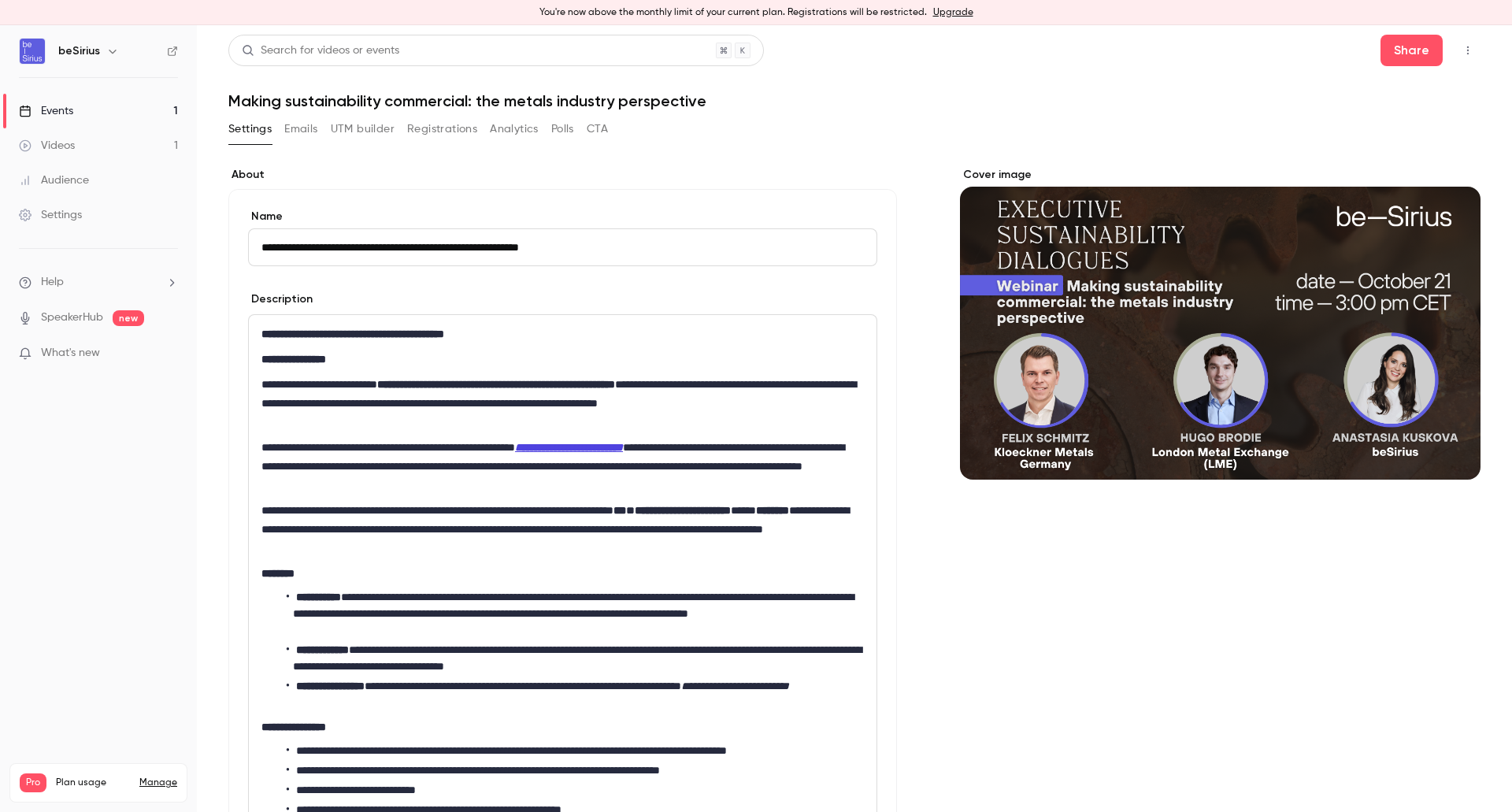
click at [62, 110] on div "Events" at bounding box center [46, 111] width 55 height 16
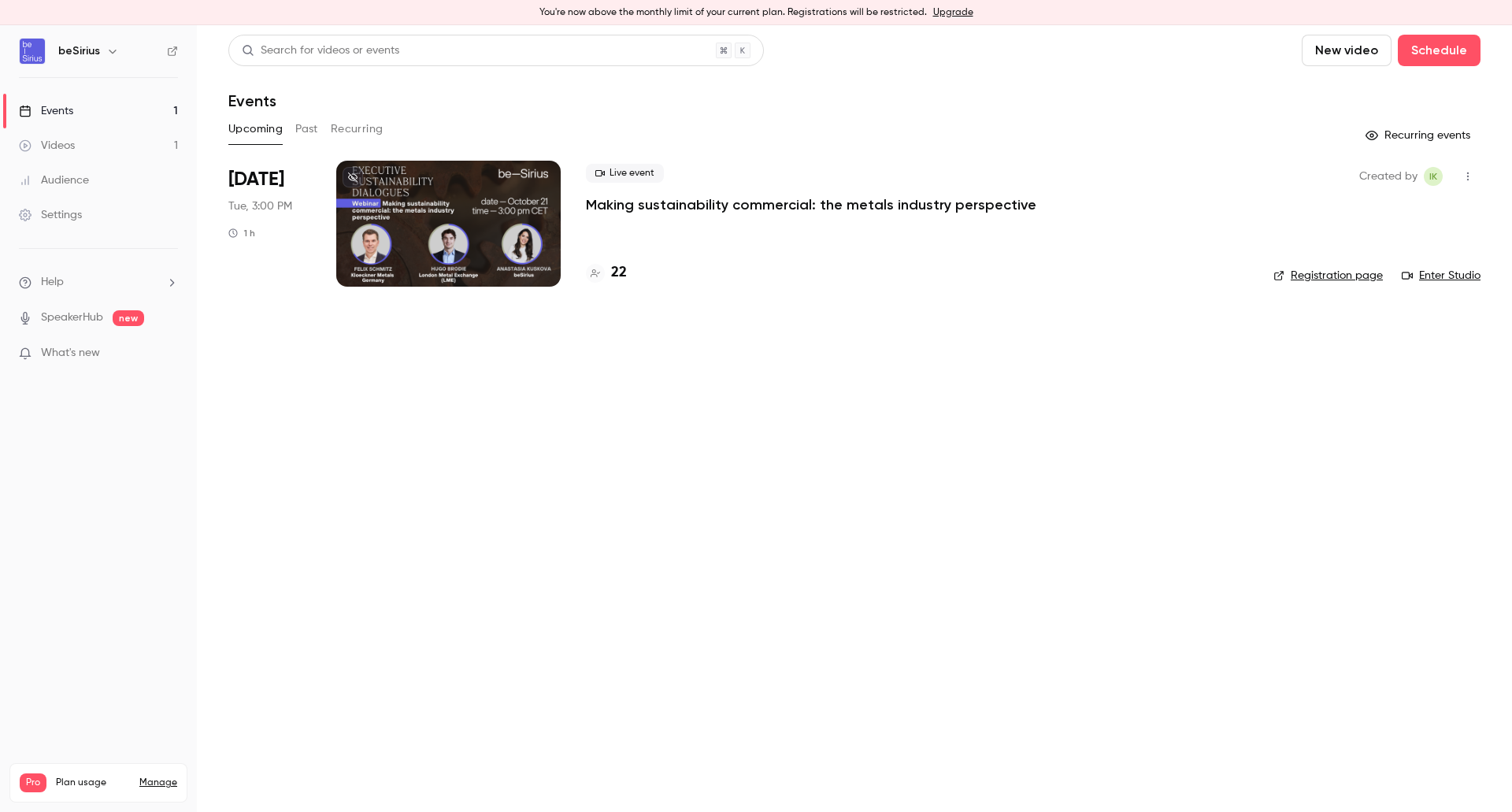
click at [492, 216] on div at bounding box center [448, 223] width 225 height 126
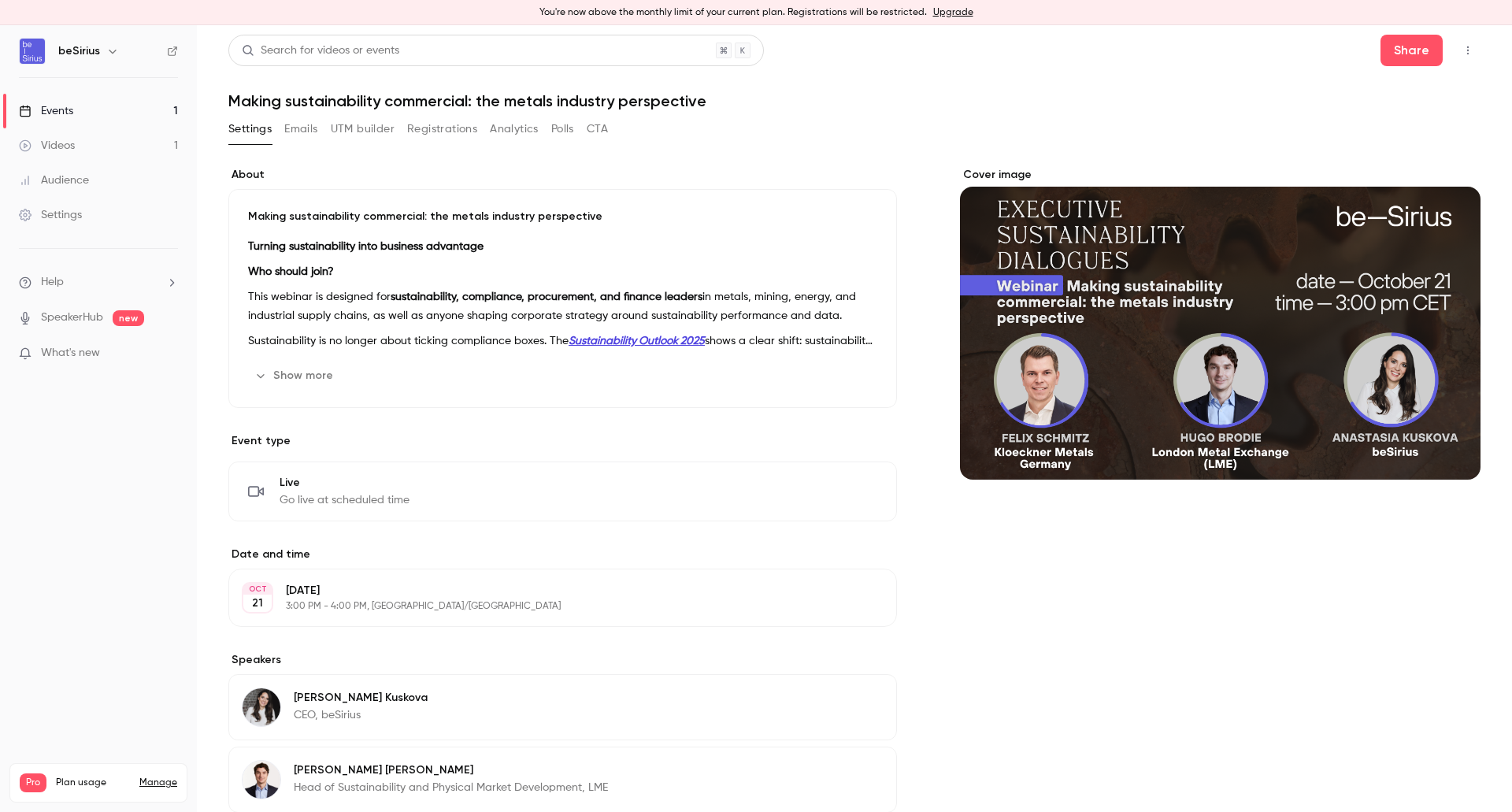
click at [850, 372] on button "Edit" at bounding box center [849, 375] width 57 height 25
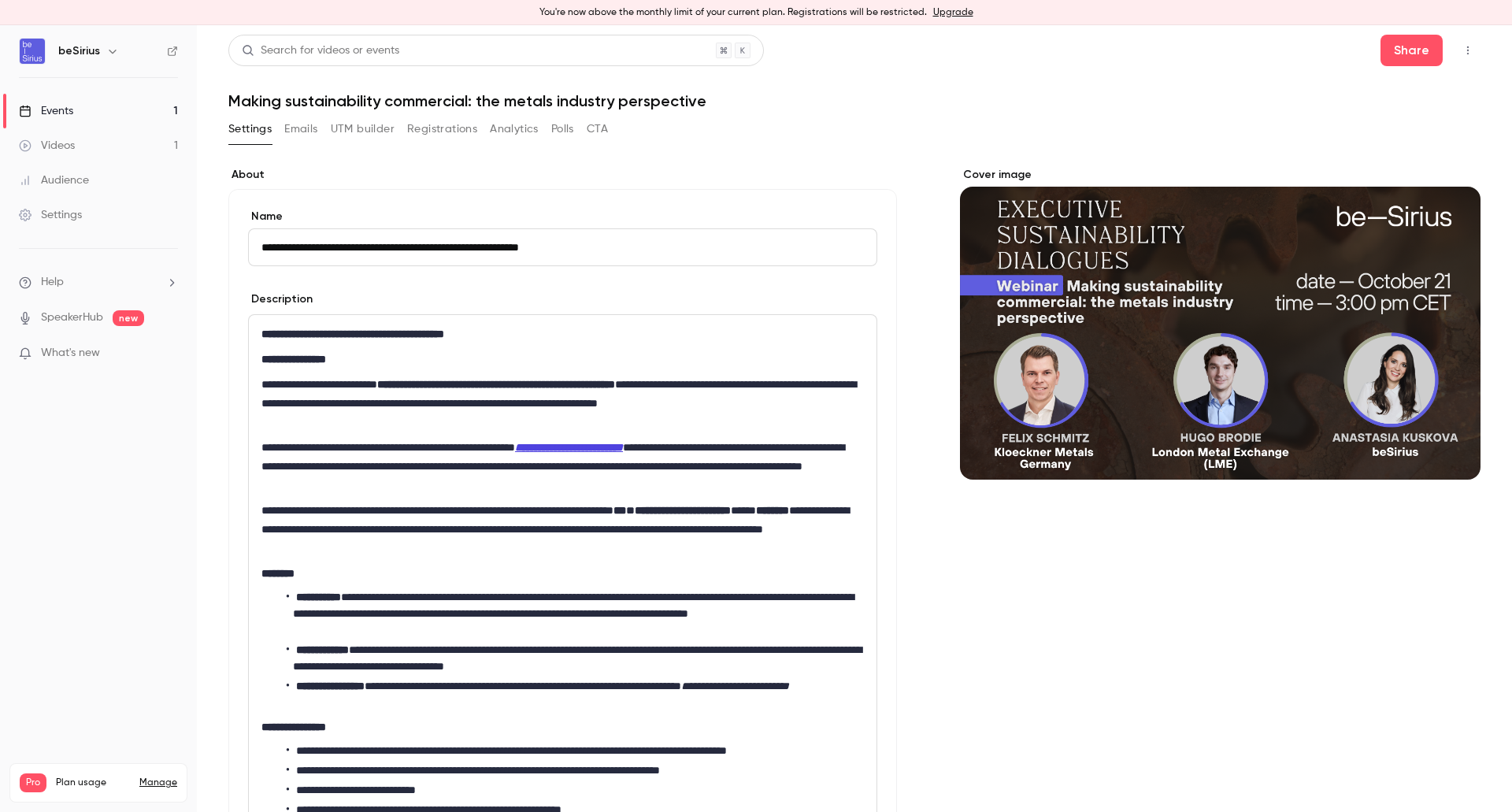
click at [623, 448] on em "**********" at bounding box center [568, 447] width 108 height 11
drag, startPoint x: 675, startPoint y: 448, endPoint x: 659, endPoint y: 446, distance: 16.1
click at [623, 446] on em "**********" at bounding box center [568, 447] width 108 height 11
click at [623, 447] on em "**********" at bounding box center [568, 447] width 108 height 11
click at [649, 479] on icon "link" at bounding box center [645, 475] width 13 height 11
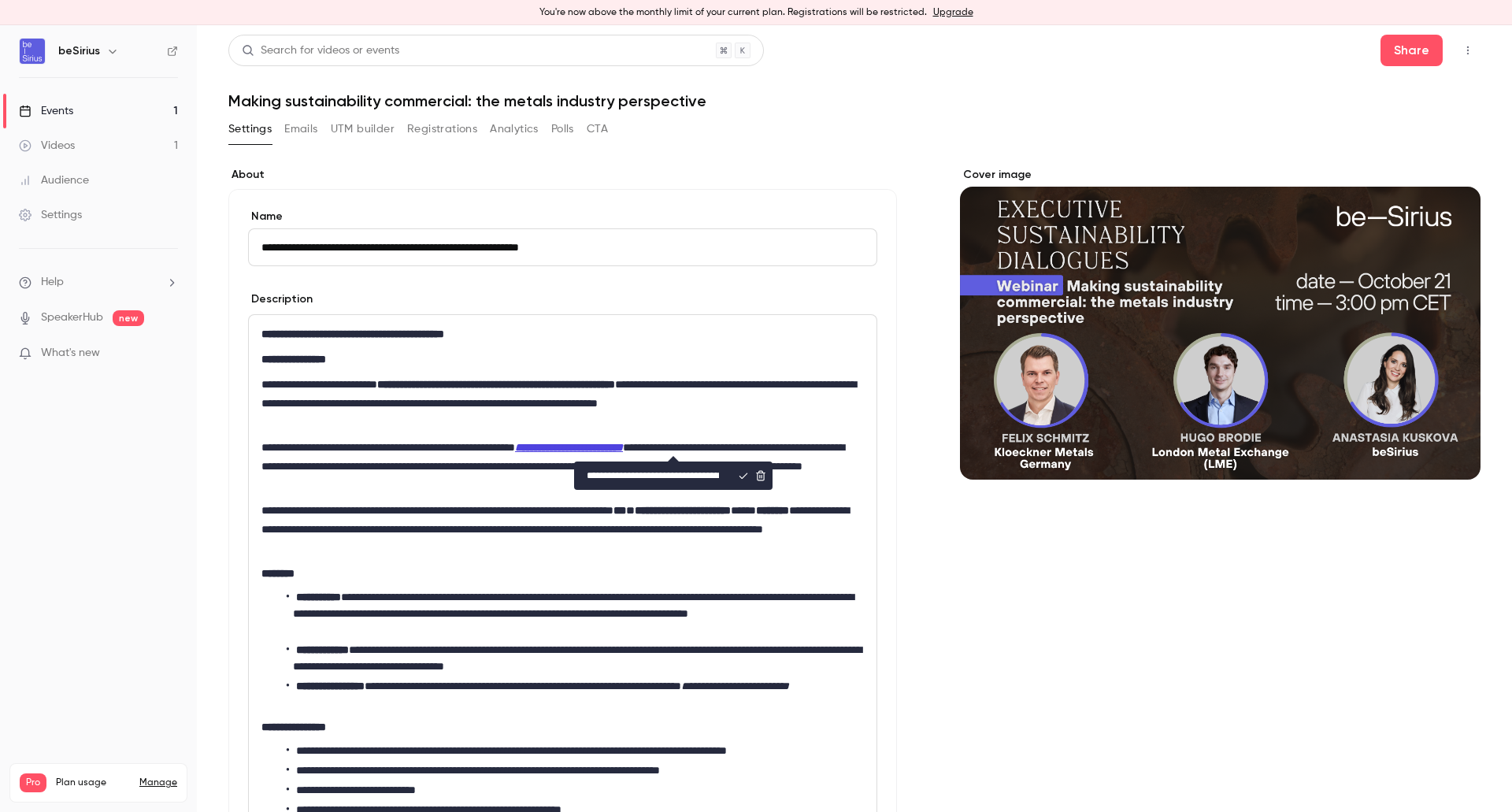
scroll to position [0, 158]
click at [616, 448] on em "**********" at bounding box center [568, 447] width 108 height 11
drag, startPoint x: 581, startPoint y: 450, endPoint x: 723, endPoint y: 449, distance: 142.0
click at [723, 449] on p "**********" at bounding box center [560, 466] width 596 height 56
click at [621, 480] on icon "link" at bounding box center [624, 475] width 10 height 10
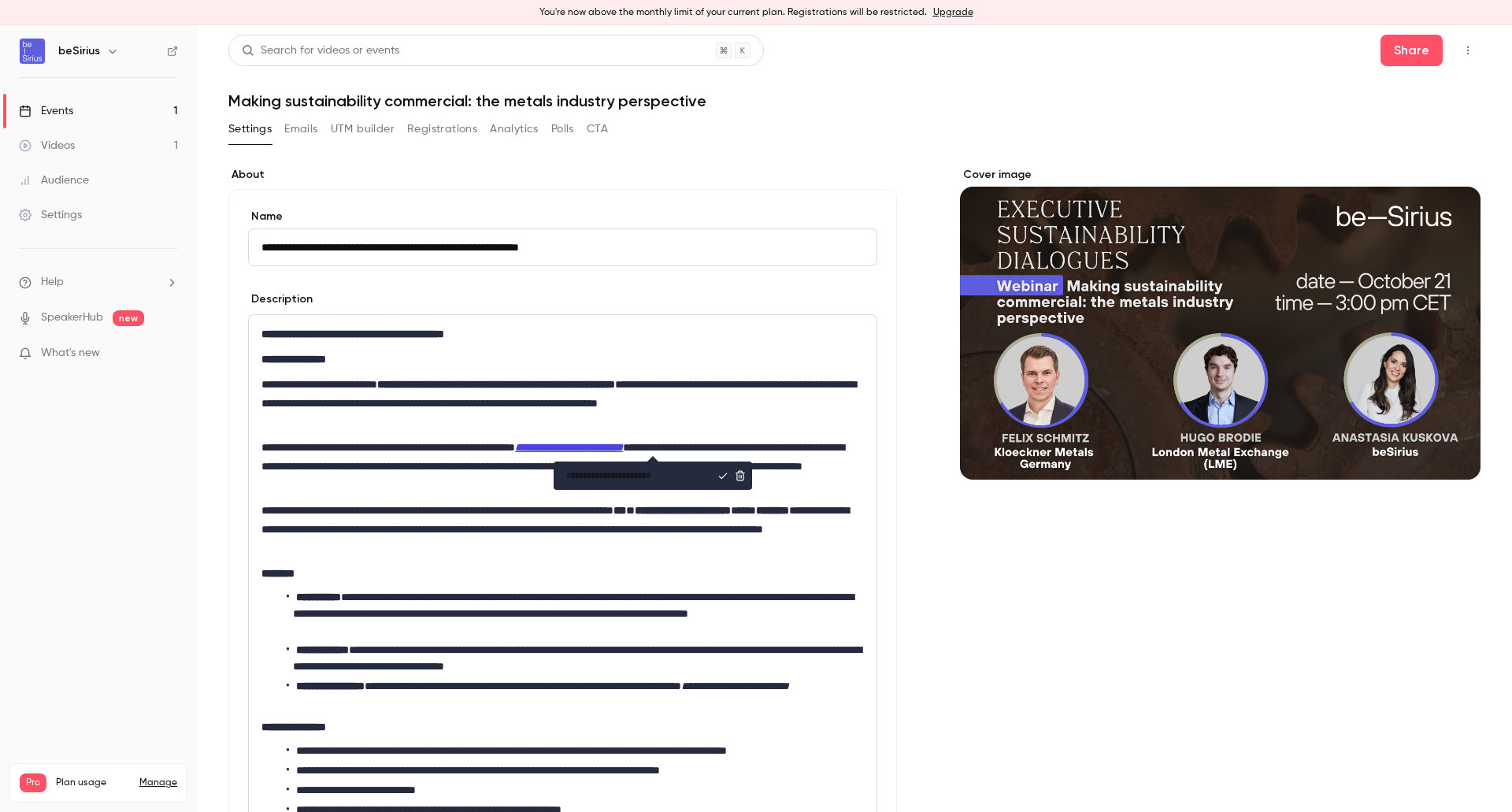
click at [747, 474] on div "editor" at bounding box center [653, 475] width 199 height 29
click at [741, 475] on icon "editor" at bounding box center [740, 475] width 10 height 10
click at [653, 477] on p "**********" at bounding box center [560, 466] width 596 height 56
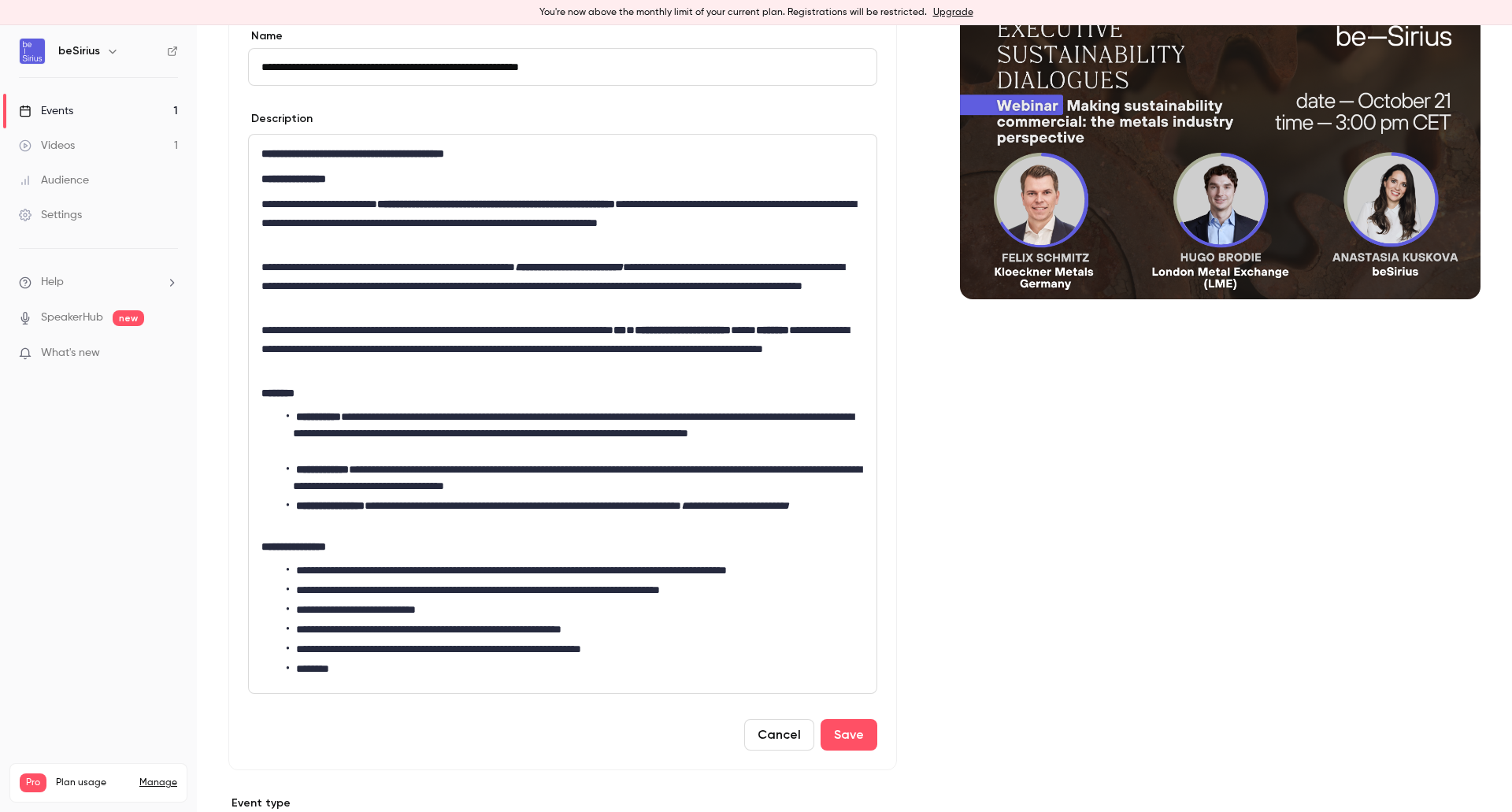
scroll to position [236, 0]
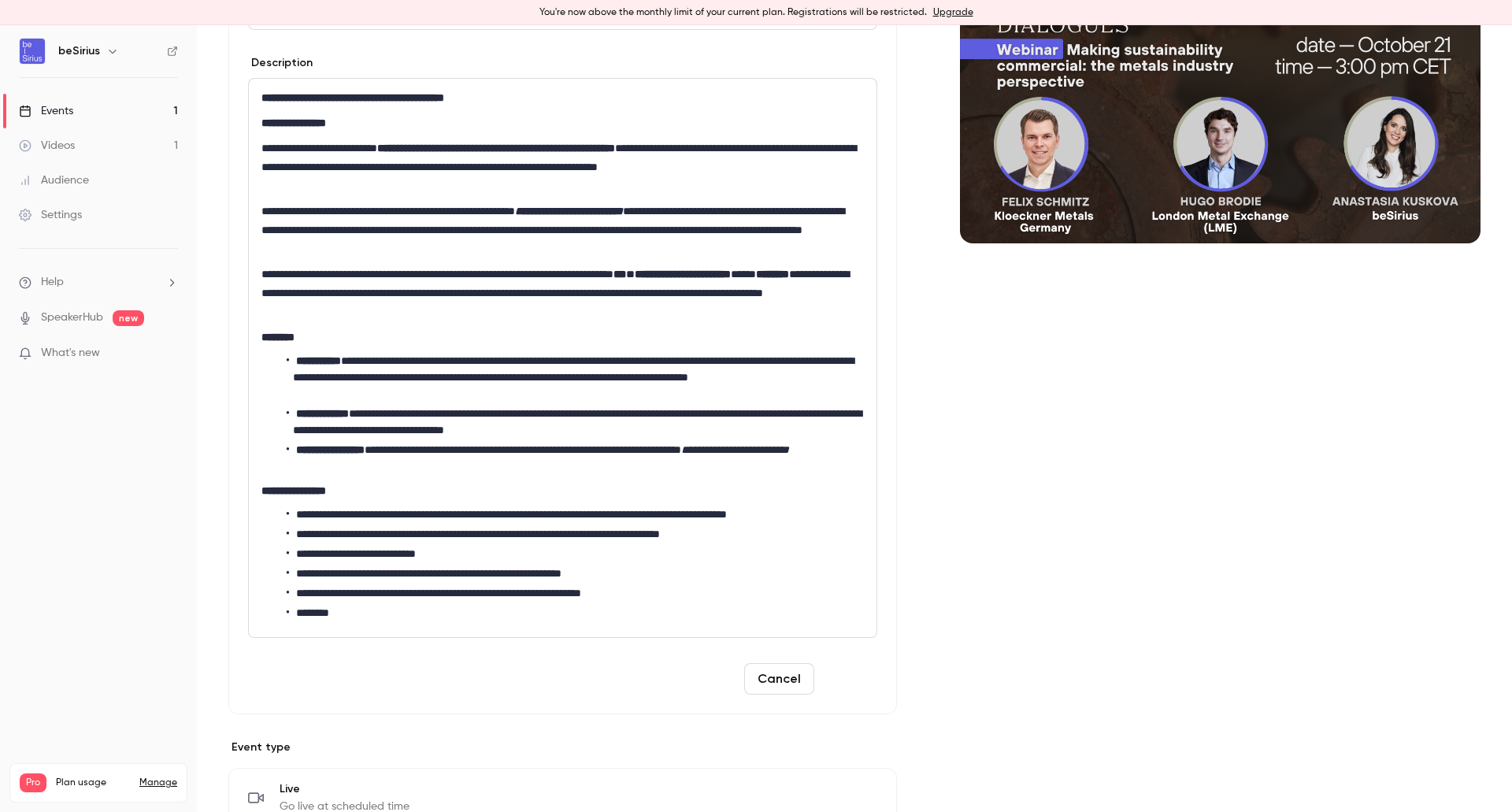
click at [841, 675] on button "Save" at bounding box center [849, 679] width 56 height 31
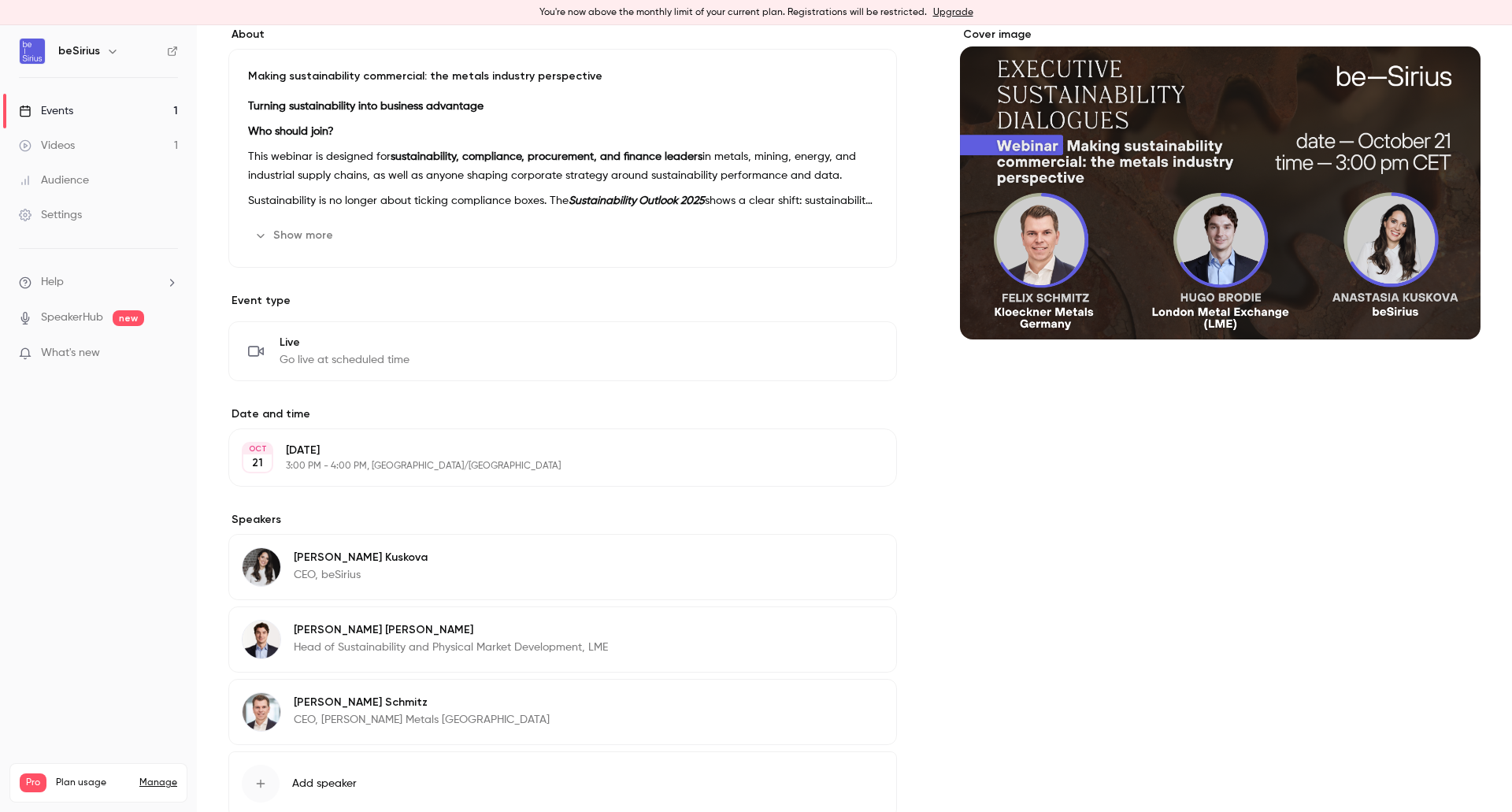
scroll to position [0, 0]
